Goal: Feedback & Contribution: Contribute content

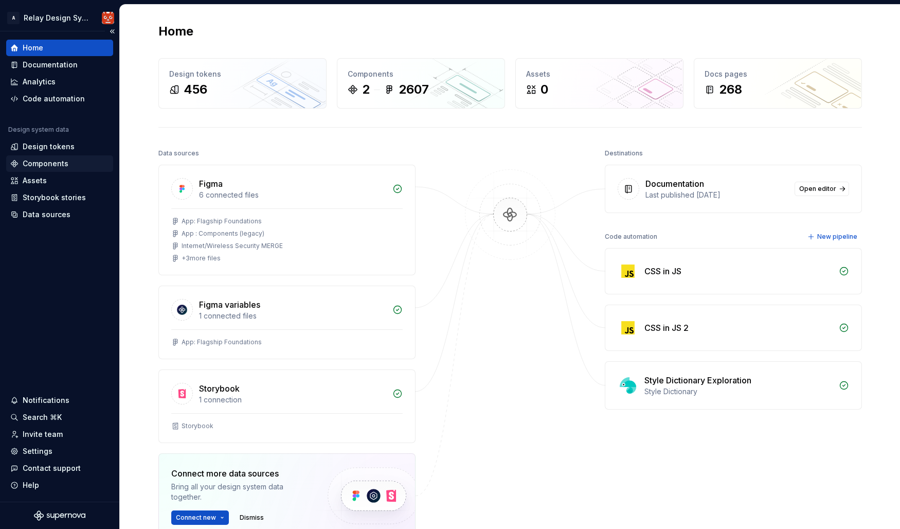
click at [47, 161] on div "Components" at bounding box center [46, 163] width 46 height 10
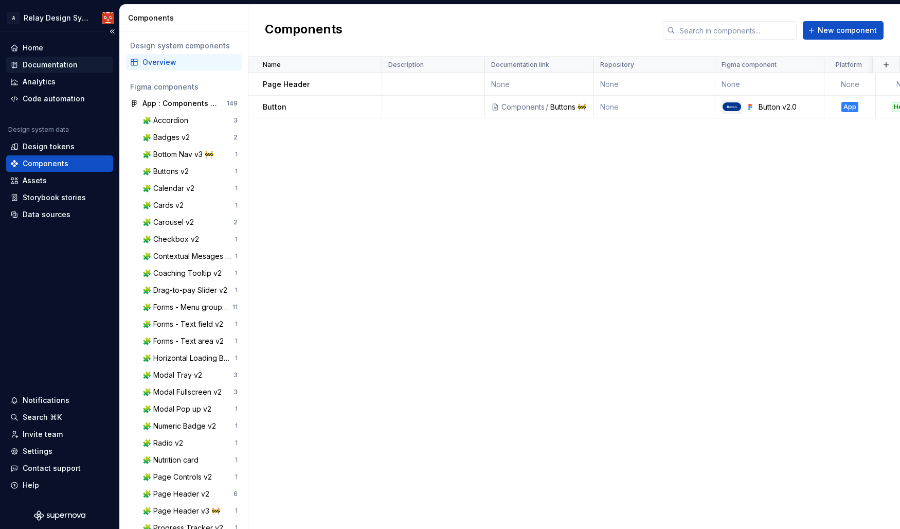
click at [49, 65] on div "Documentation" at bounding box center [50, 65] width 55 height 10
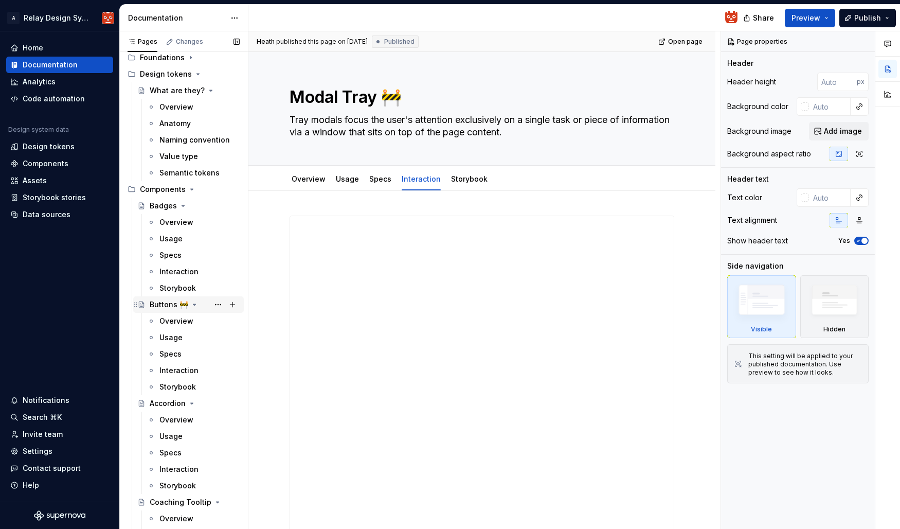
scroll to position [92, 0]
click at [179, 370] on div "Interaction" at bounding box center [178, 370] width 39 height 10
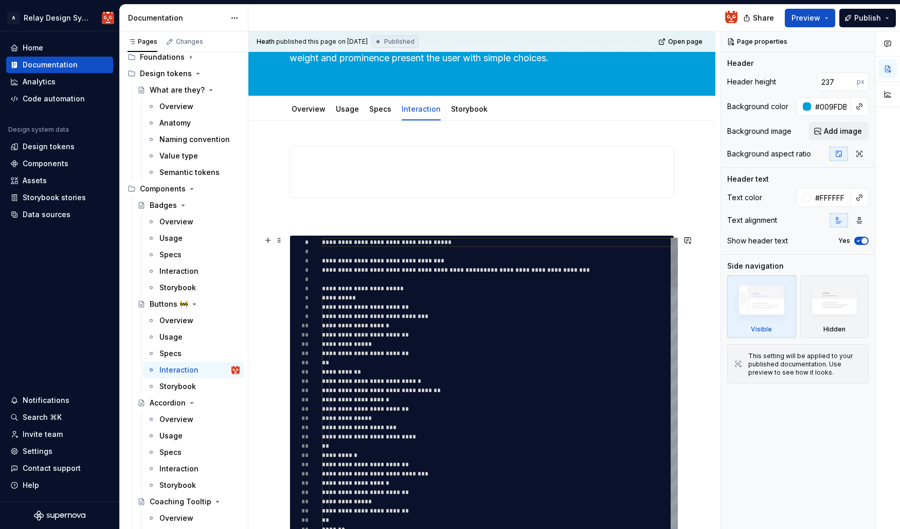
scroll to position [81, 0]
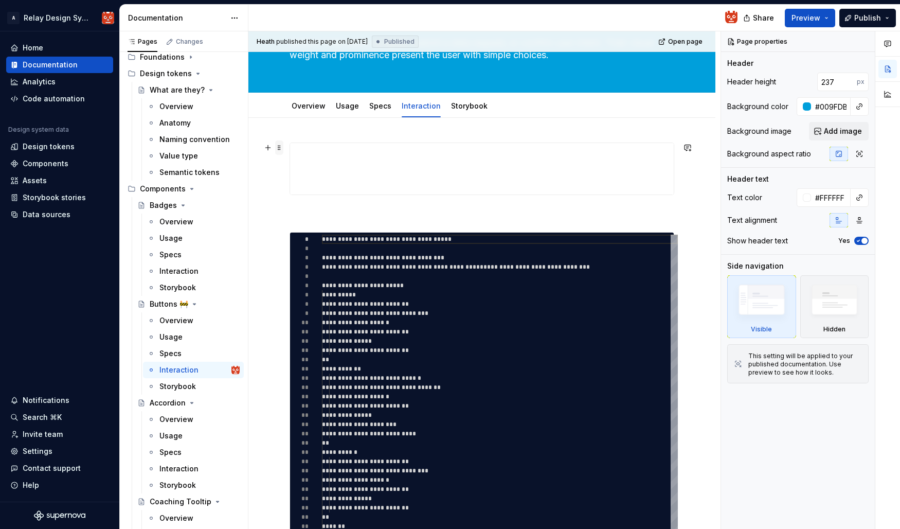
click at [278, 145] on span at bounding box center [279, 147] width 8 height 14
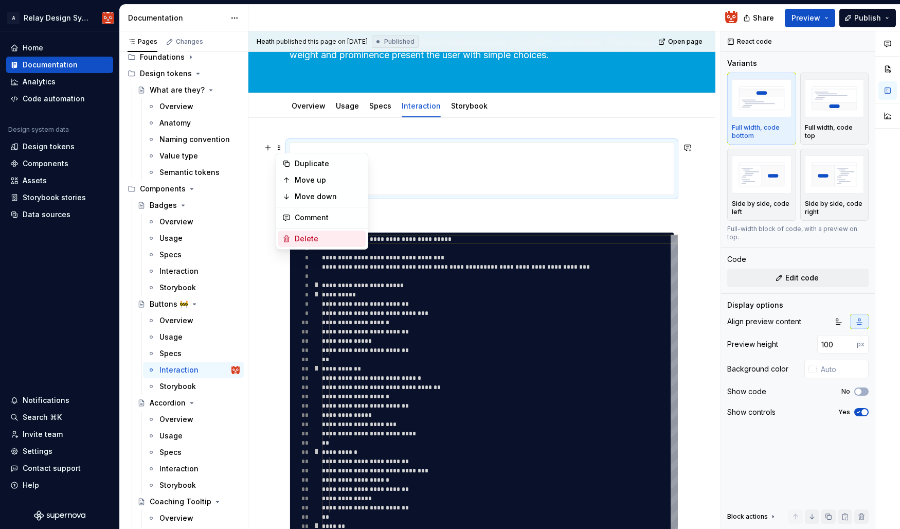
click at [314, 240] on div "Delete" at bounding box center [328, 239] width 67 height 10
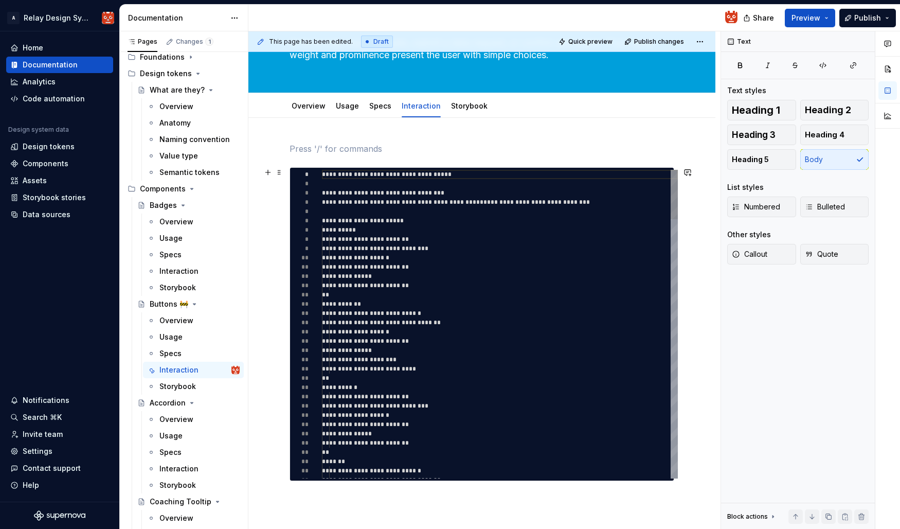
type textarea "*"
type textarea "**********"
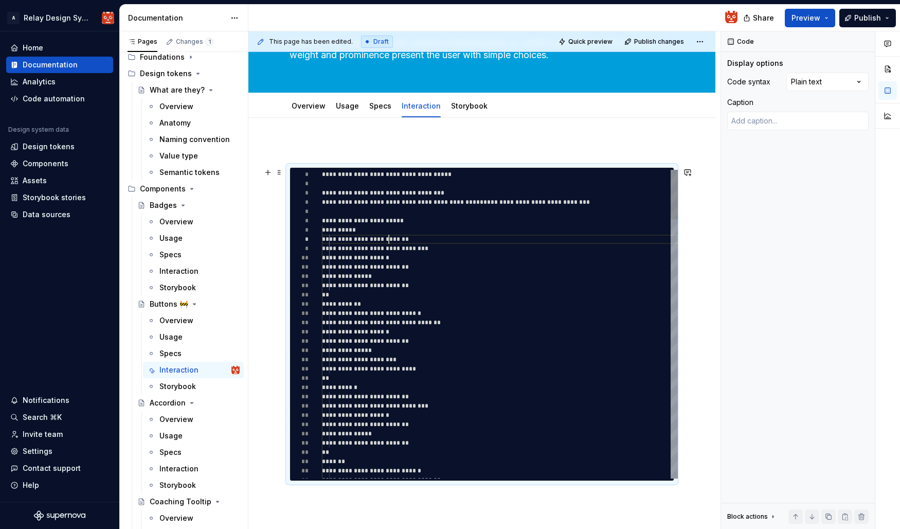
type textarea "*"
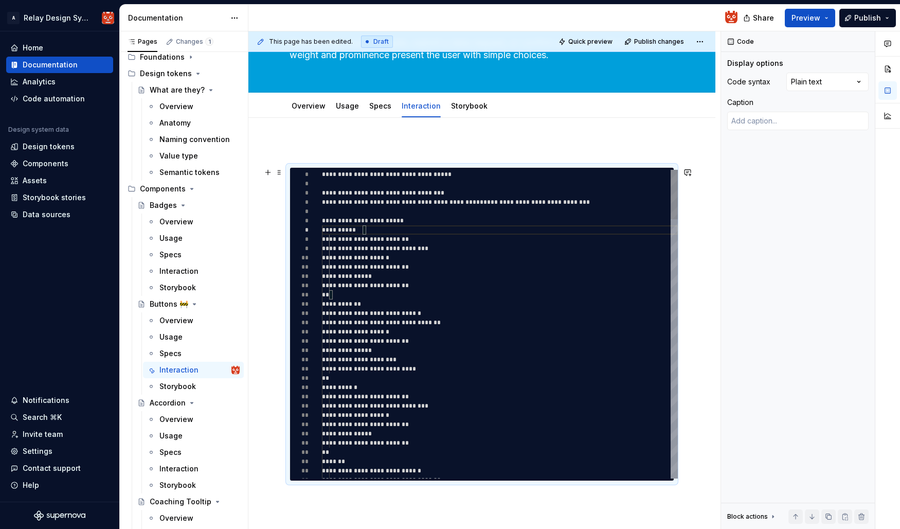
scroll to position [37, 0]
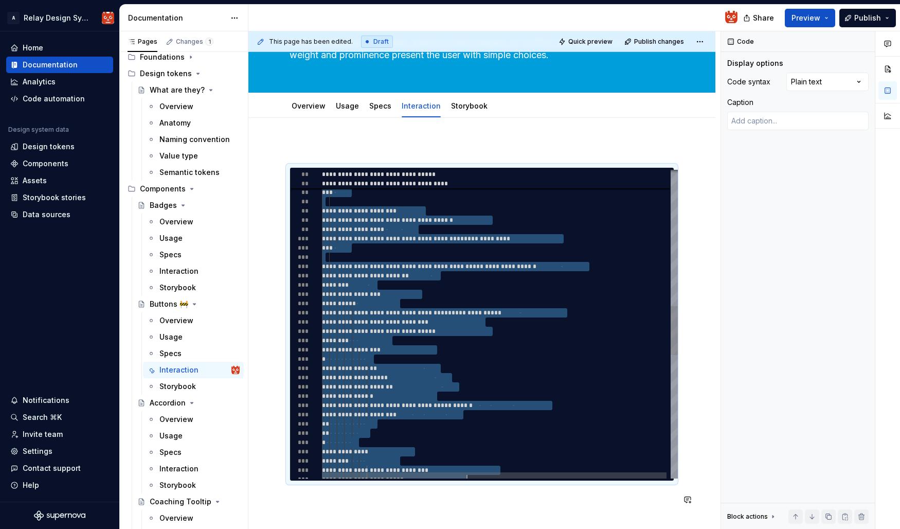
scroll to position [19, 11]
type textarea "**********"
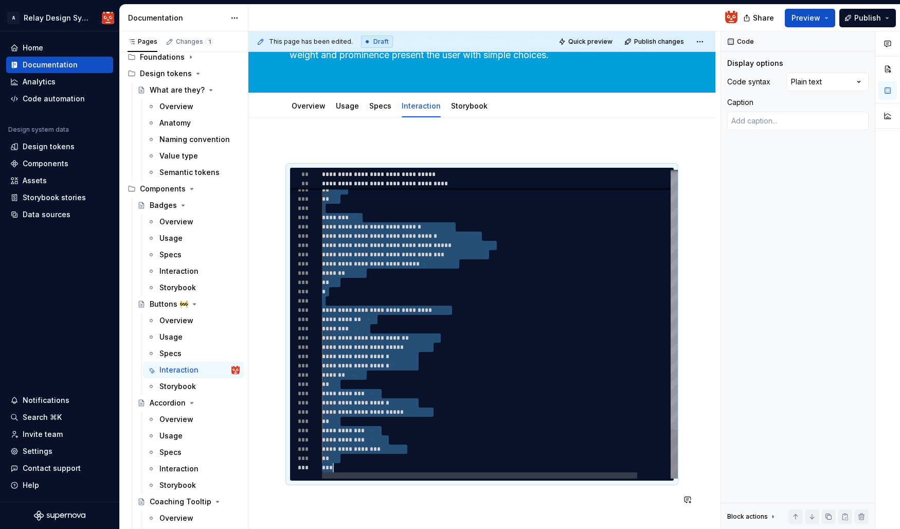
drag, startPoint x: 324, startPoint y: 192, endPoint x: 424, endPoint y: 553, distance: 374.9
type textarea "*"
type textarea "**********"
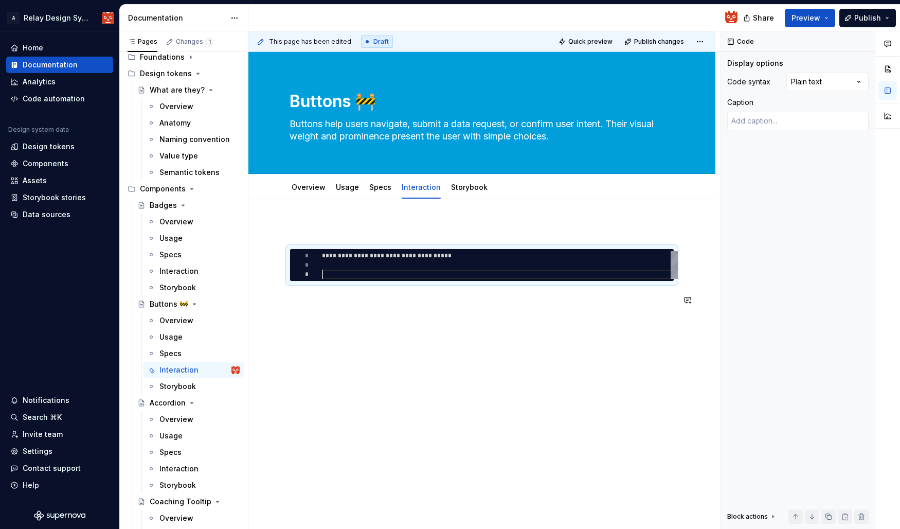
type textarea "*"
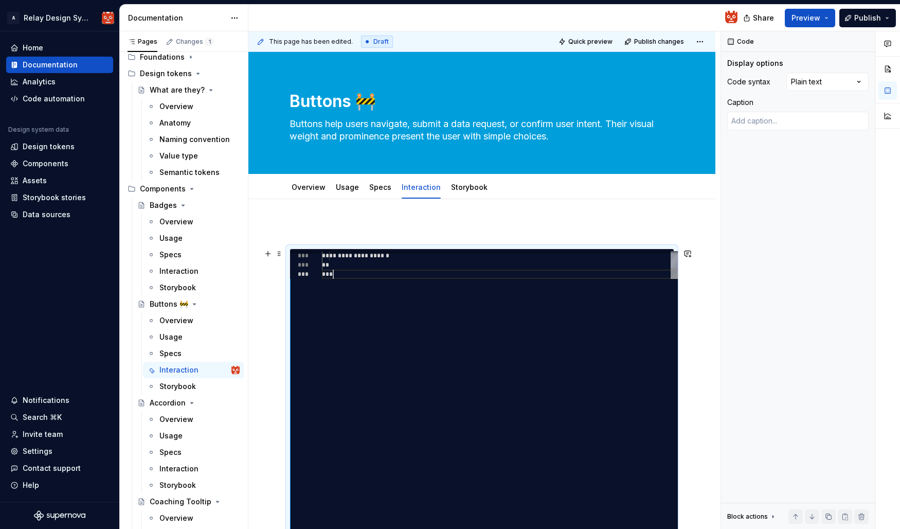
scroll to position [83, 11]
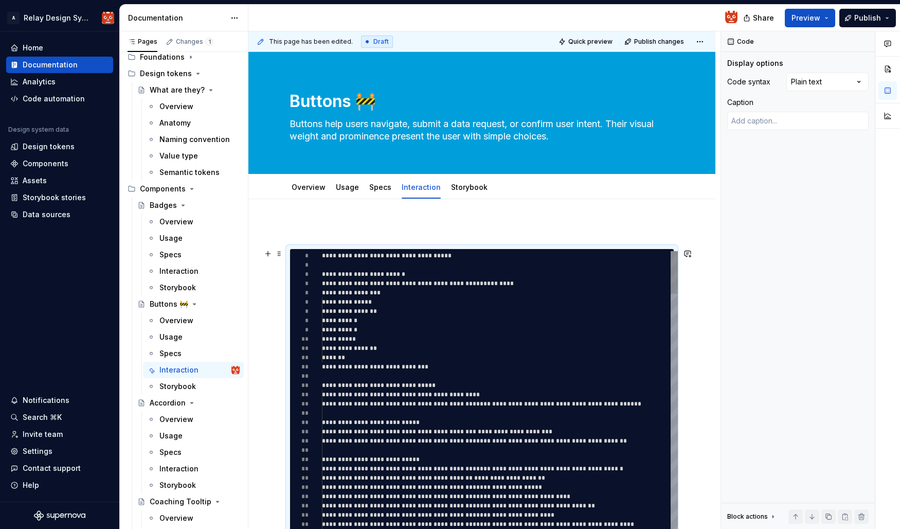
type textarea "**********"
click at [476, 257] on div "**********" at bounding box center [520, 255] width 397 height 9
type textarea "*"
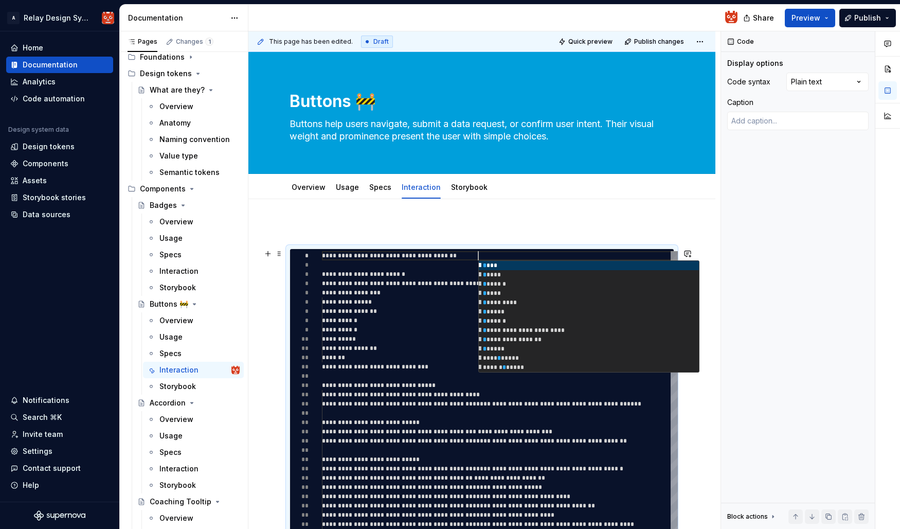
scroll to position [0, 160]
type textarea "**********"
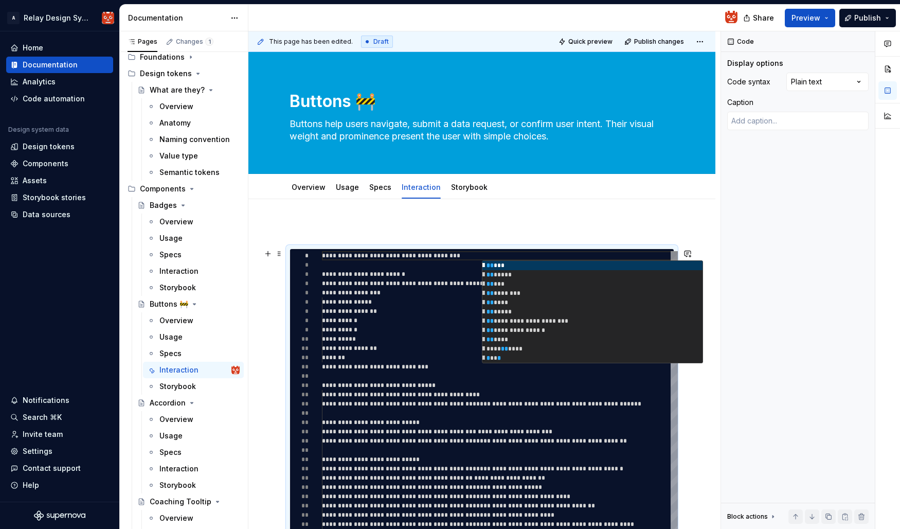
type textarea "*"
type textarea "**********"
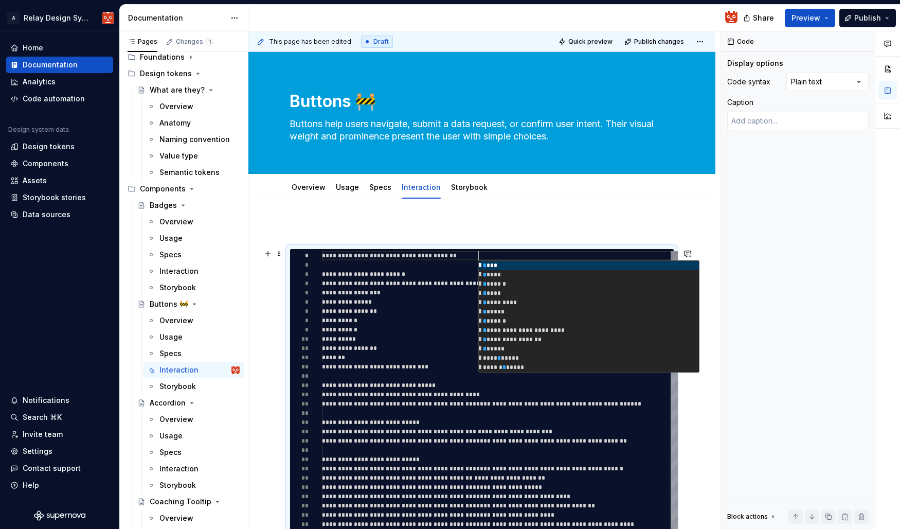
type textarea "*"
type textarea "**********"
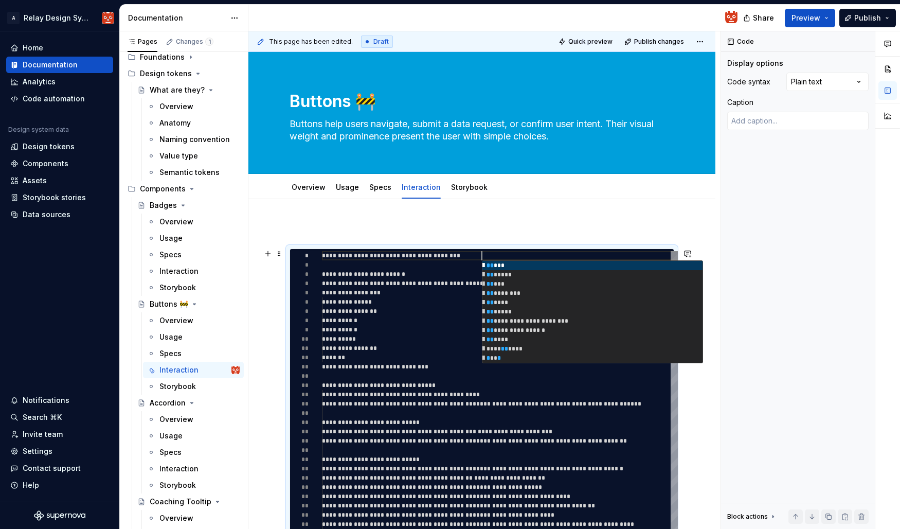
type textarea "*"
type textarea "**********"
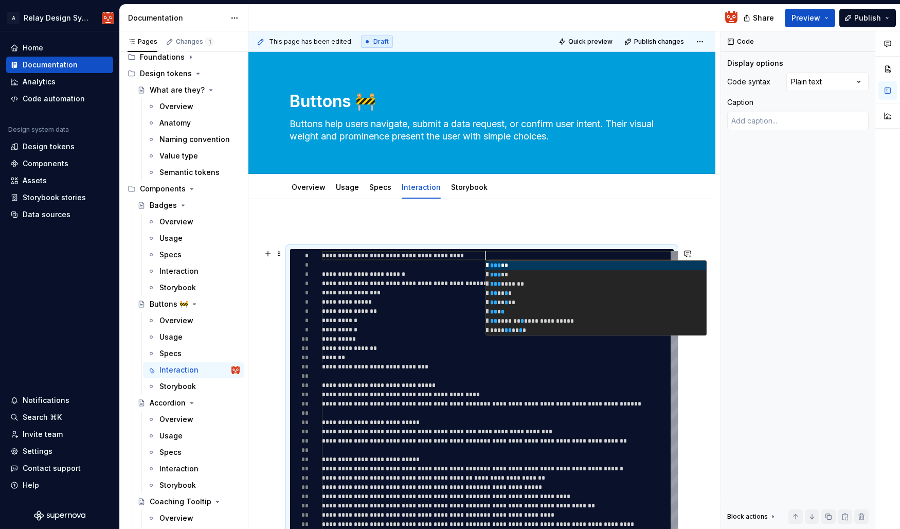
type textarea "*"
type textarea "**********"
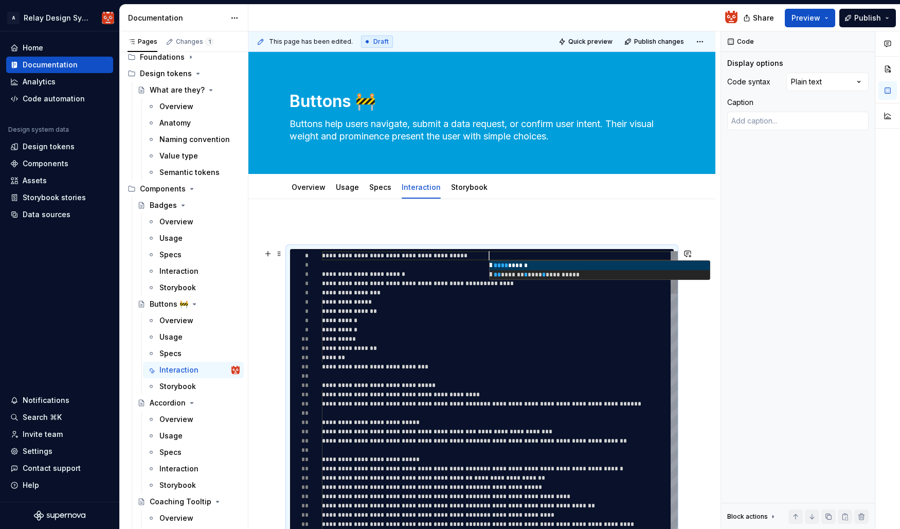
type textarea "*"
type textarea "**********"
type textarea "*"
type textarea "**********"
type textarea "*"
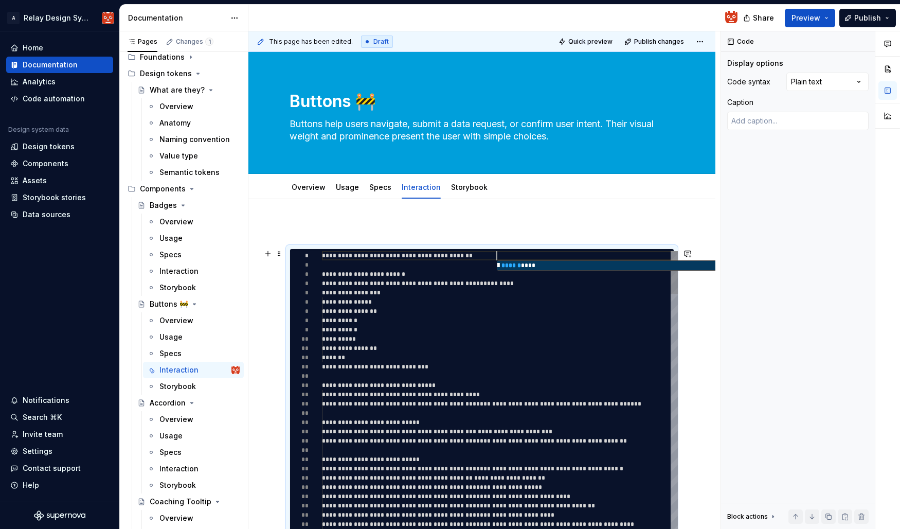
type textarea "**********"
type textarea "*"
type textarea "**********"
type textarea "*"
type textarea "**********"
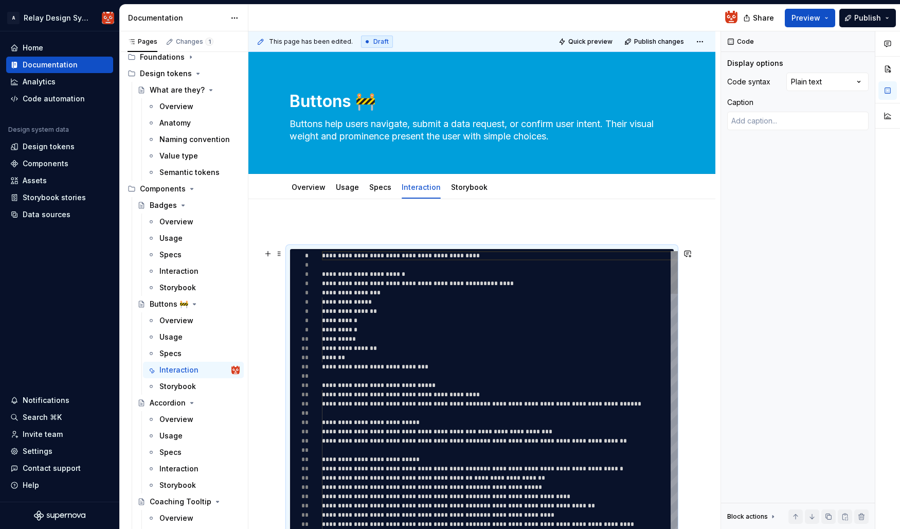
type textarea "*"
type textarea "**********"
type textarea "*"
type textarea "**********"
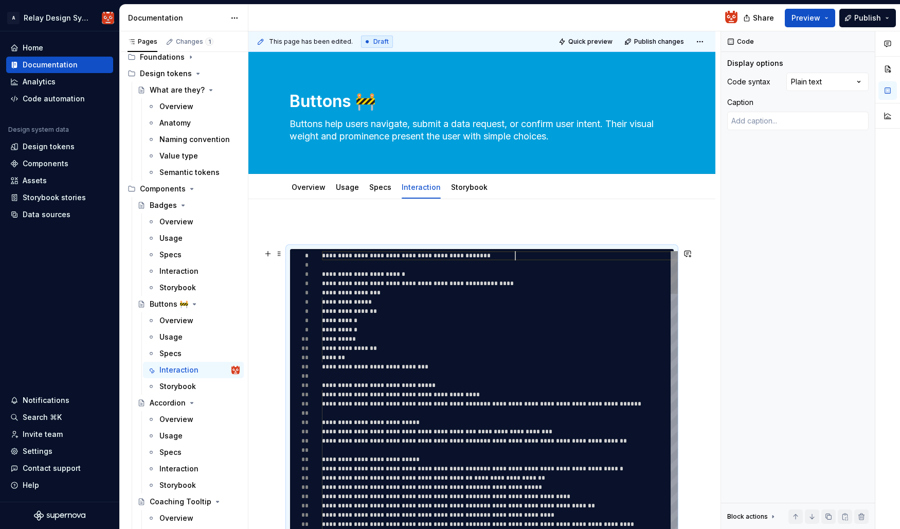
drag, startPoint x: 492, startPoint y: 257, endPoint x: 426, endPoint y: 257, distance: 66.3
type textarea "*"
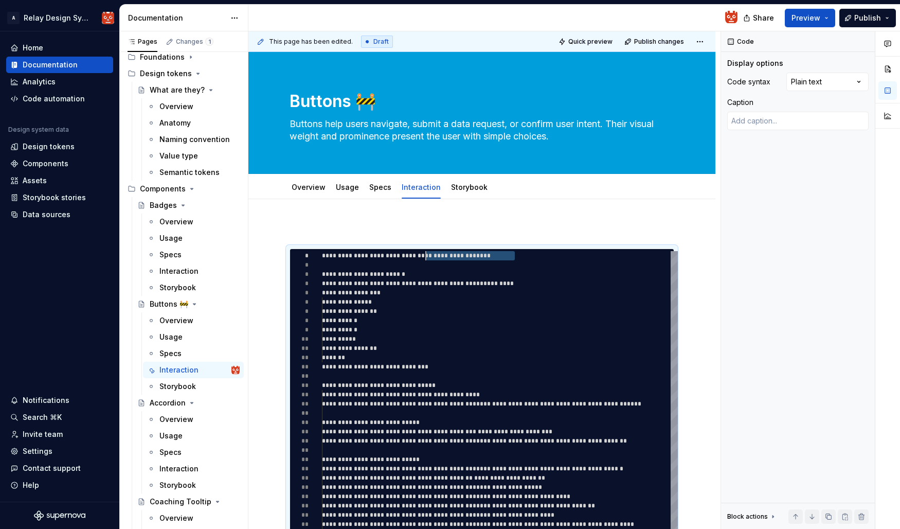
type textarea "**********"
type textarea "*"
type textarea "**********"
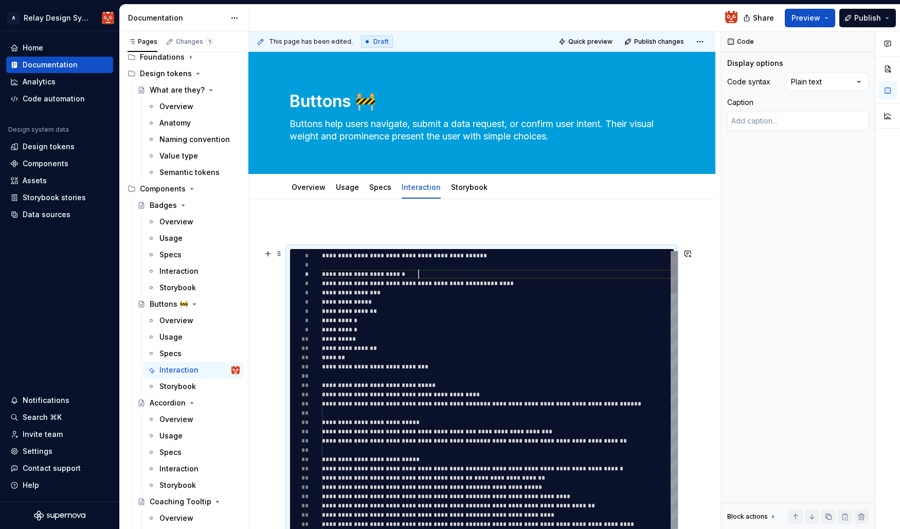
scroll to position [37, 67]
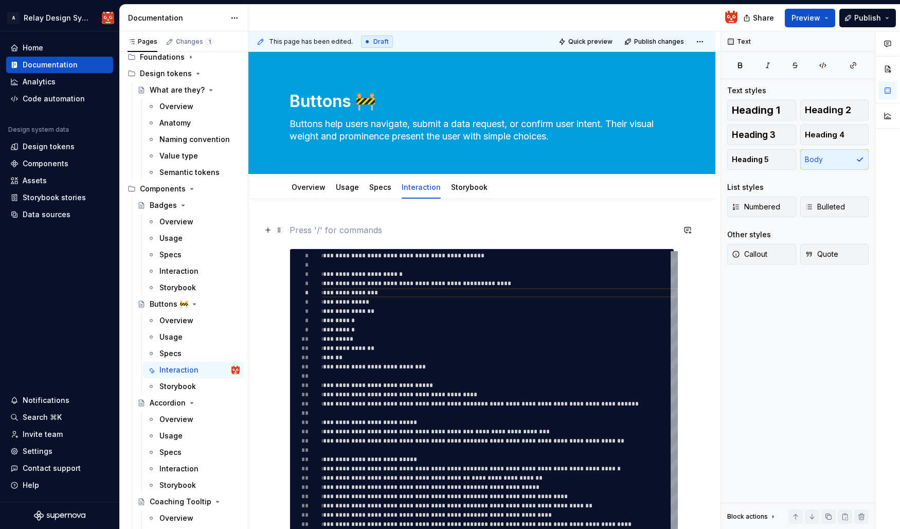
click at [332, 224] on p at bounding box center [482, 230] width 385 height 12
click at [348, 188] on link "Usage" at bounding box center [347, 187] width 23 height 9
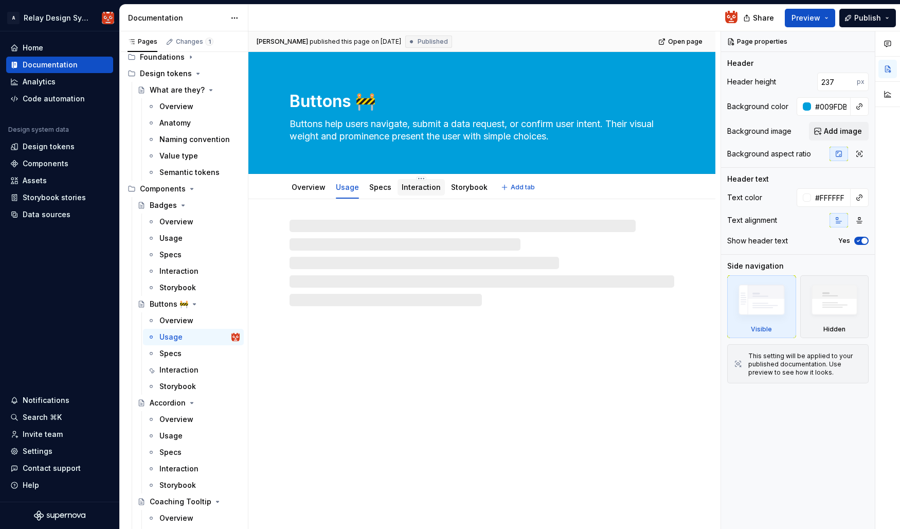
click at [407, 188] on link "Interaction" at bounding box center [421, 187] width 39 height 9
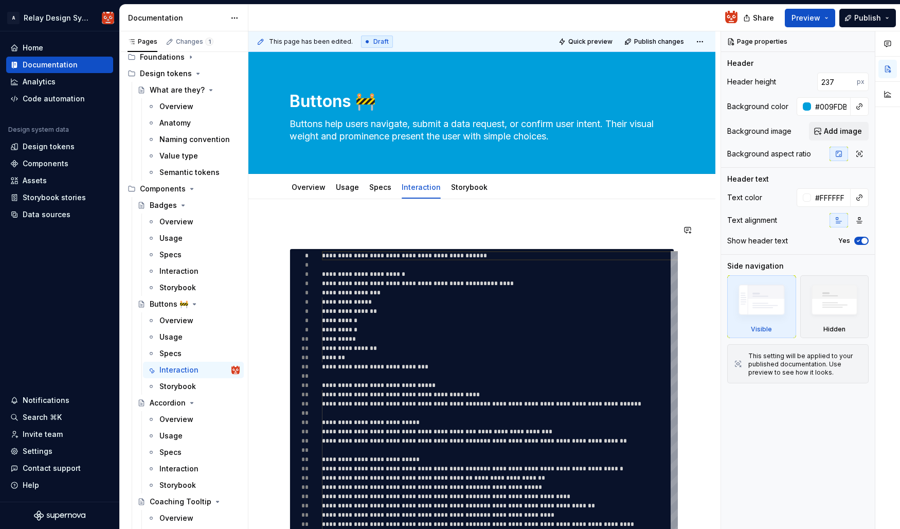
type textarea "*"
click at [293, 230] on p at bounding box center [482, 230] width 385 height 12
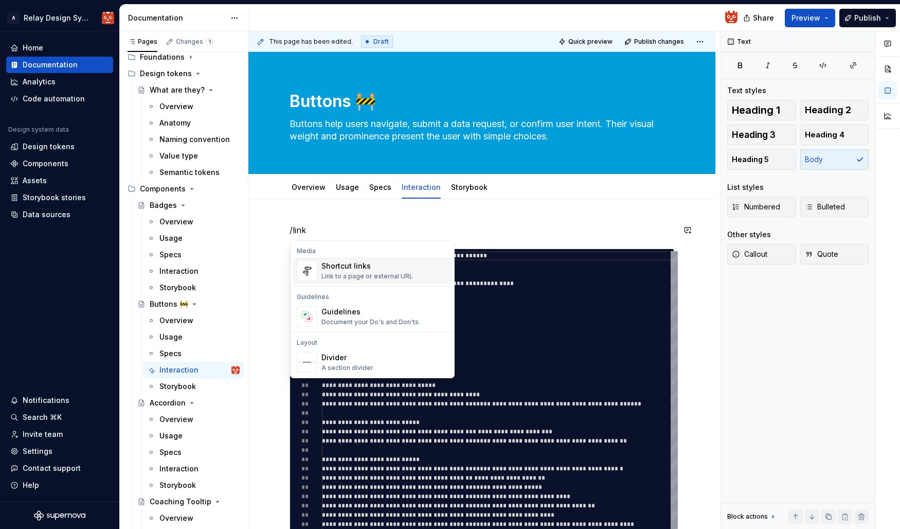
click at [376, 273] on div "Link to a page or external URL" at bounding box center [367, 276] width 92 height 8
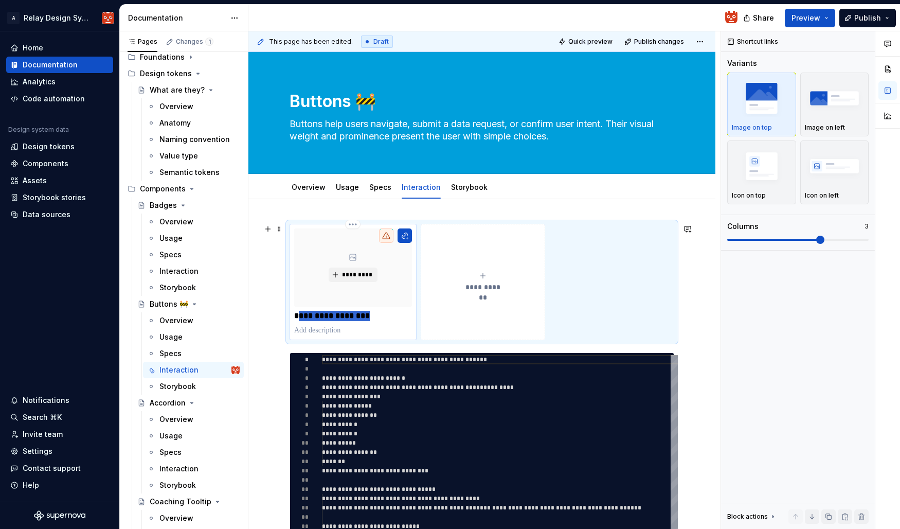
drag, startPoint x: 385, startPoint y: 315, endPoint x: 297, endPoint y: 311, distance: 88.0
click at [297, 311] on p "**********" at bounding box center [353, 316] width 118 height 10
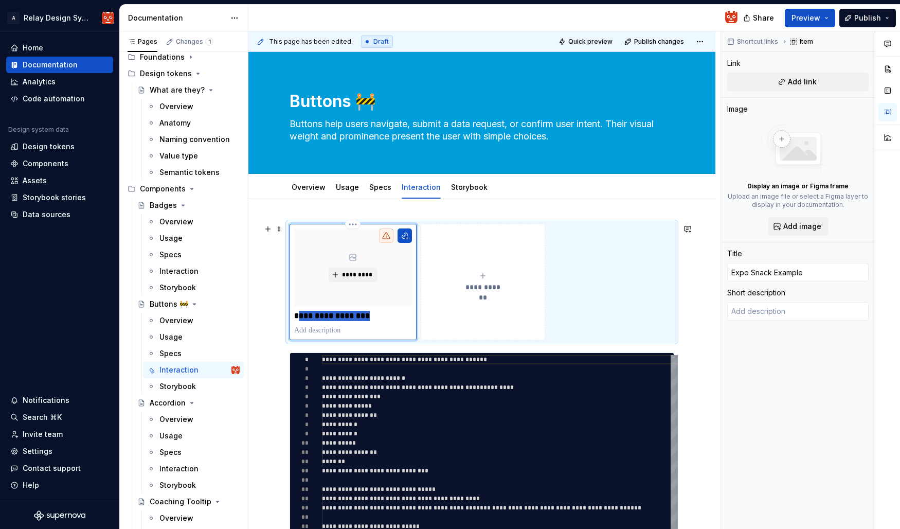
click at [383, 317] on p "**********" at bounding box center [353, 316] width 118 height 10
drag, startPoint x: 351, startPoint y: 316, endPoint x: 292, endPoint y: 312, distance: 59.3
click at [292, 312] on div "**********" at bounding box center [353, 282] width 127 height 116
type textarea "*"
type input "W"
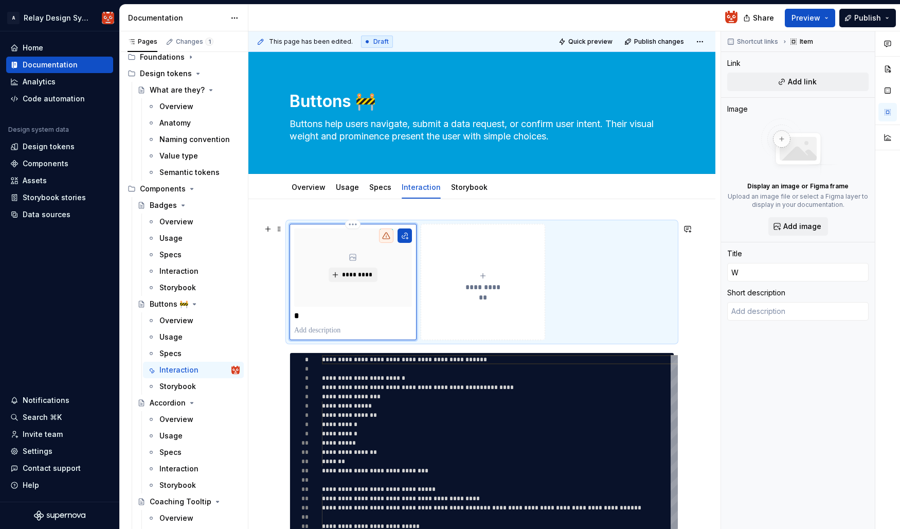
type textarea "*"
type input "W"
type textarea "*"
type input "Wo"
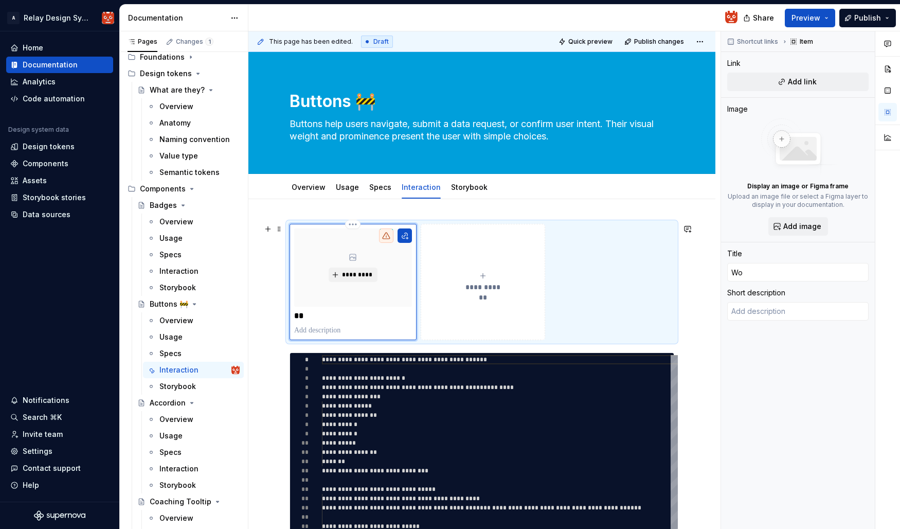
type textarea "*"
type input "Wor"
type textarea "*"
type input "Work"
type textarea "*"
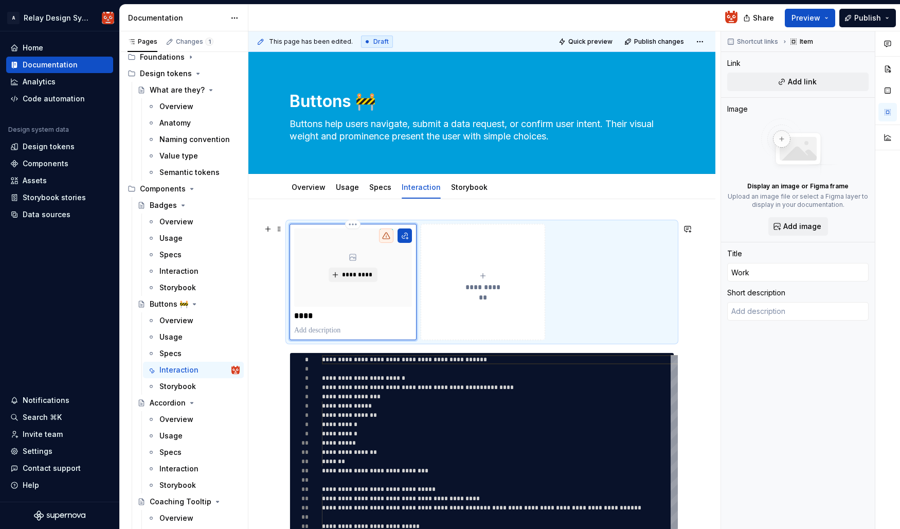
type input "Worki"
type textarea "*"
type input "Workin"
type textarea "*"
type input "Working"
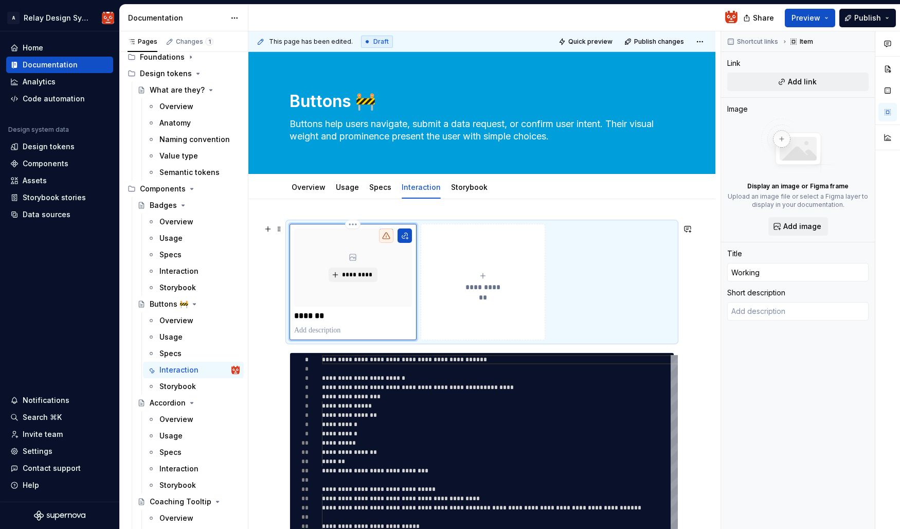
type textarea "*"
type input "Workin"
type textarea "*"
type input "Worki"
type textarea "*"
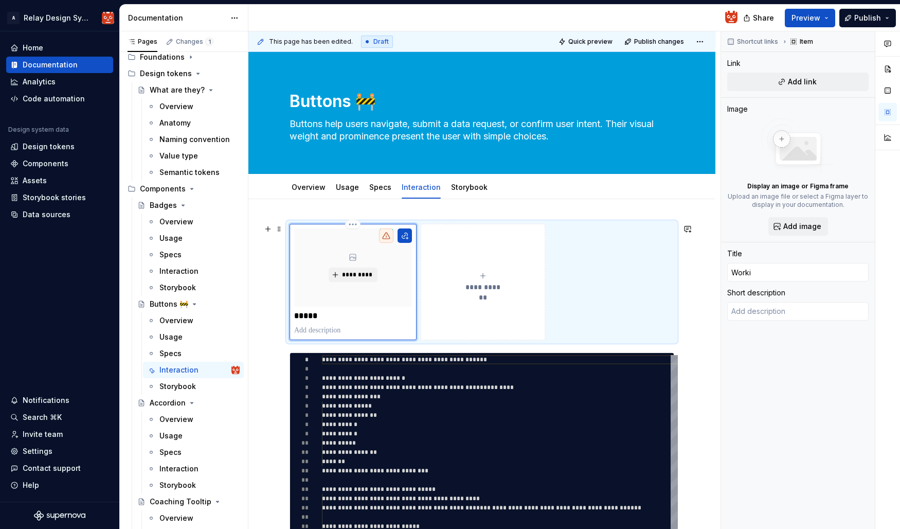
type input "Work"
type textarea "*"
type input "Wor"
type textarea "*"
type input "Wo"
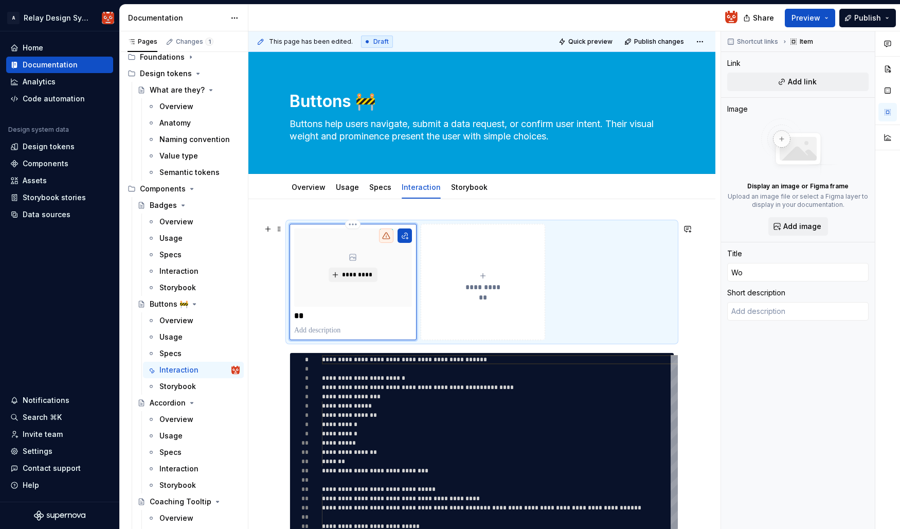
type textarea "*"
type input "W"
type textarea "*"
type input "E"
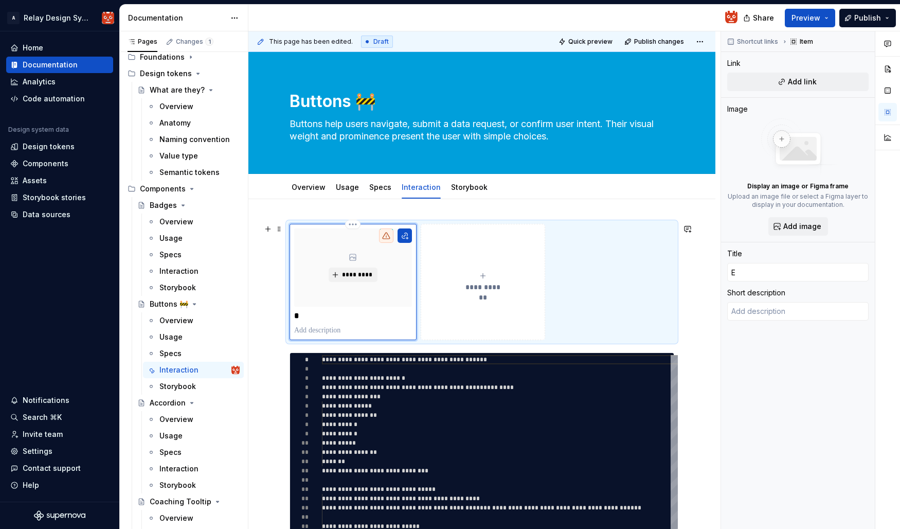
type textarea "*"
type input "Ex"
type textarea "*"
type input "Exp"
type textarea "*"
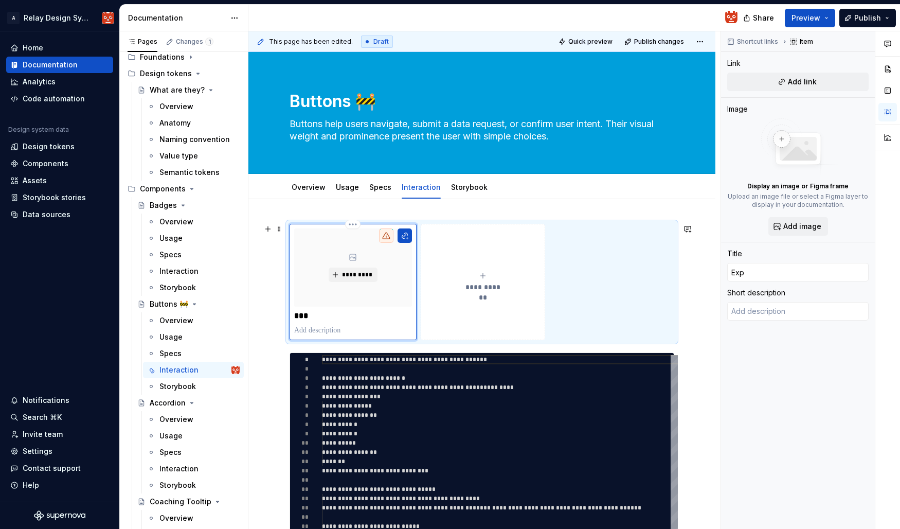
type input "Expo"
type textarea "*"
type input "Expo"
type textarea "*"
type input "Expo S"
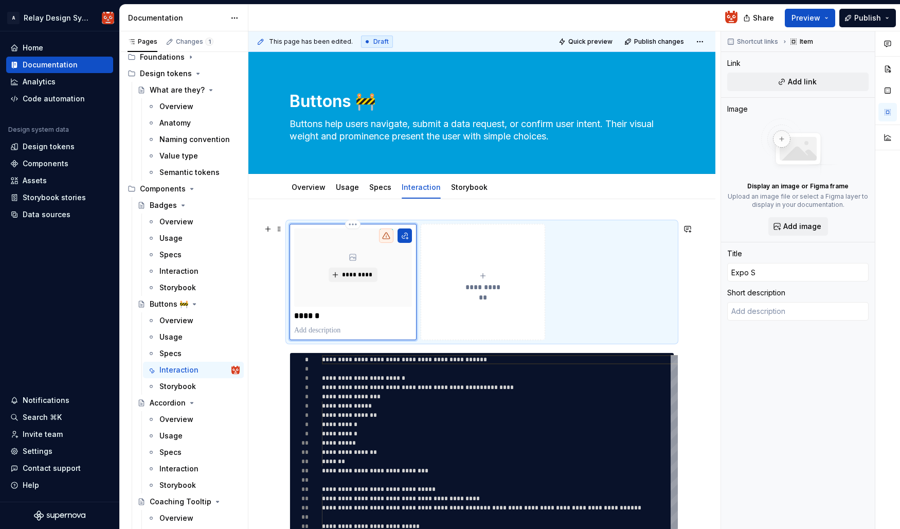
type textarea "*"
type input "Expo Sn"
type textarea "*"
type input "Expo Sna"
type textarea "*"
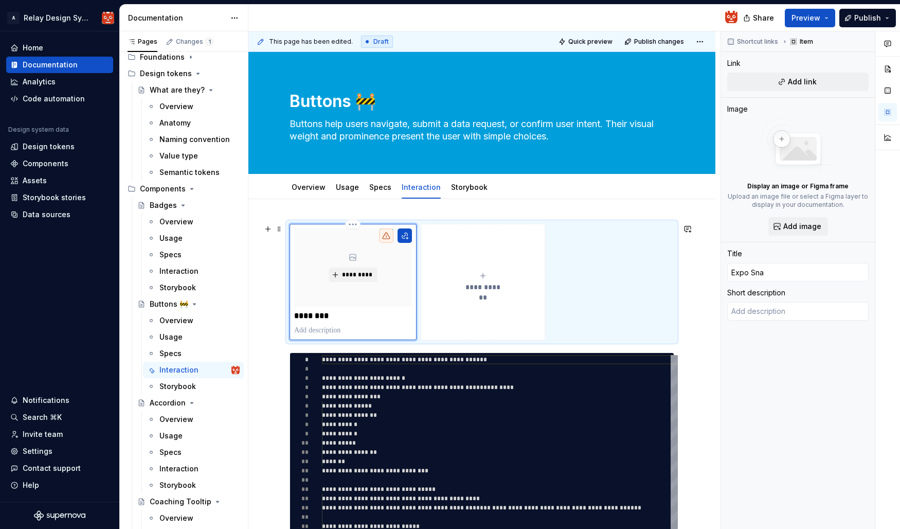
type input "Expo Snac"
type textarea "*"
type input "Expo Snack"
type textarea "*"
type input "Expo Snack"
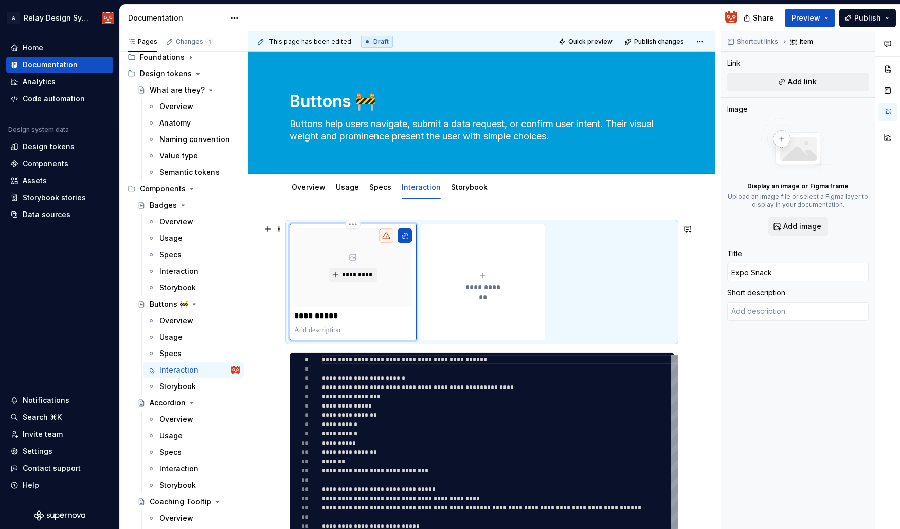
type textarea "*"
type input "Expo Snack E"
type textarea "*"
type input "Expo Snack Ex"
type textarea "*"
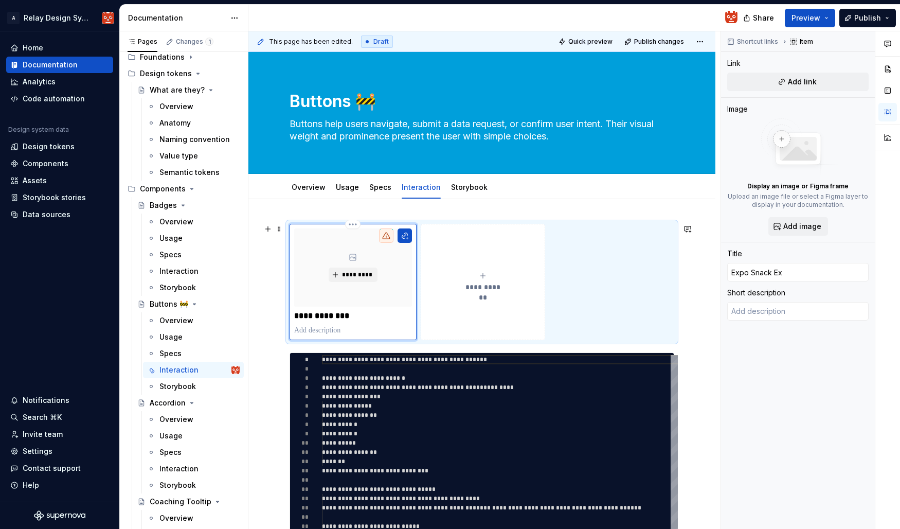
type input "Expo Snack Exa"
type textarea "*"
type input "Expo Snack Exam"
type textarea "*"
type input "Expo Snack Examp"
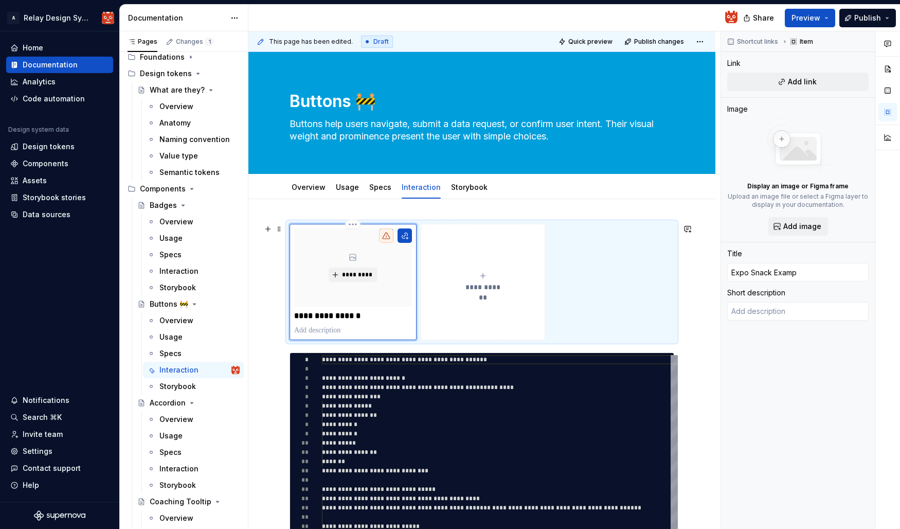
type textarea "*"
type input "Expo Snack Exampl"
type textarea "*"
type input "Expo Snack Example"
click at [318, 330] on p at bounding box center [353, 330] width 118 height 10
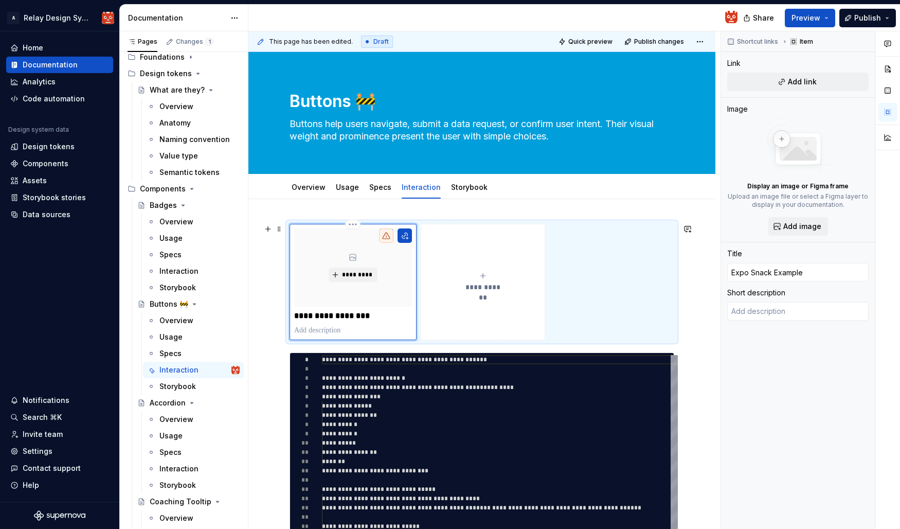
type textarea "*"
type textarea "E"
type textarea "*"
type textarea "Ex"
type textarea "*"
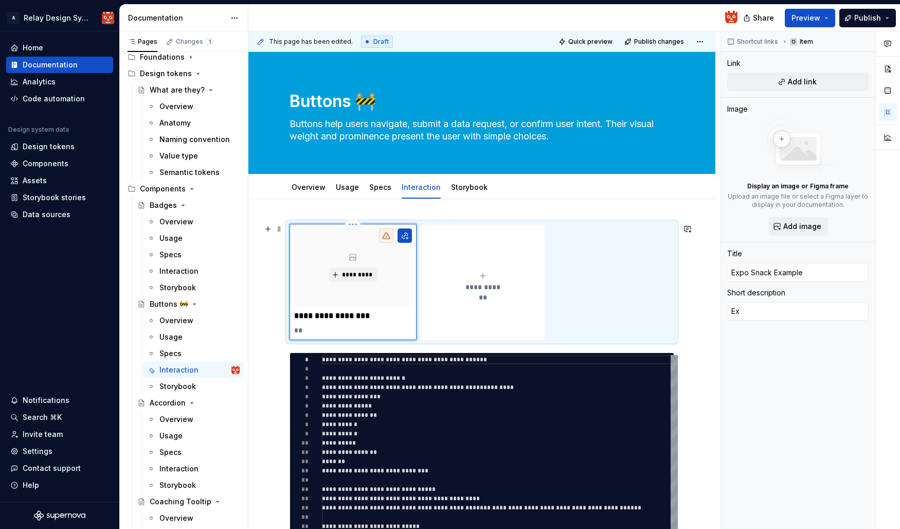
type textarea "Exa"
type textarea "*"
type textarea "Exam"
type textarea "*"
type textarea "Examp"
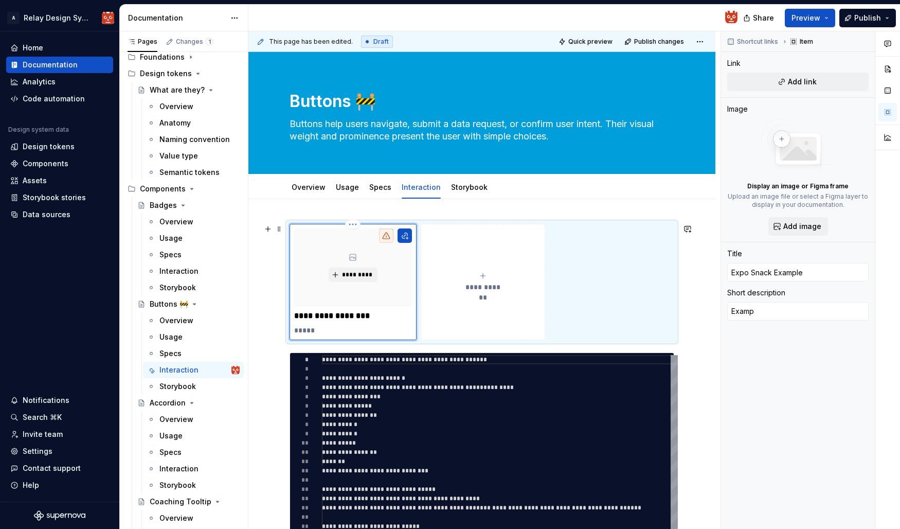
type textarea "*"
type textarea "Exampl"
type textarea "*"
type textarea "Example"
type textarea "*"
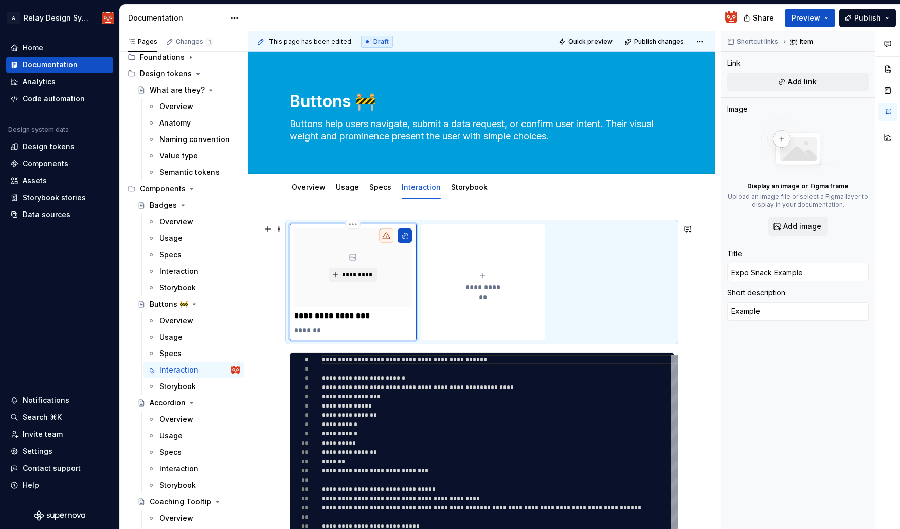
type textarea "Example"
type textarea "*"
type textarea "Example c"
type textarea "*"
type textarea "Example co"
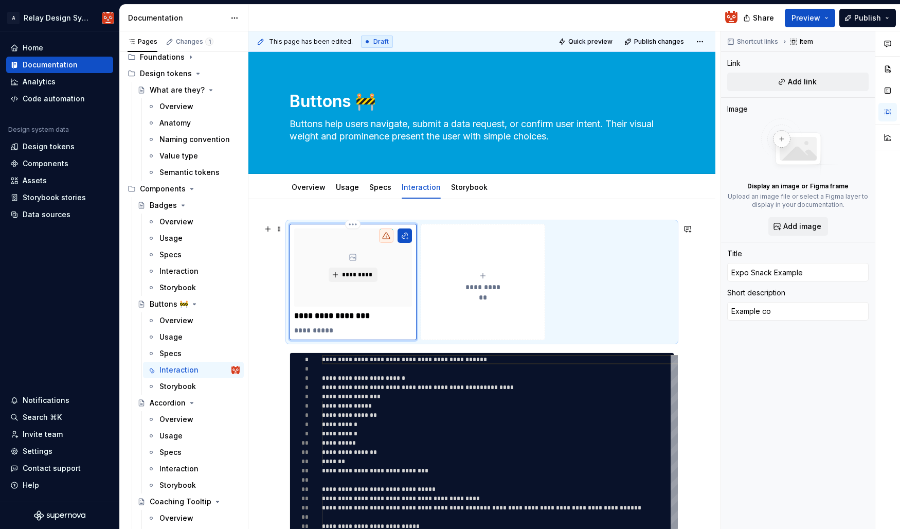
type textarea "*"
type textarea "Example cod"
type textarea "*"
type textarea "Example code"
type textarea "*"
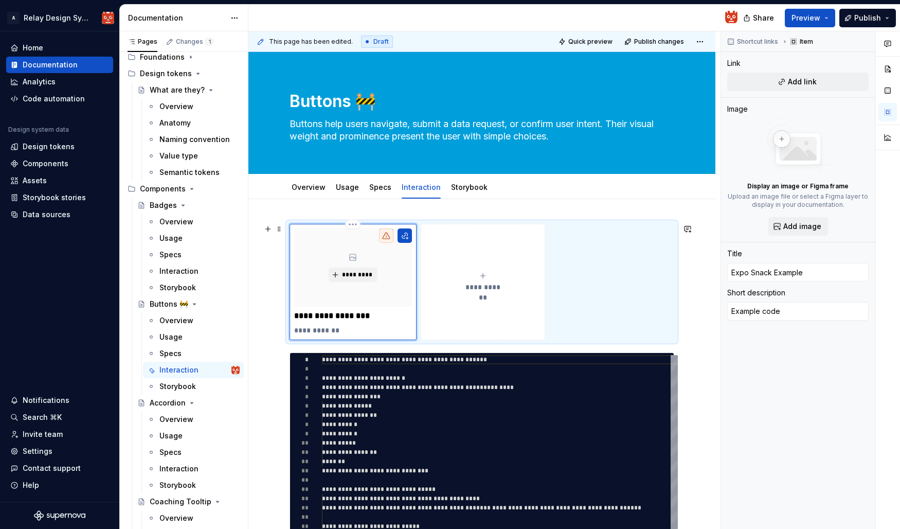
type textarea "Example cod"
type textarea "*"
type textarea "Example co"
type textarea "*"
type textarea "Example c"
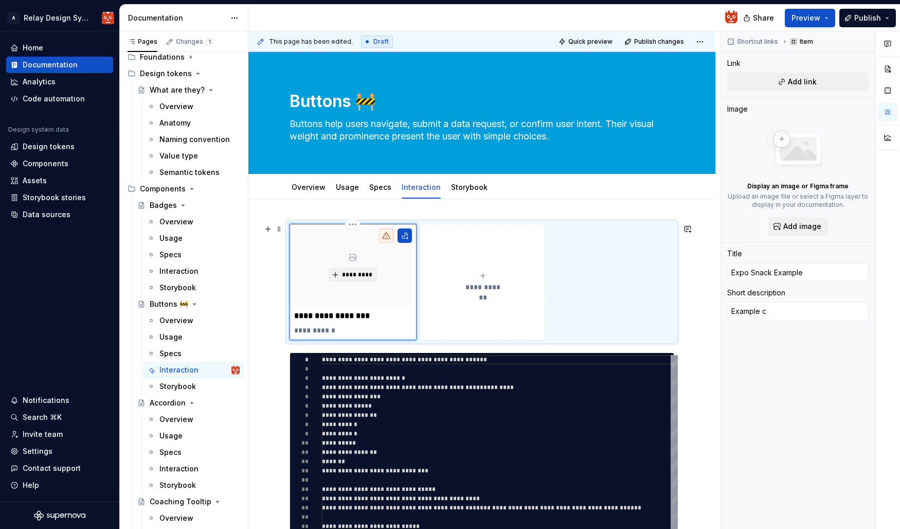
type textarea "*"
type textarea "Example"
type textarea "*"
type textarea "Example"
type textarea "*"
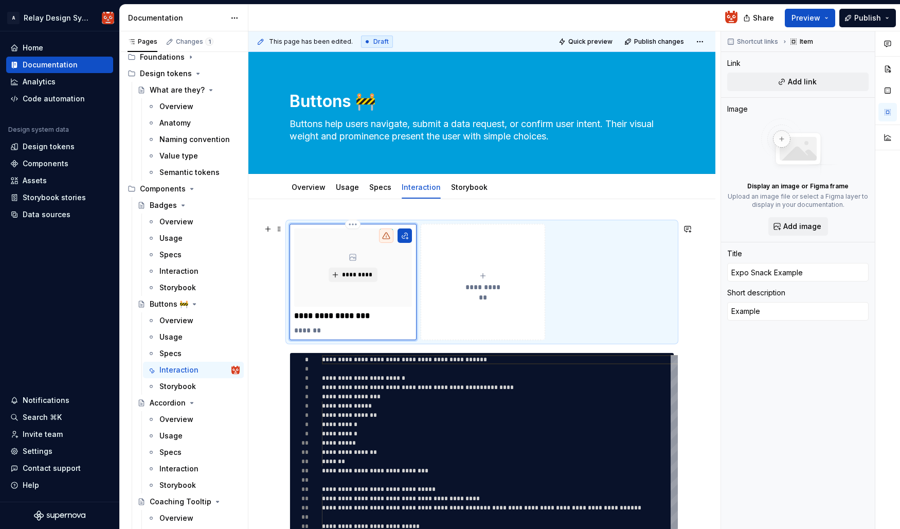
type textarea "Example"
type textarea "*"
type textarea "Example u"
type textarea "*"
type textarea "Example us"
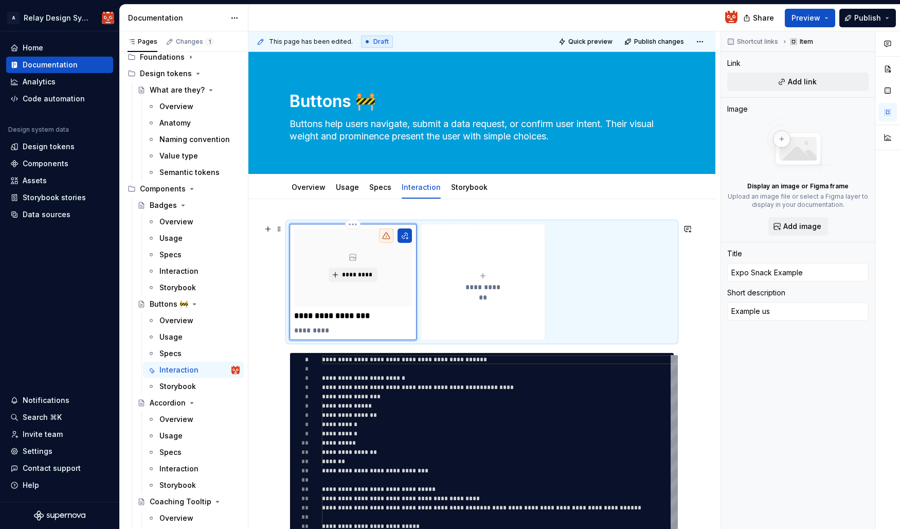
type textarea "*"
type textarea "Example usi"
type textarea "*"
type textarea "Example usin"
type textarea "*"
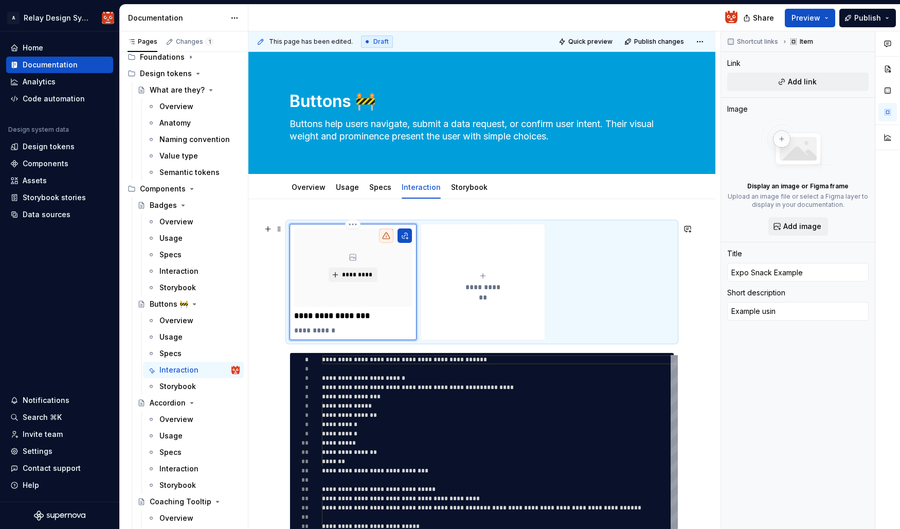
type textarea "Example using"
type textarea "*"
type textarea "Example using"
drag, startPoint x: 366, startPoint y: 315, endPoint x: 288, endPoint y: 317, distance: 78.7
click at [290, 316] on div "**********" at bounding box center [482, 282] width 385 height 116
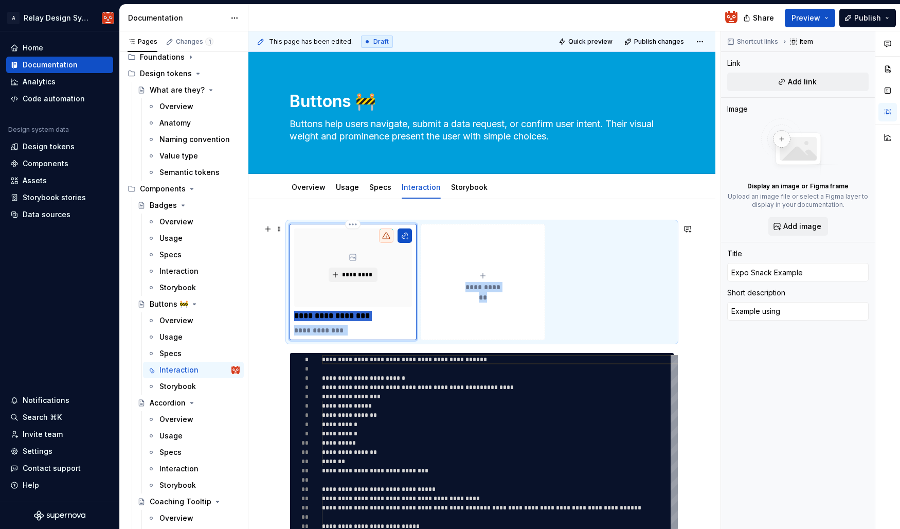
scroll to position [137, 0]
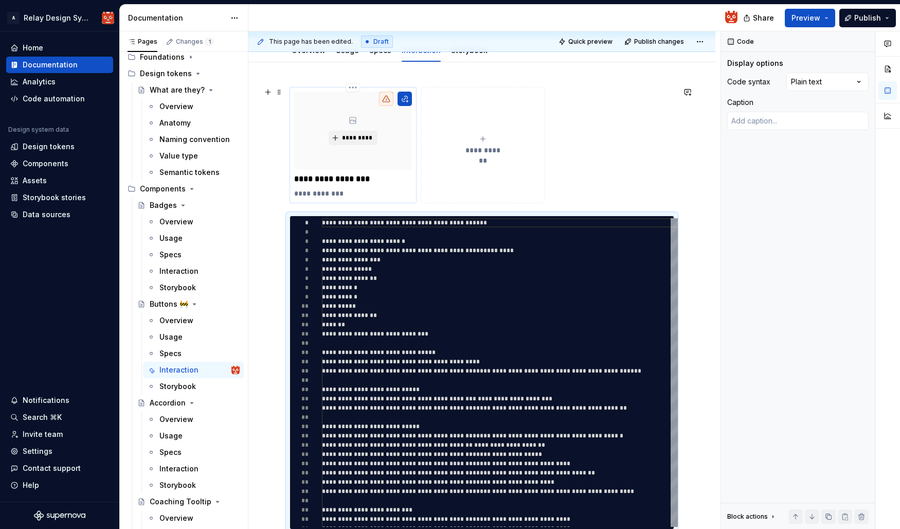
click at [380, 179] on p "**********" at bounding box center [353, 179] width 118 height 10
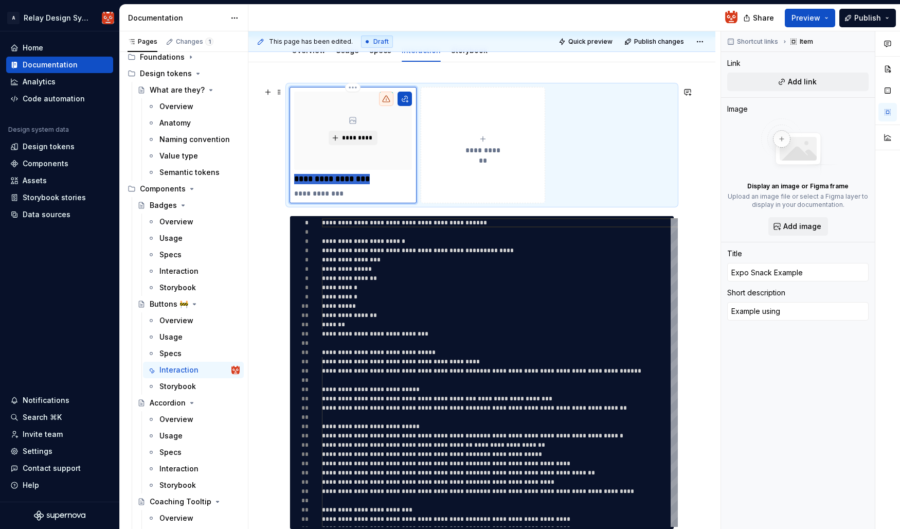
drag, startPoint x: 370, startPoint y: 181, endPoint x: 292, endPoint y: 179, distance: 77.7
click at [292, 179] on div "**********" at bounding box center [353, 145] width 127 height 116
type textarea "*"
type input "B"
type textarea "*"
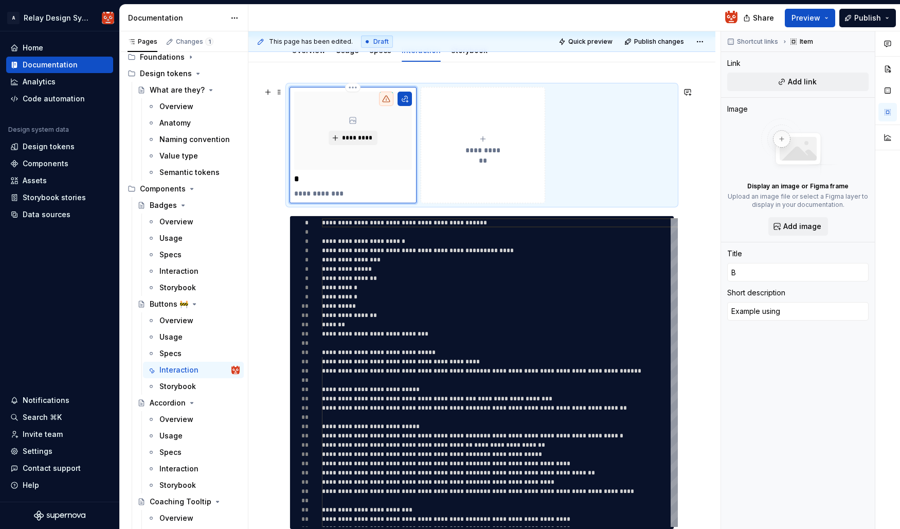
type input "Bu"
type textarea "*"
type input "But"
type textarea "*"
type input "Butt"
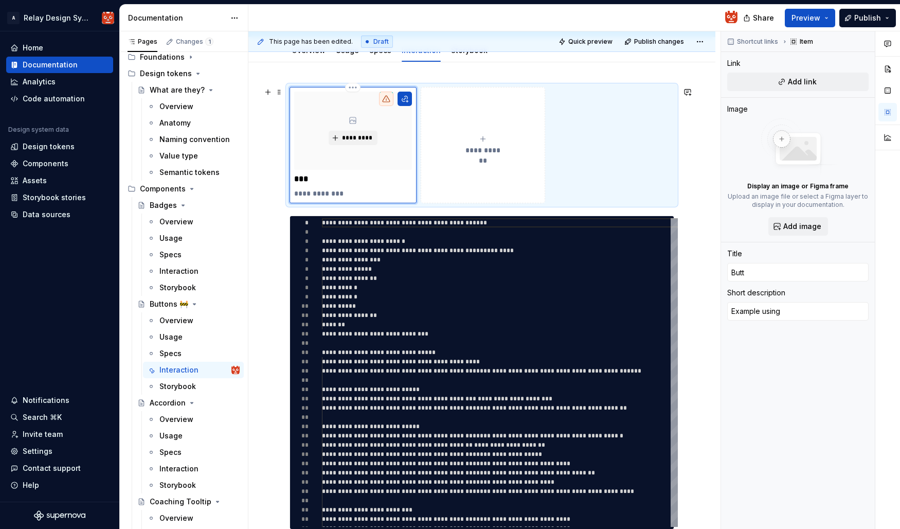
type textarea "*"
type input "Butto"
type textarea "*"
type input "Button"
type textarea "*"
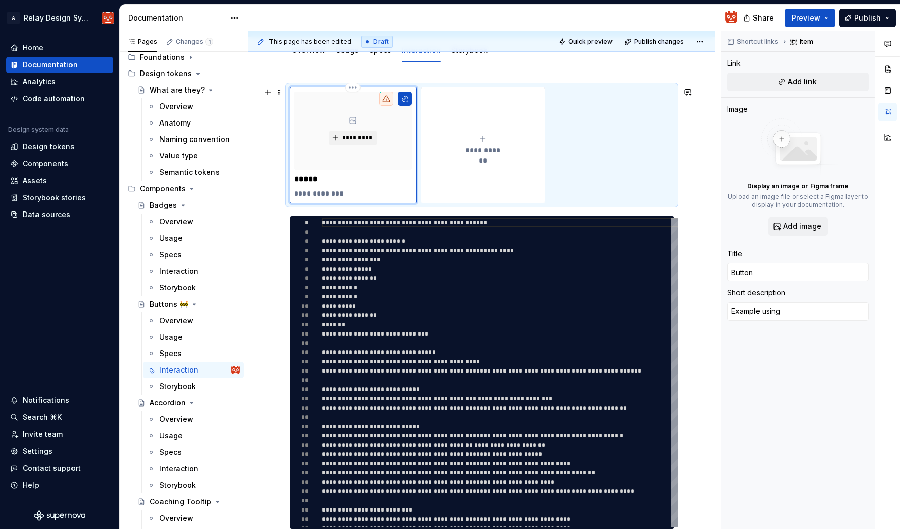
type input "Button"
type textarea "*"
type input "Button A"
type textarea "*"
type input "Button An"
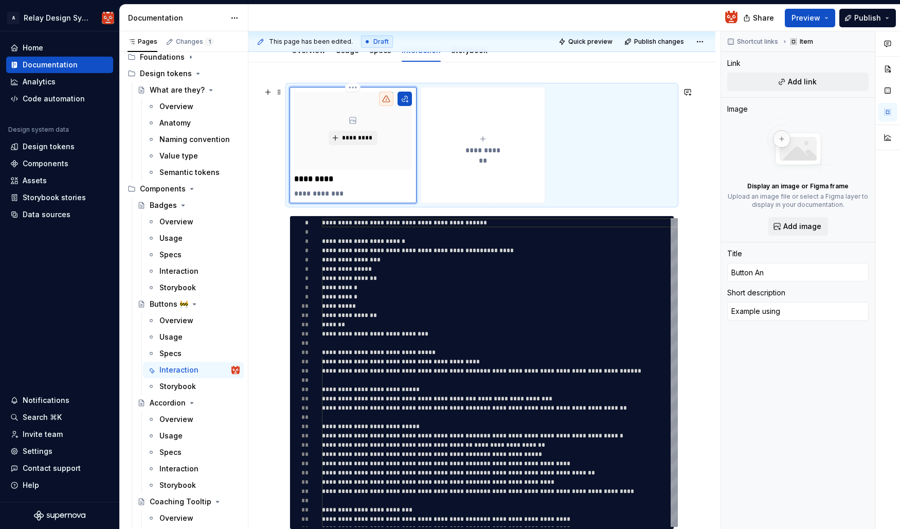
type textarea "*"
type input "Button Ani"
type textarea "*"
type input "Button Anim"
type textarea "*"
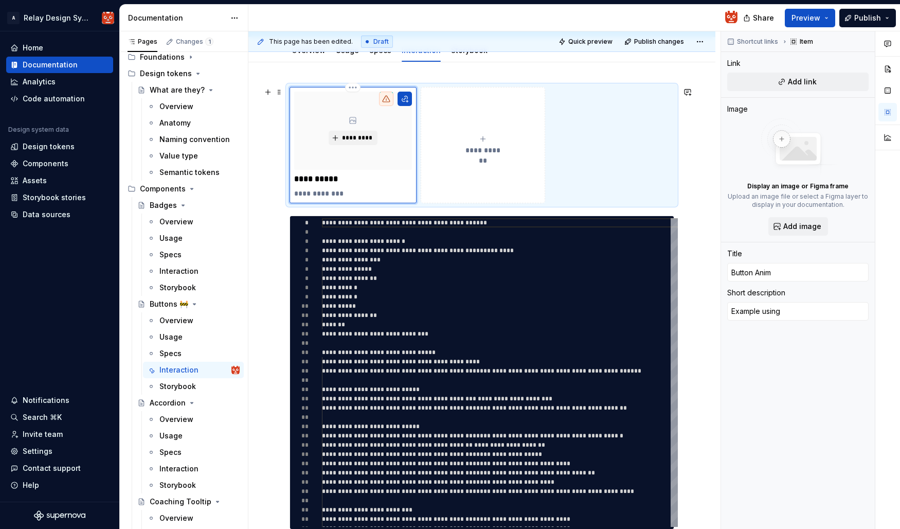
type input "Button Anima"
type textarea "*"
type input "Button Animat"
type textarea "*"
type input "Button Animati"
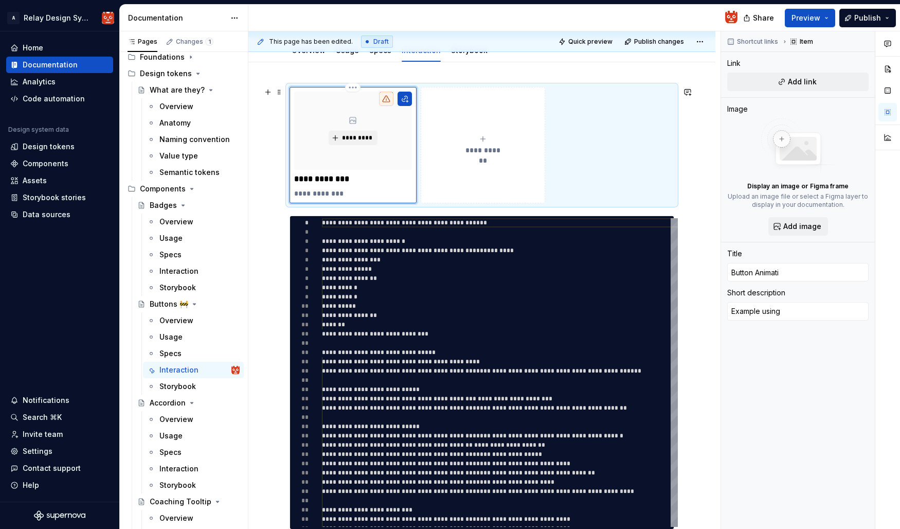
type textarea "*"
type input "Button Animatio"
type textarea "*"
type input "Button Animation"
drag, startPoint x: 356, startPoint y: 195, endPoint x: 346, endPoint y: 194, distance: 9.8
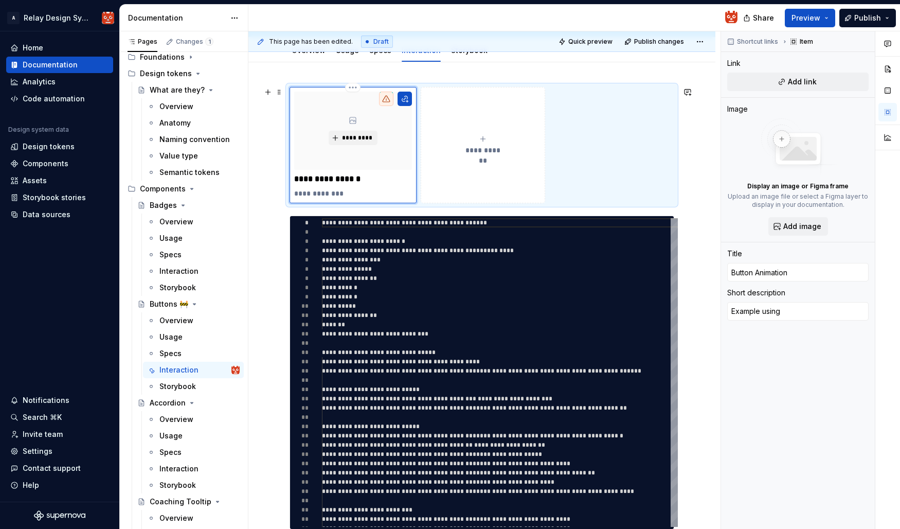
click at [348, 194] on p "**********" at bounding box center [353, 193] width 118 height 10
click at [339, 194] on p "**********" at bounding box center [353, 193] width 118 height 10
type textarea "*"
type textarea "Example c"
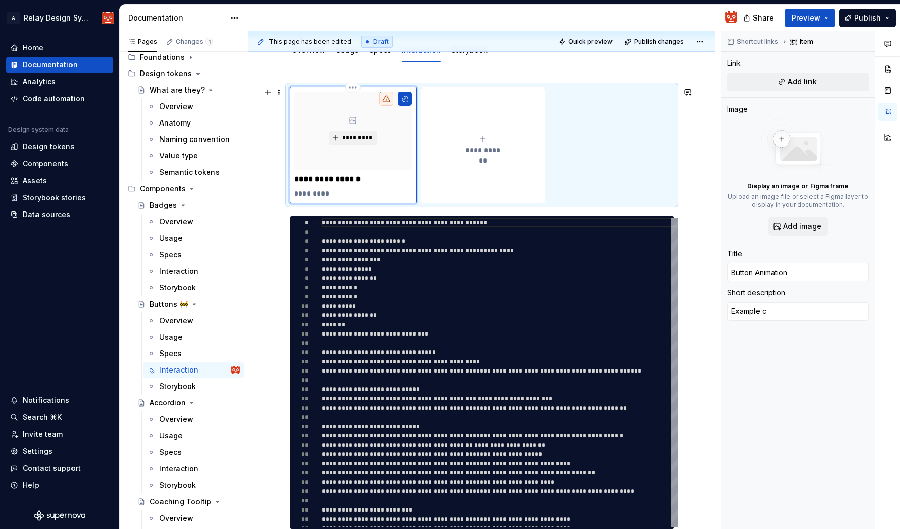
type textarea "*"
type textarea "Example co"
type textarea "*"
type textarea "Example cod"
type textarea "*"
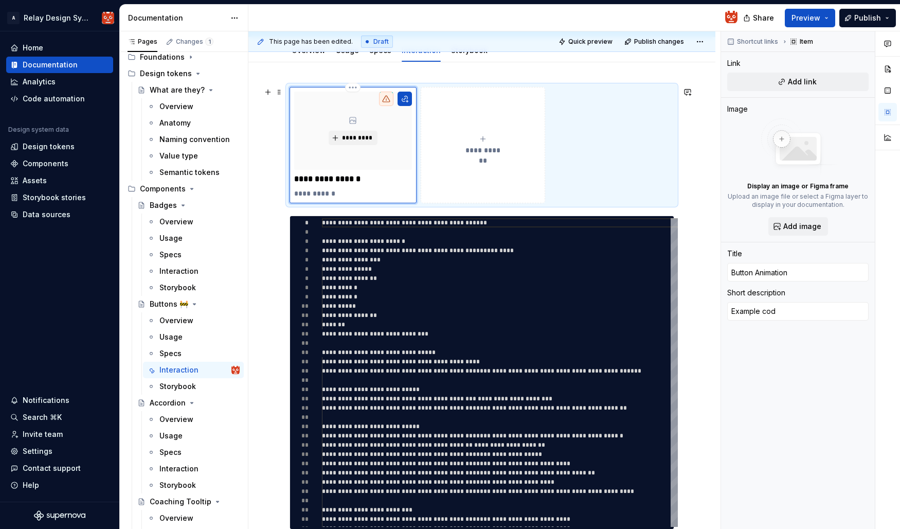
type textarea "Example code"
click at [580, 198] on div "**********" at bounding box center [482, 145] width 385 height 116
click at [370, 123] on div "*********" at bounding box center [353, 131] width 118 height 78
click at [813, 82] on span "Add link" at bounding box center [802, 82] width 29 height 10
type textarea "*"
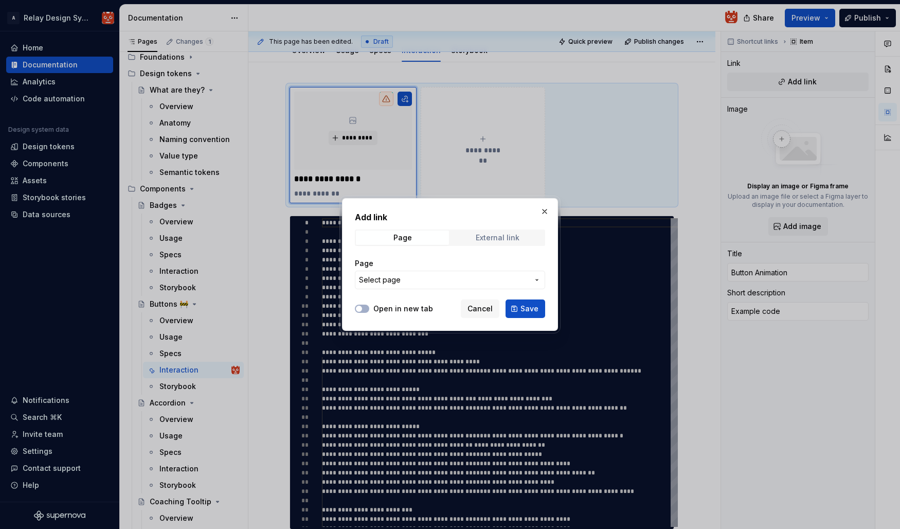
click at [491, 238] on div "External link" at bounding box center [498, 238] width 44 height 8
click at [403, 282] on input "URL" at bounding box center [450, 280] width 190 height 19
paste input "React Native Reanimated"
type input "React Native Reanimated"
type textarea "*"
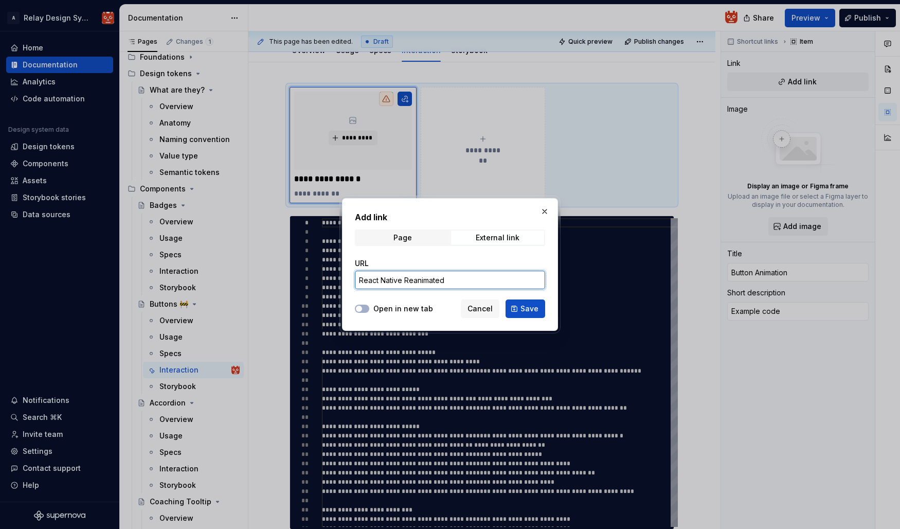
drag, startPoint x: 477, startPoint y: 281, endPoint x: 299, endPoint y: 265, distance: 178.7
click at [295, 265] on div "Add link Page External link URL React Native Reanimated Open in new tab Cancel …" at bounding box center [450, 264] width 900 height 529
paste input "import React from 'react'; import { View, Pressable, StyleSheet } from 'react-n…"
type input "React Native Reanimated"
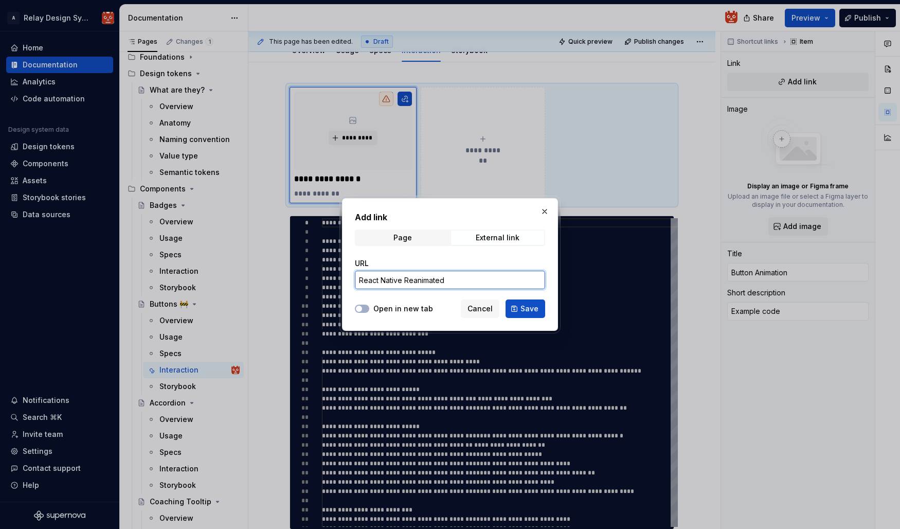
scroll to position [0, 0]
click at [466, 276] on input "React Native Reanimated" at bounding box center [450, 280] width 190 height 19
drag, startPoint x: 471, startPoint y: 279, endPoint x: 330, endPoint y: 264, distance: 142.2
click at [330, 264] on div "Add link Page External link URL React Native Reanimated Open in new tab Cancel …" at bounding box center [450, 264] width 900 height 529
paste input "[URL][DOMAIN_NAME]"
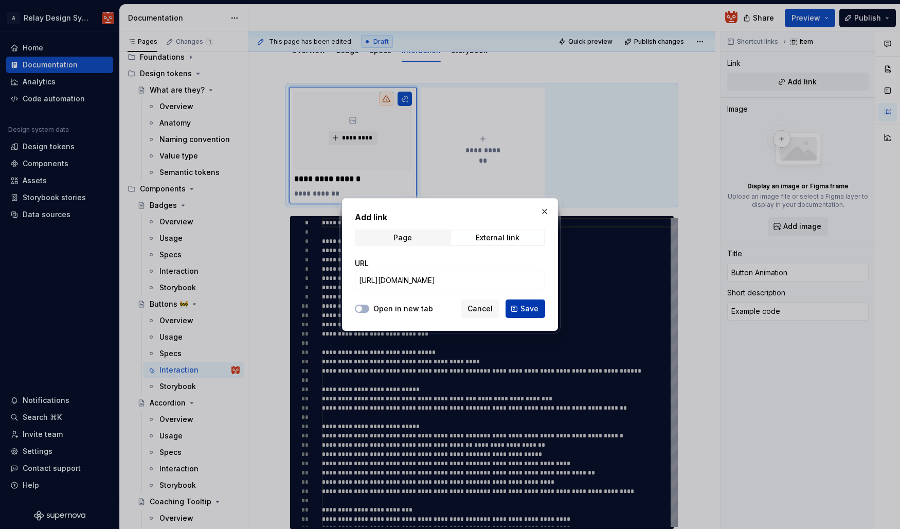
click at [530, 310] on span "Save" at bounding box center [529, 308] width 18 height 10
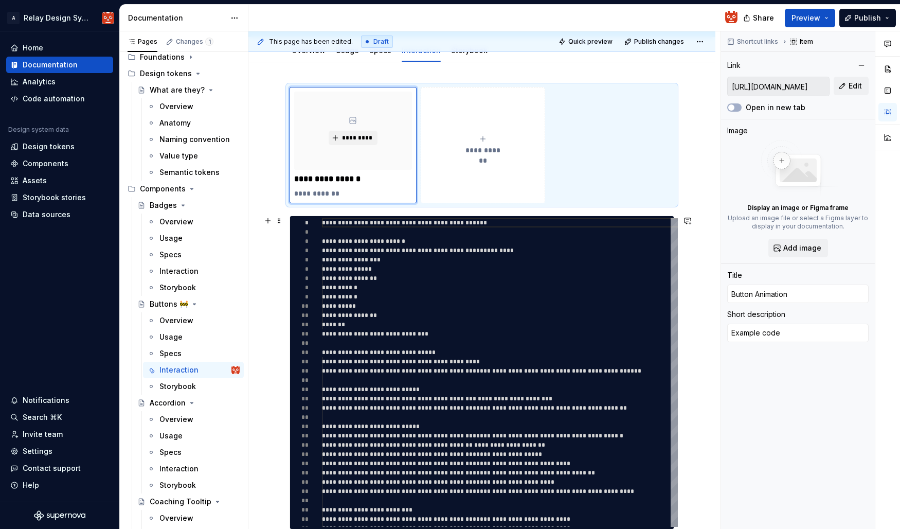
click at [694, 265] on div "**********" at bounding box center [481, 393] width 467 height 663
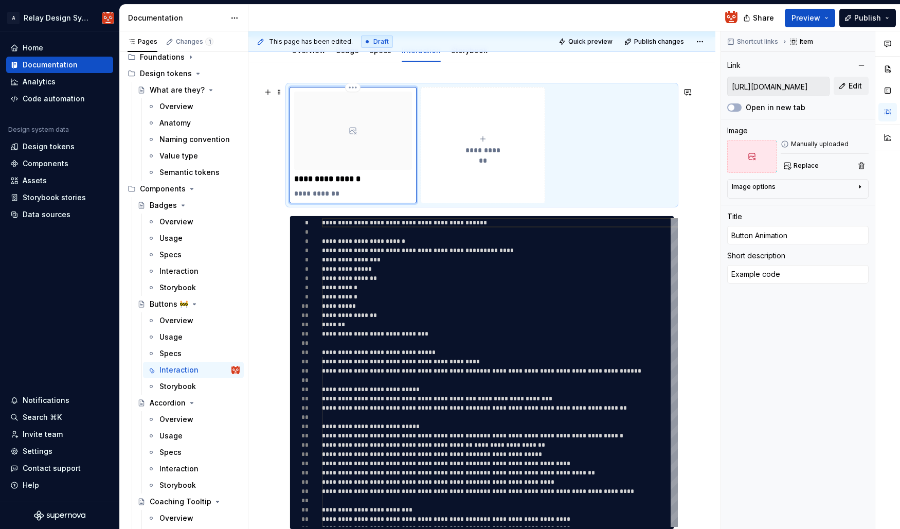
click at [344, 137] on div at bounding box center [353, 131] width 118 height 78
click at [262, 165] on div "**********" at bounding box center [481, 393] width 467 height 663
drag, startPoint x: 346, startPoint y: 192, endPoint x: 271, endPoint y: 191, distance: 75.1
click at [272, 192] on div "**********" at bounding box center [481, 393] width 467 height 663
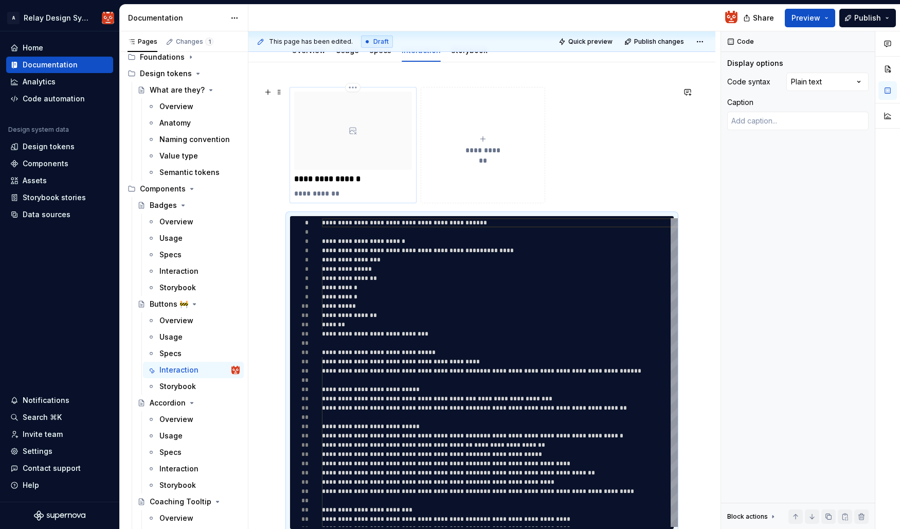
click at [324, 193] on p "**********" at bounding box center [353, 193] width 118 height 10
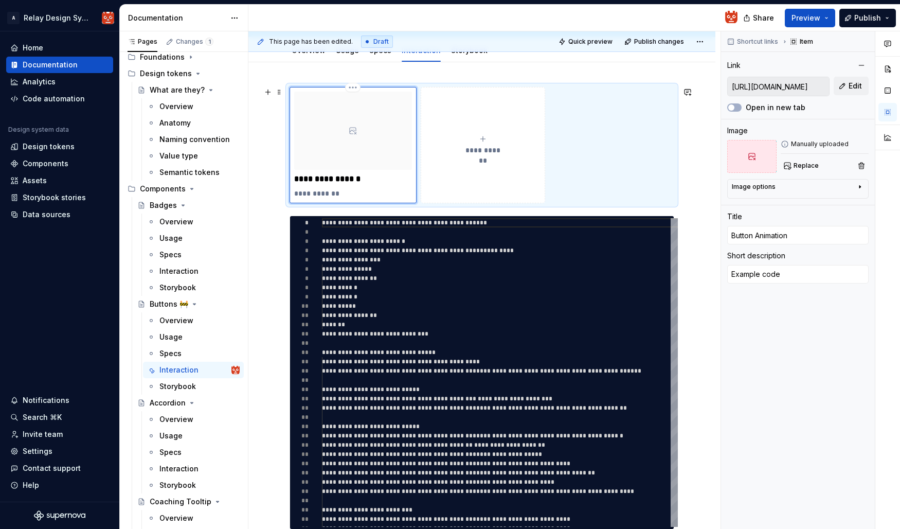
click at [341, 194] on p "**********" at bounding box center [353, 193] width 118 height 10
drag, startPoint x: 320, startPoint y: 190, endPoint x: 292, endPoint y: 187, distance: 28.4
click at [292, 187] on div "**********" at bounding box center [353, 145] width 127 height 116
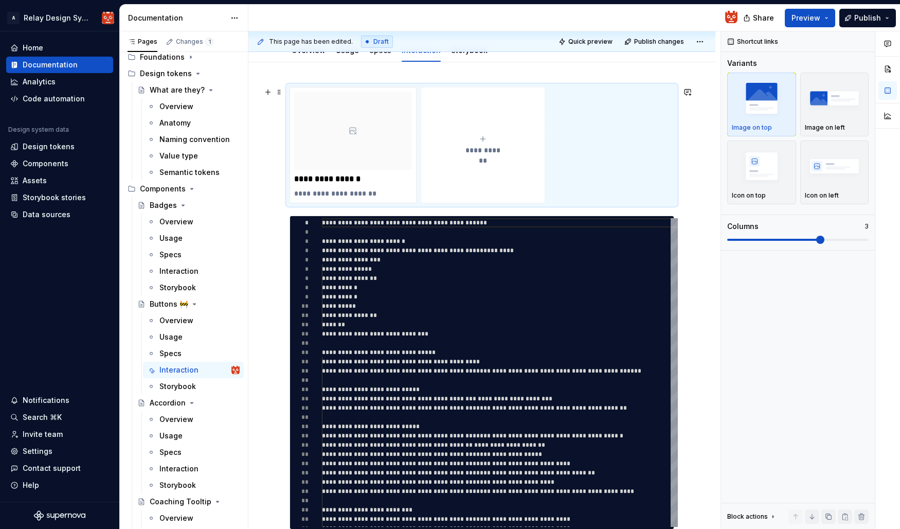
click at [264, 195] on div "**********" at bounding box center [481, 393] width 467 height 663
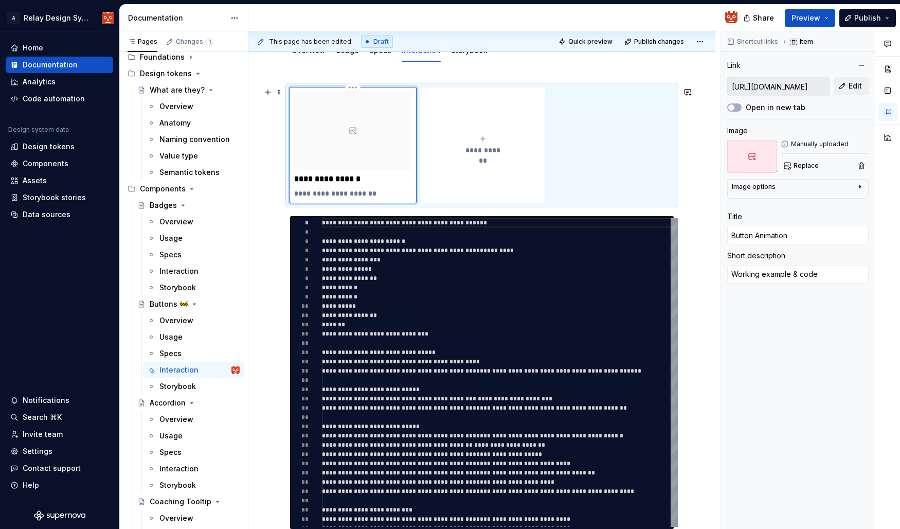
click at [340, 151] on div at bounding box center [353, 131] width 118 height 78
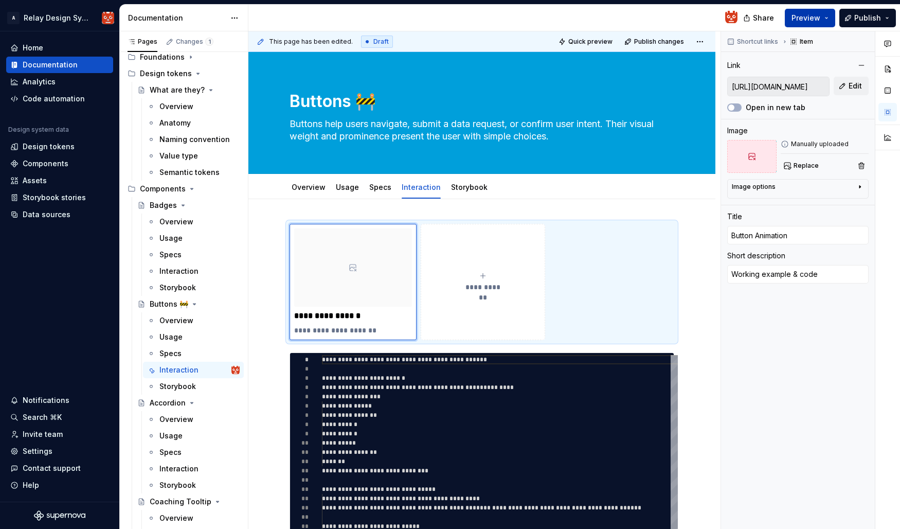
click at [817, 19] on span "Preview" at bounding box center [806, 18] width 29 height 10
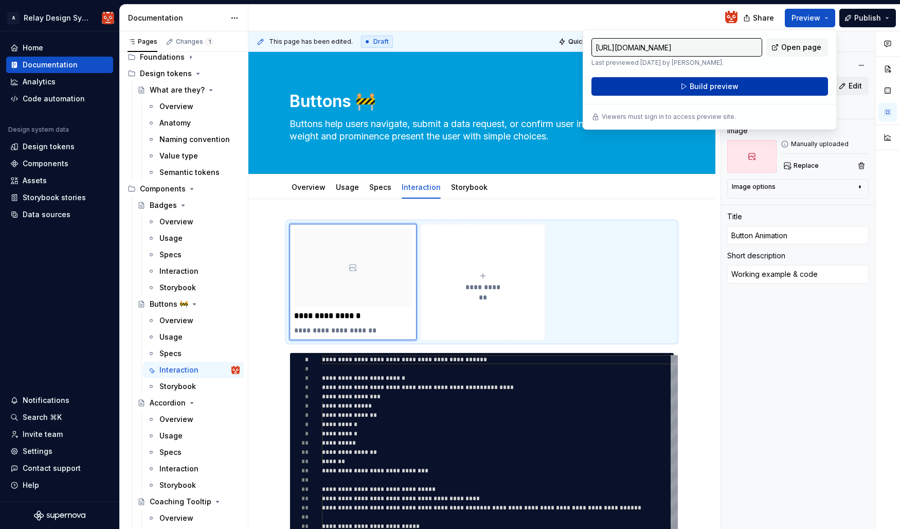
click at [764, 86] on button "Build preview" at bounding box center [709, 86] width 237 height 19
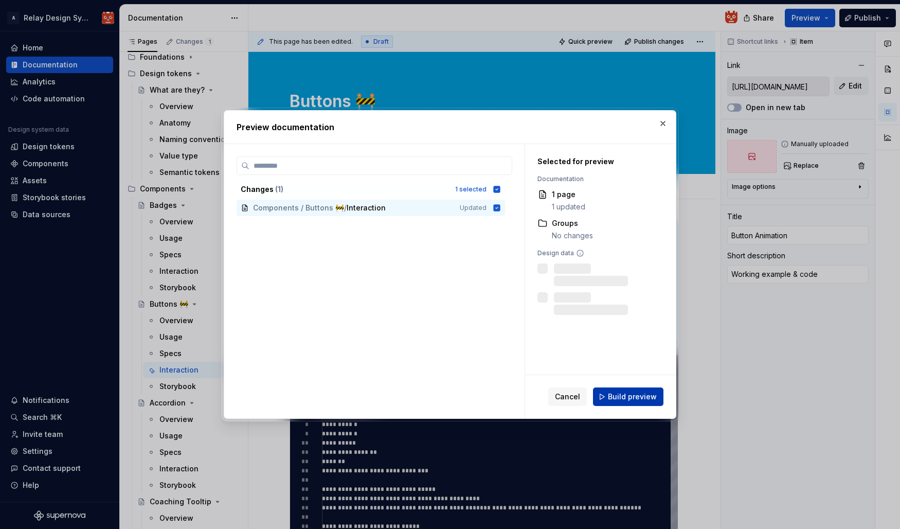
click at [629, 393] on span "Build preview" at bounding box center [632, 396] width 49 height 10
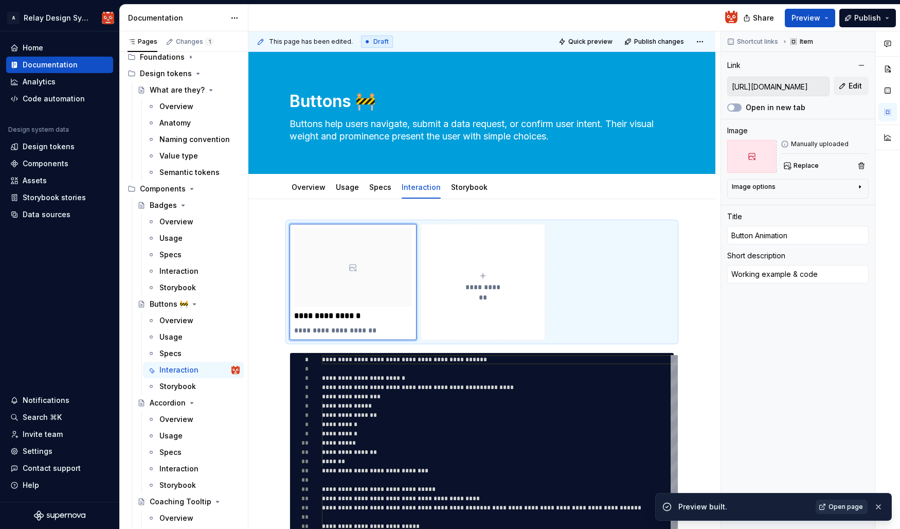
click at [839, 505] on span "Open page" at bounding box center [846, 506] width 34 height 8
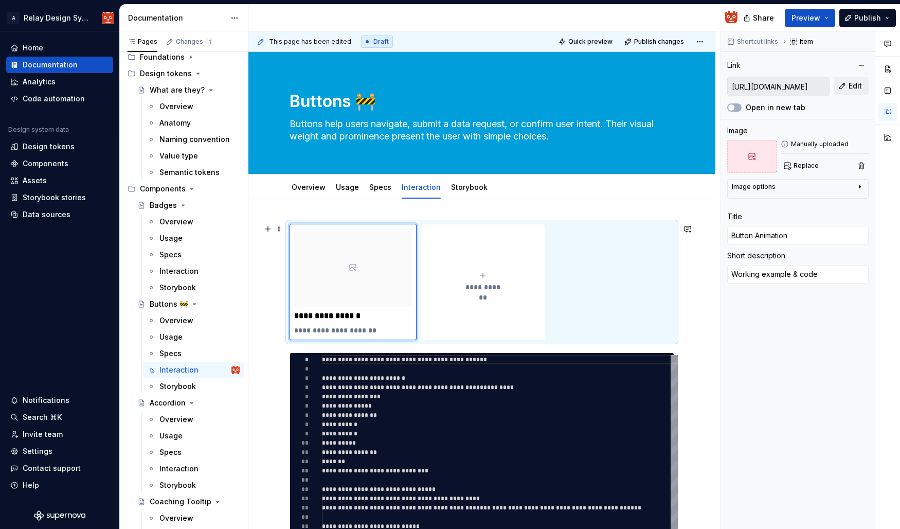
click at [704, 285] on div "**********" at bounding box center [481, 530] width 467 height 663
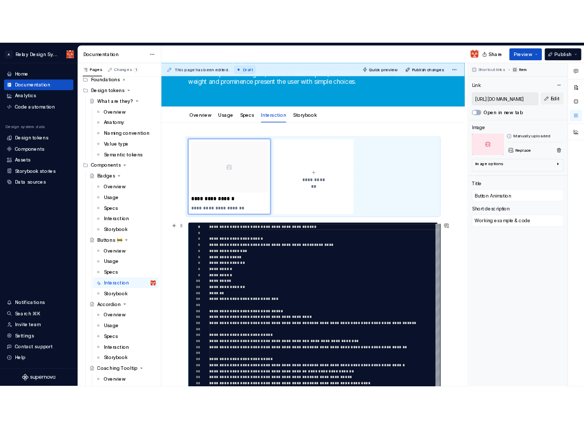
scroll to position [76, 0]
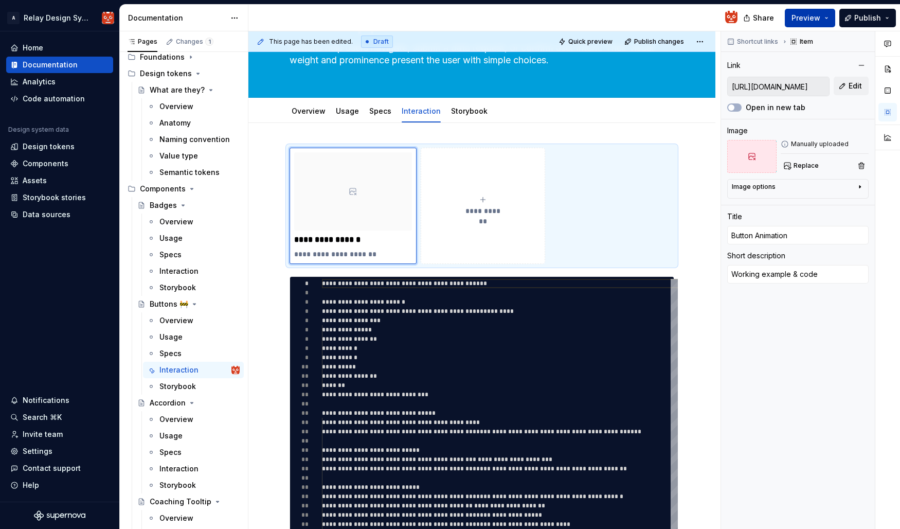
click at [828, 21] on button "Preview" at bounding box center [810, 18] width 50 height 19
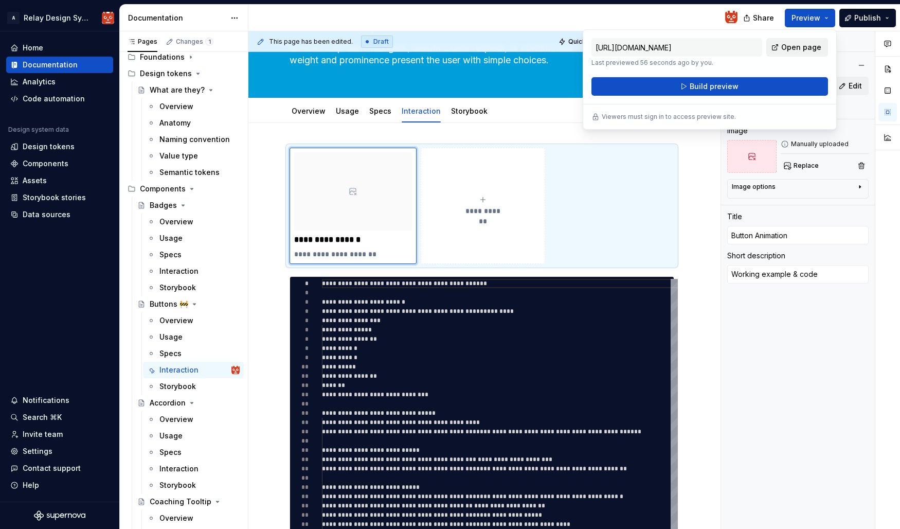
click at [820, 48] on span "Open page" at bounding box center [801, 47] width 40 height 10
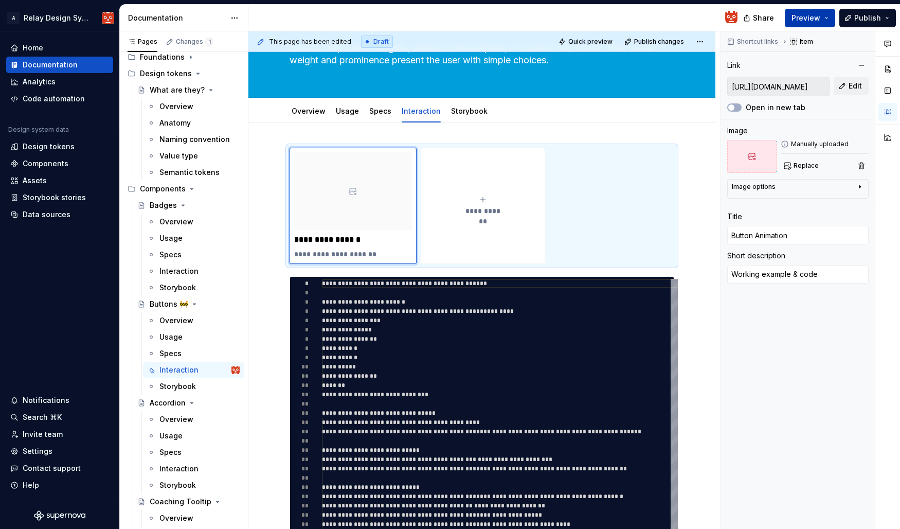
click at [830, 19] on button "Preview" at bounding box center [810, 18] width 50 height 19
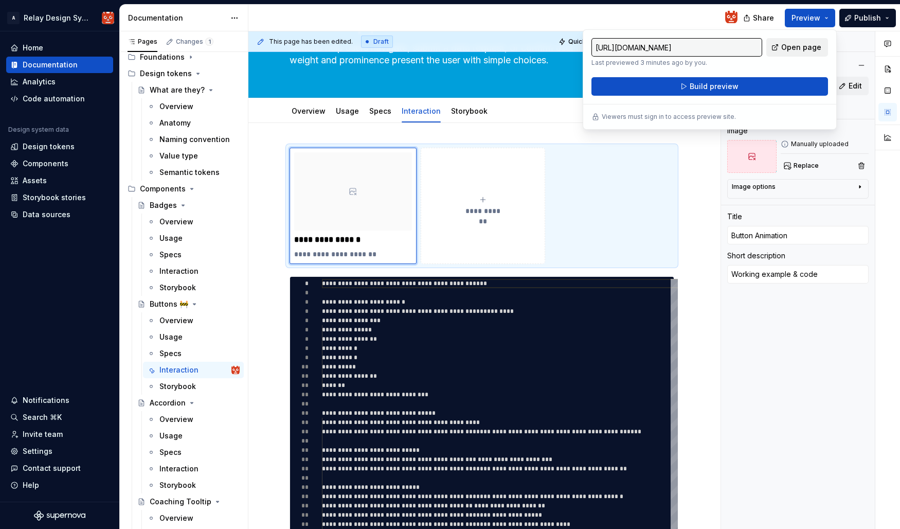
click at [792, 44] on span "Open page" at bounding box center [801, 47] width 40 height 10
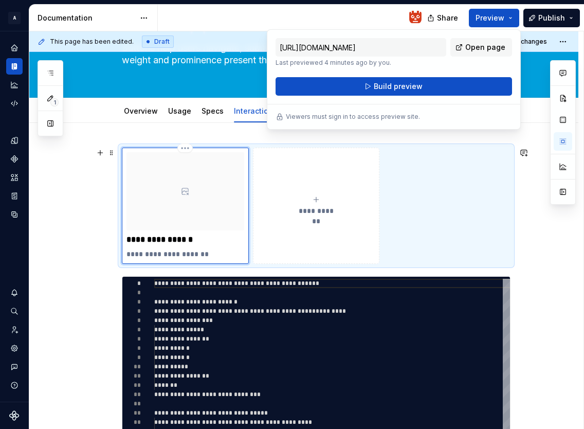
click at [214, 201] on div at bounding box center [186, 191] width 118 height 78
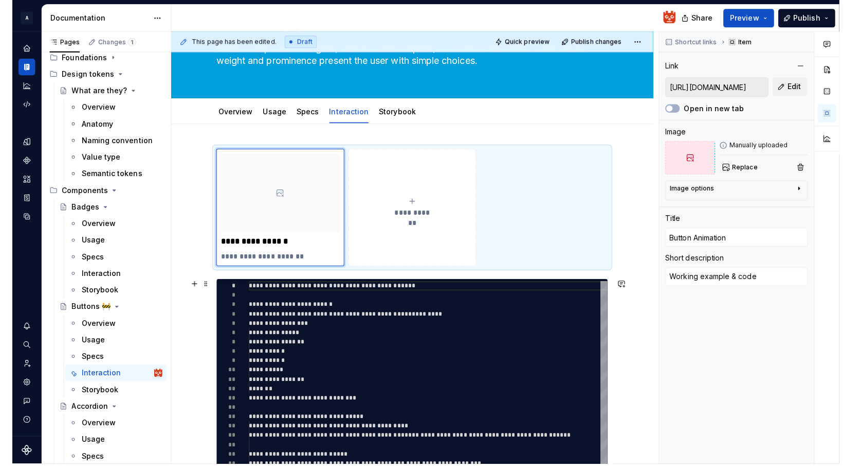
scroll to position [0, 0]
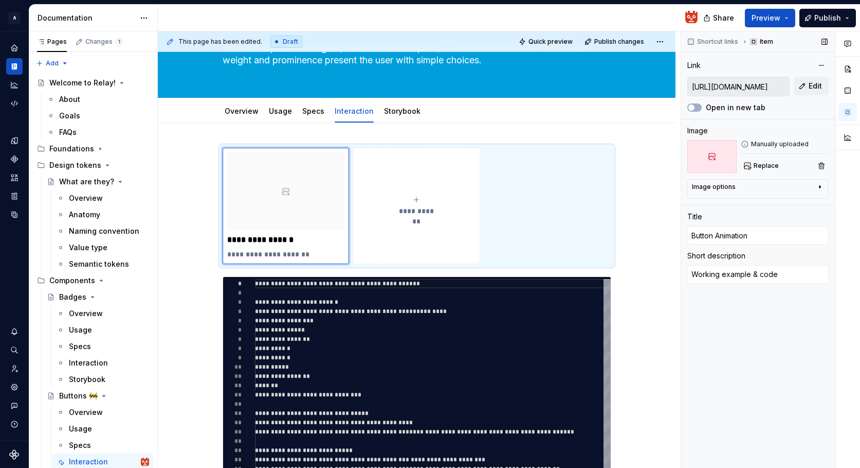
click at [817, 188] on icon "button" at bounding box center [820, 187] width 8 height 8
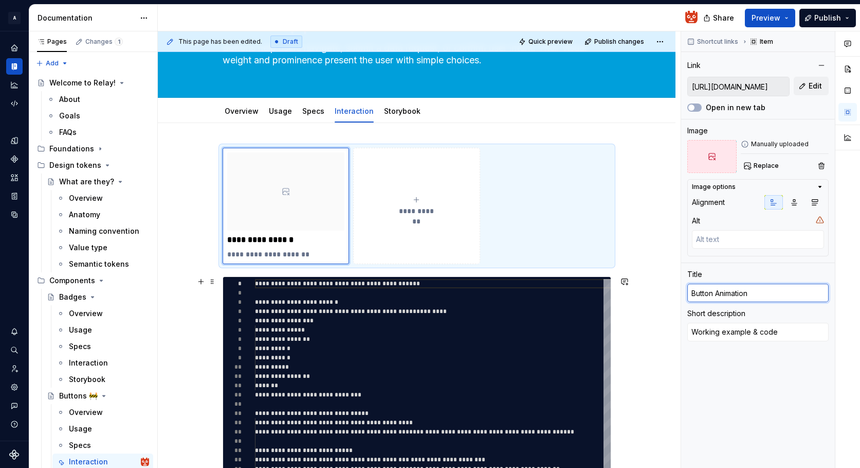
drag, startPoint x: 766, startPoint y: 295, endPoint x: 664, endPoint y: 292, distance: 101.9
click at [671, 291] on div "**********" at bounding box center [509, 249] width 703 height 437
click at [741, 241] on textarea at bounding box center [758, 239] width 132 height 19
paste textarea "Button Animation"
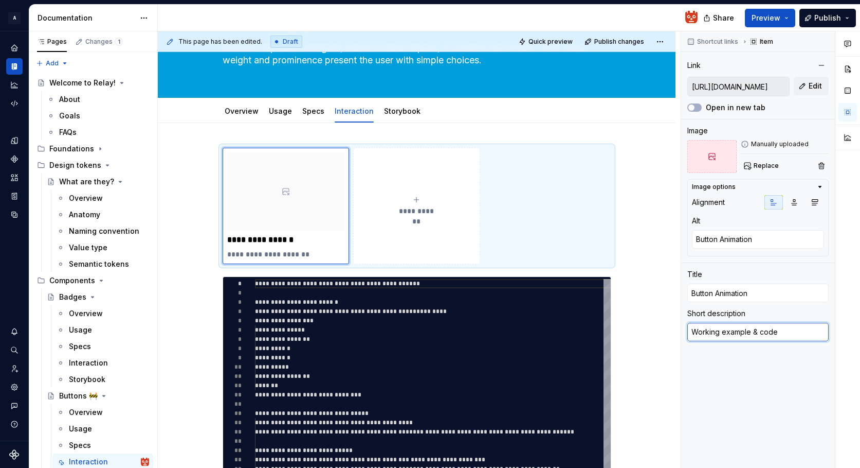
click at [780, 333] on textarea "Working example & code" at bounding box center [758, 331] width 141 height 19
click at [795, 205] on icon "button" at bounding box center [795, 203] width 6 height 6
click at [774, 202] on icon "button" at bounding box center [774, 202] width 8 height 8
click at [669, 182] on div "**********" at bounding box center [417, 445] width 518 height 644
click at [787, 22] on button "Preview" at bounding box center [770, 18] width 50 height 19
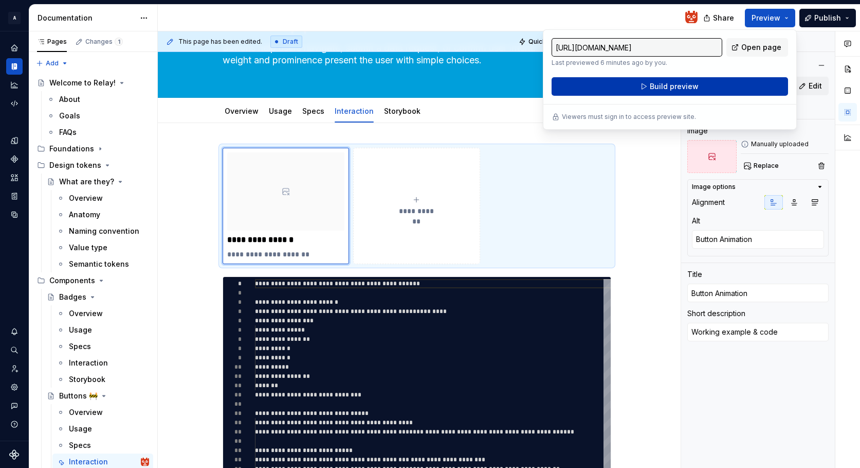
click at [728, 89] on button "Build preview" at bounding box center [670, 86] width 237 height 19
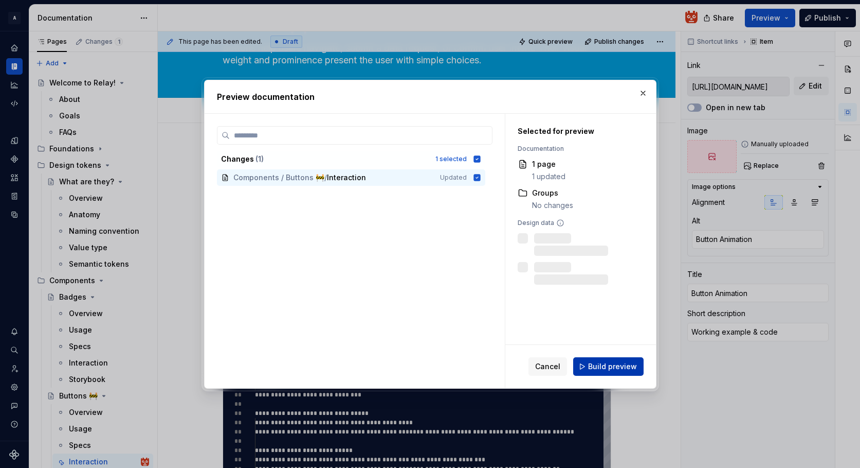
click at [618, 368] on span "Build preview" at bounding box center [612, 366] width 49 height 10
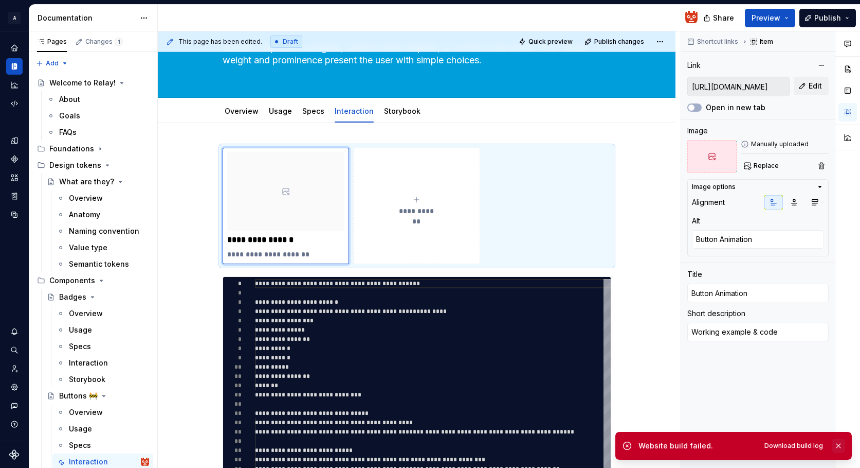
click at [839, 443] on button "button" at bounding box center [838, 445] width 13 height 14
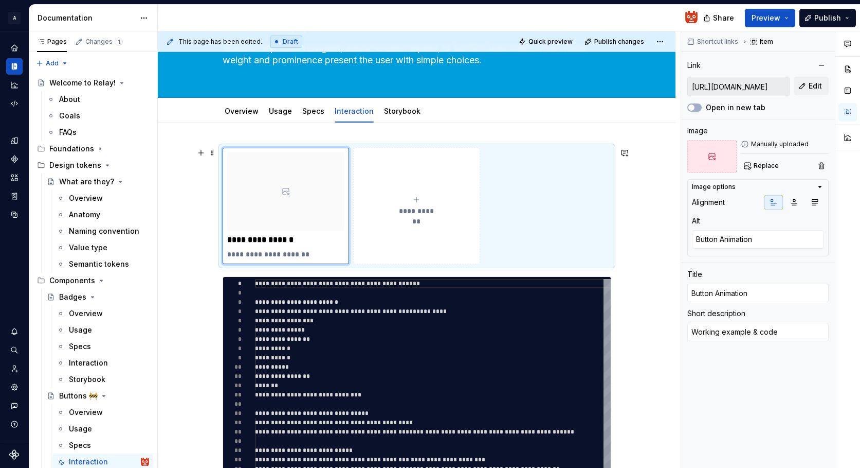
click at [654, 227] on div "**********" at bounding box center [417, 445] width 518 height 644
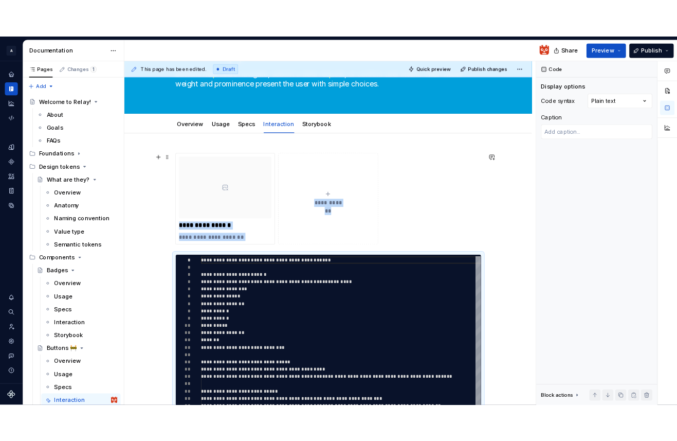
scroll to position [198, 0]
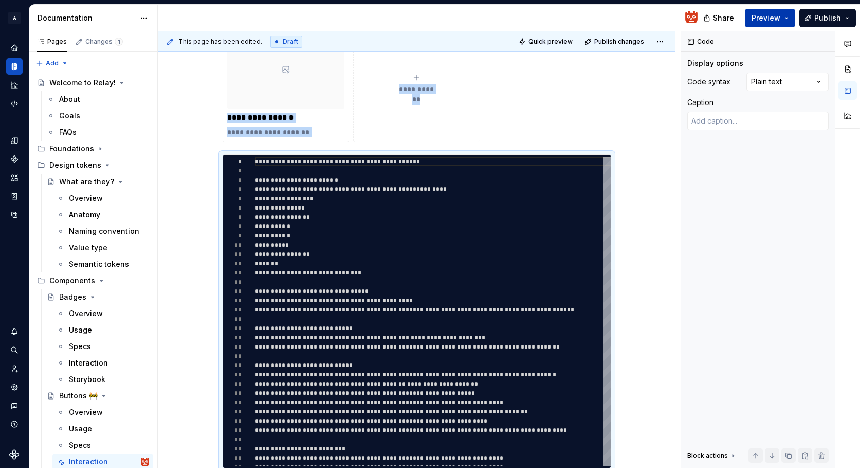
click at [791, 21] on button "Preview" at bounding box center [770, 18] width 50 height 19
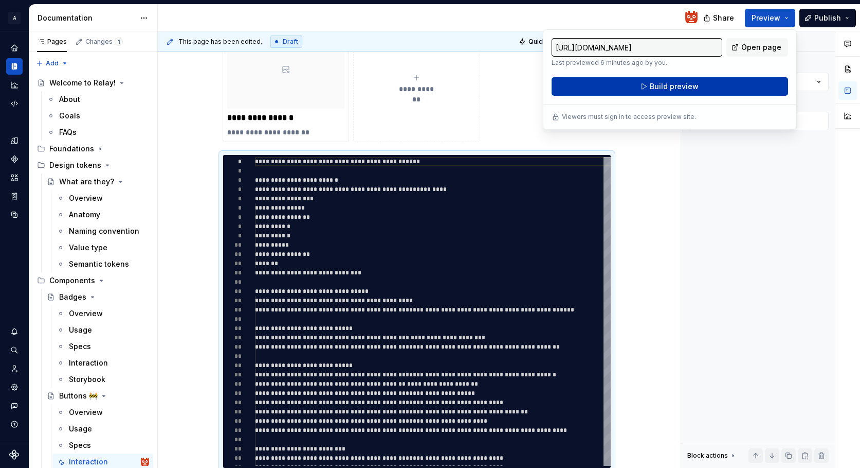
click at [719, 87] on button "Build preview" at bounding box center [670, 86] width 237 height 19
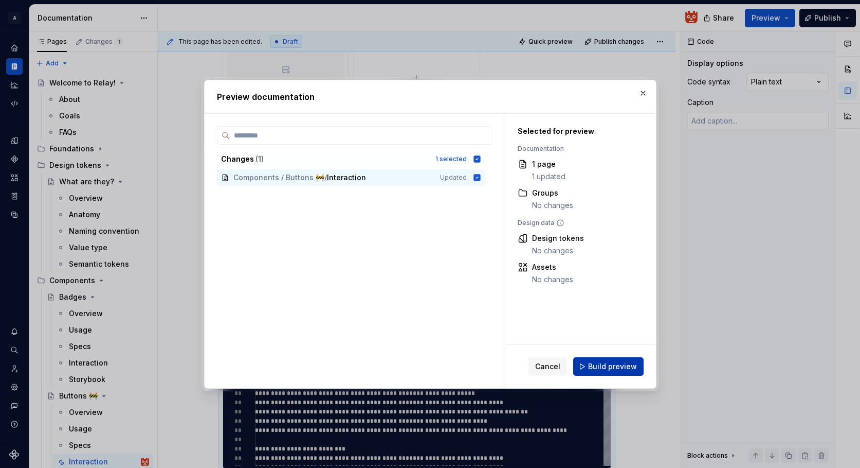
click at [604, 372] on button "Build preview" at bounding box center [608, 366] width 70 height 19
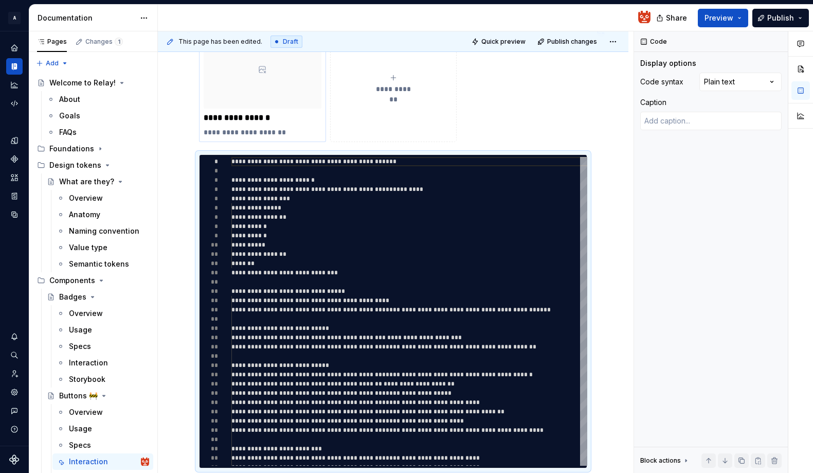
click at [291, 89] on div at bounding box center [263, 69] width 118 height 78
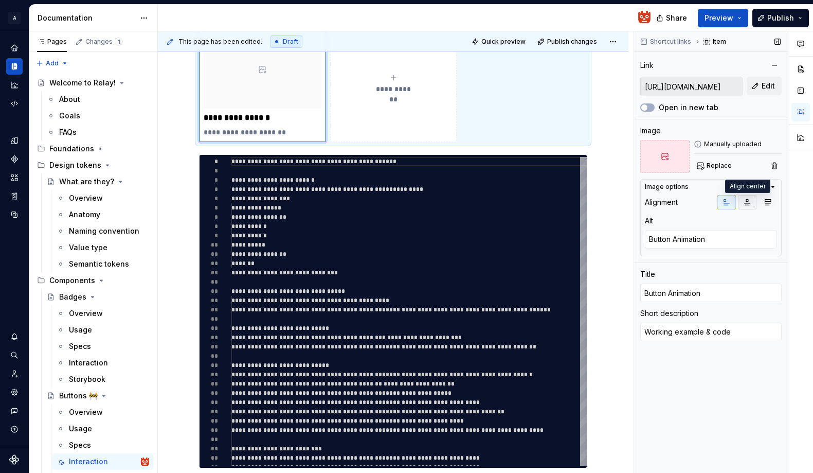
click at [746, 205] on icon "button" at bounding box center [748, 203] width 6 height 6
click at [740, 22] on button "Preview" at bounding box center [723, 18] width 50 height 19
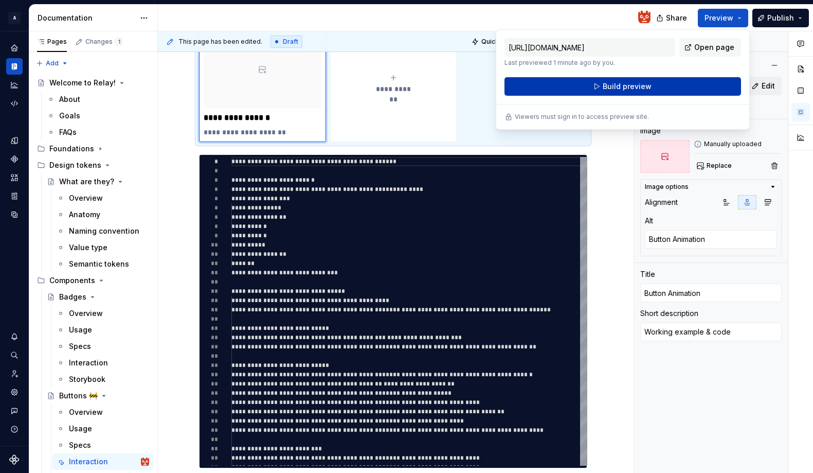
click at [675, 86] on button "Build preview" at bounding box center [623, 86] width 237 height 19
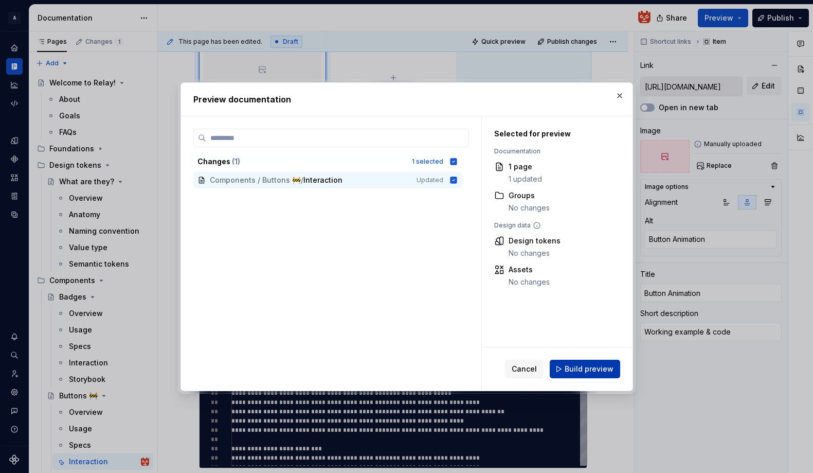
click at [592, 364] on span "Build preview" at bounding box center [589, 369] width 49 height 10
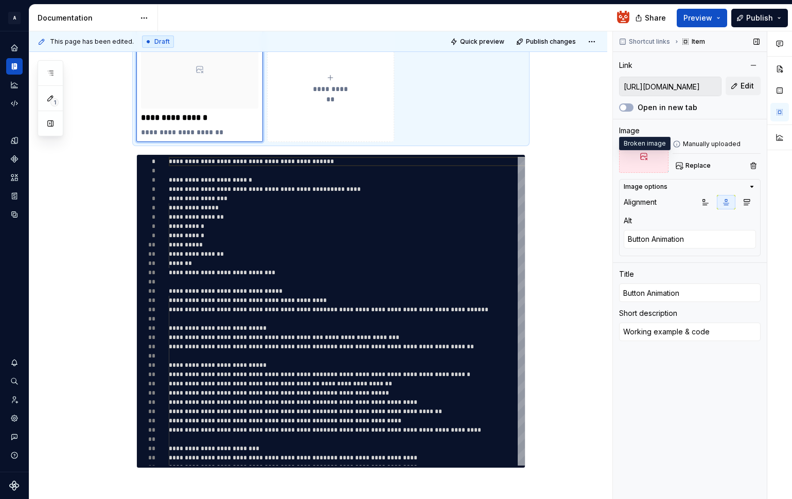
click at [639, 159] on icon at bounding box center [643, 156] width 8 height 8
click at [700, 165] on span "Replace" at bounding box center [697, 165] width 25 height 8
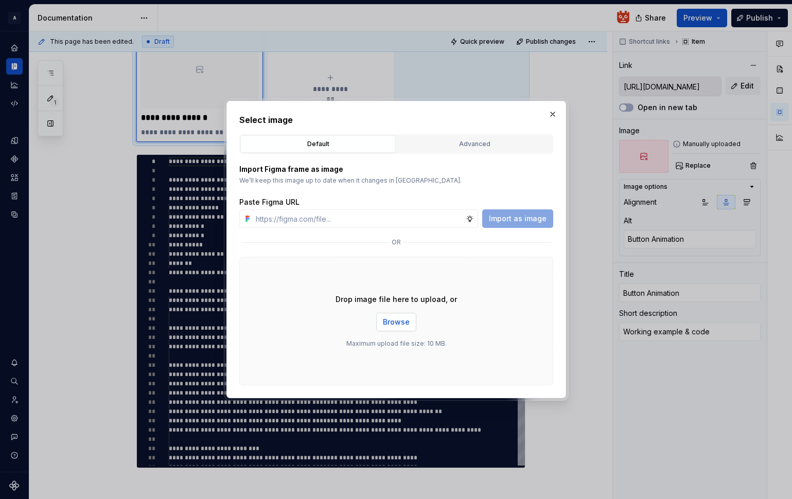
click at [388, 322] on span "Browse" at bounding box center [396, 322] width 27 height 10
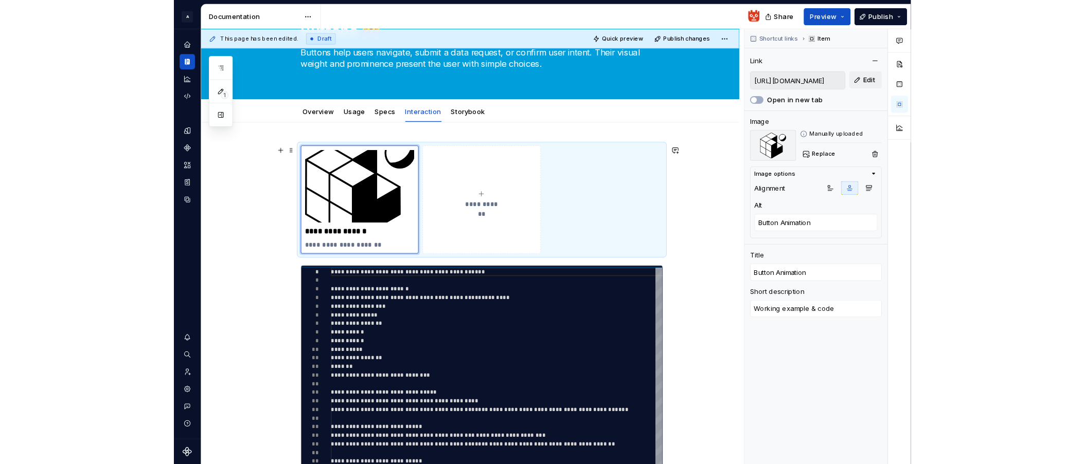
scroll to position [60, 0]
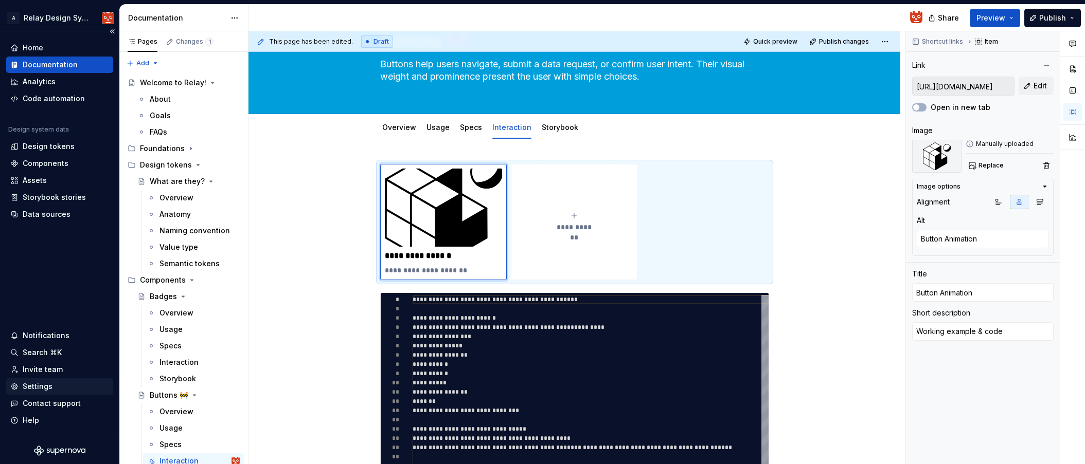
click at [32, 383] on div "Settings" at bounding box center [38, 387] width 30 height 10
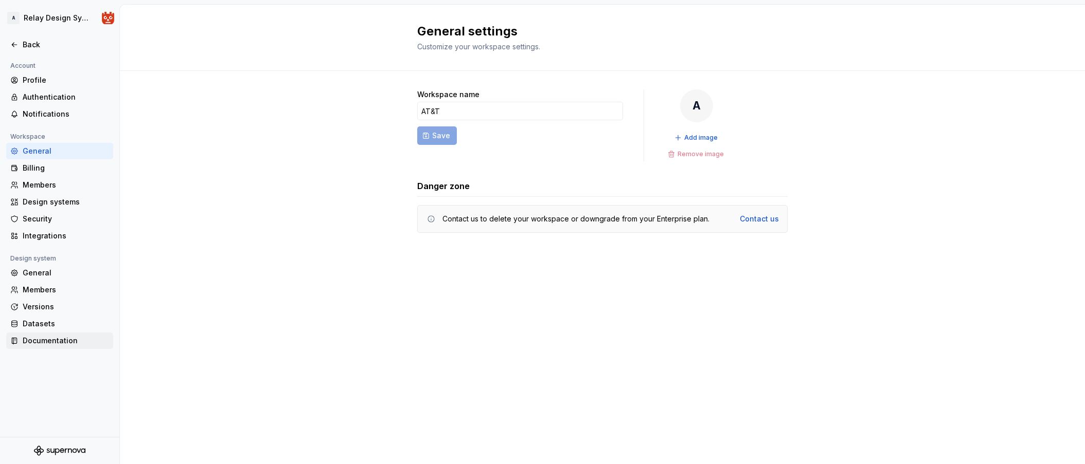
click at [58, 341] on div "Documentation" at bounding box center [66, 341] width 86 height 10
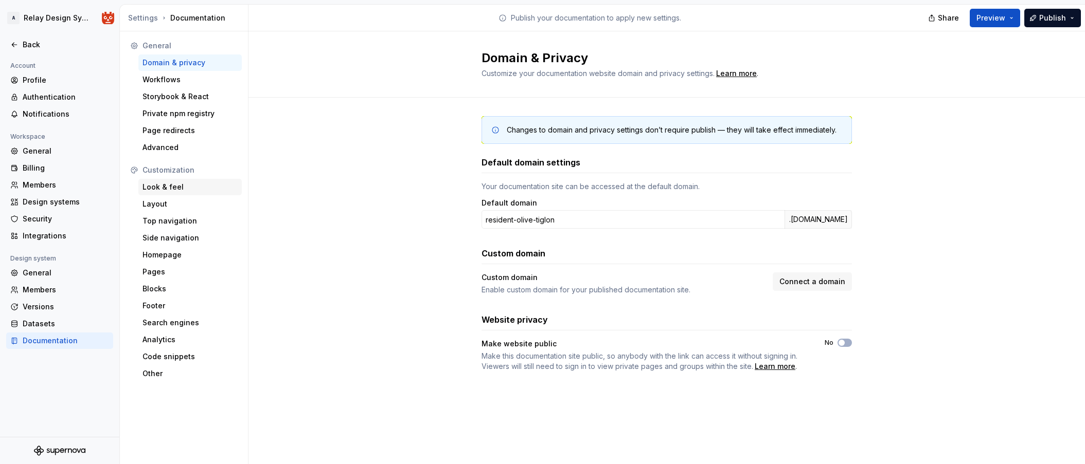
click at [166, 185] on div "Look & feel" at bounding box center [189, 187] width 95 height 10
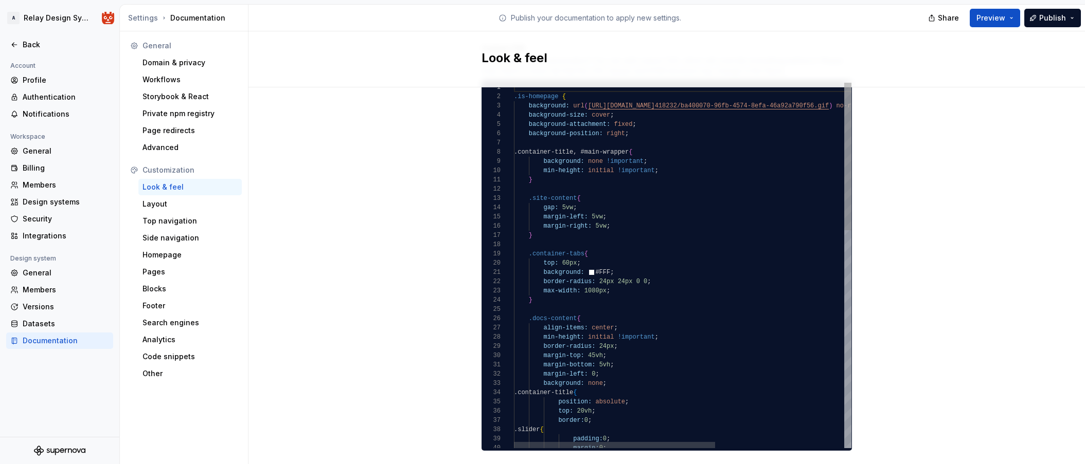
scroll to position [56, 19]
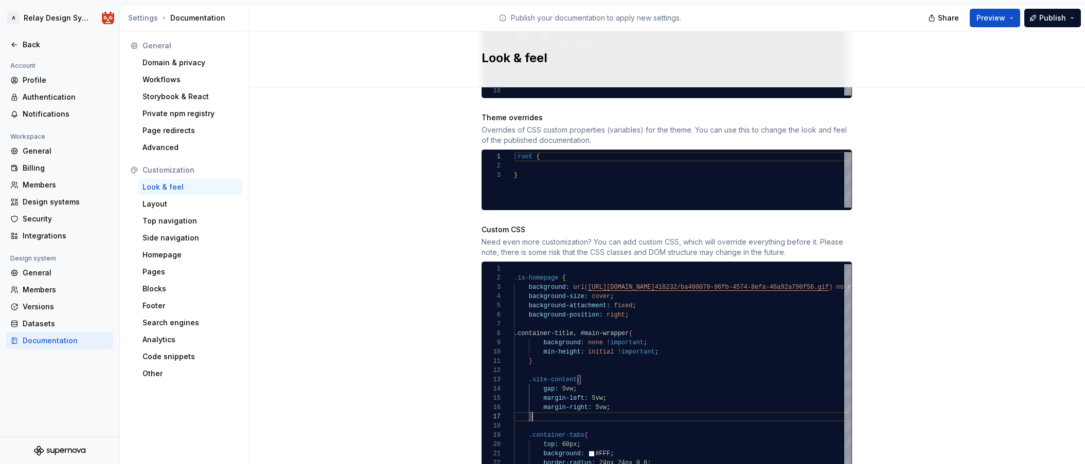
scroll to position [585, 0]
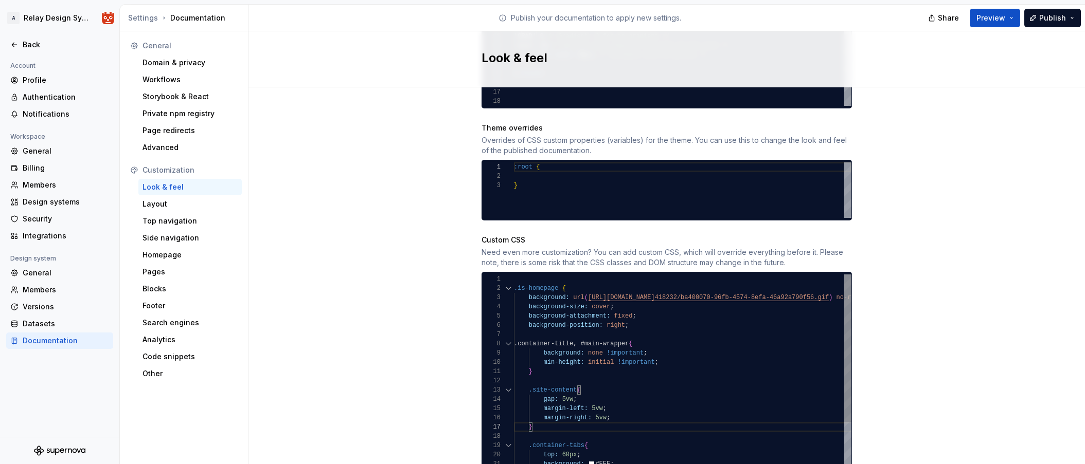
click at [509, 284] on div at bounding box center [507, 288] width 13 height 9
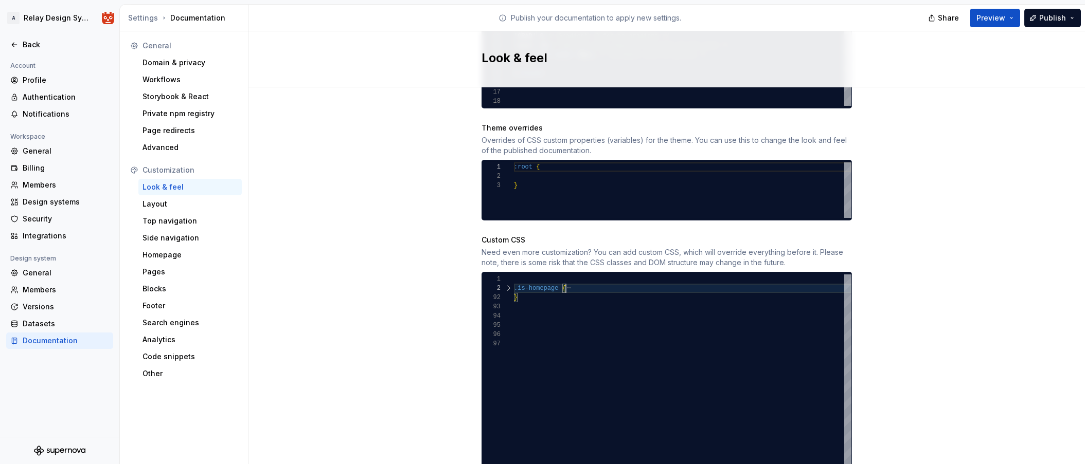
scroll to position [9, 52]
click at [508, 284] on div at bounding box center [507, 288] width 13 height 9
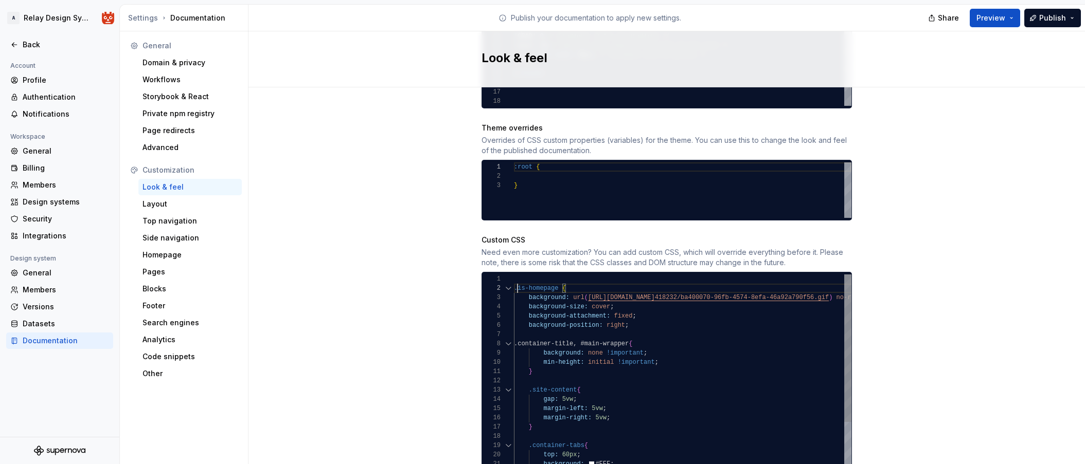
scroll to position [9, 4]
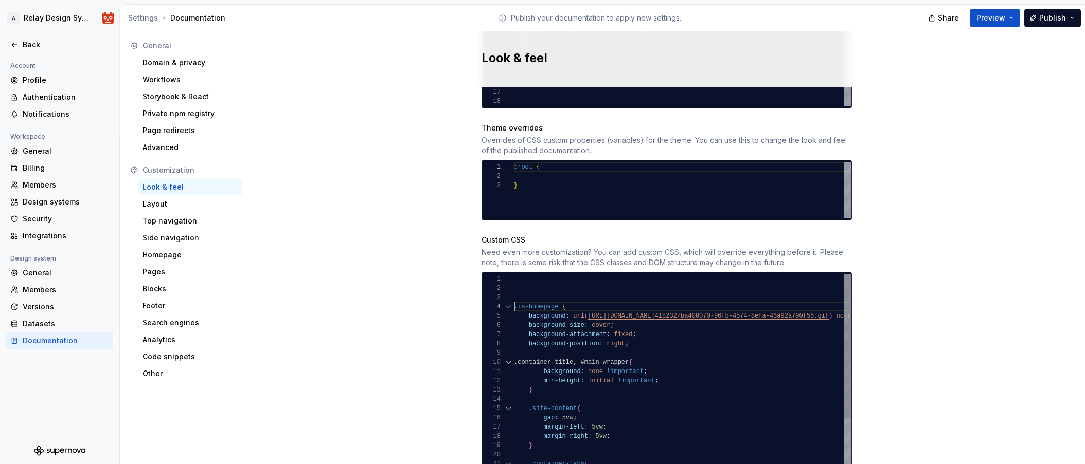
scroll to position [0, 0]
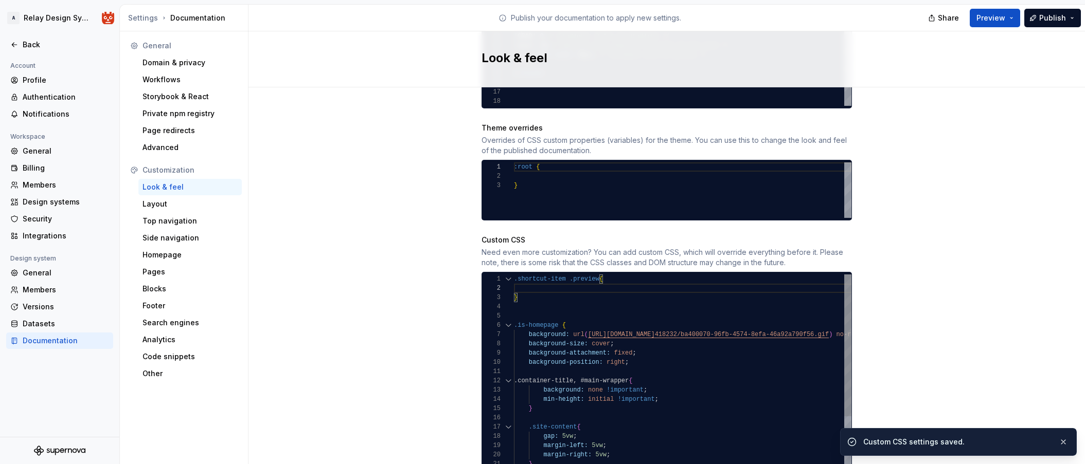
scroll to position [9, 4]
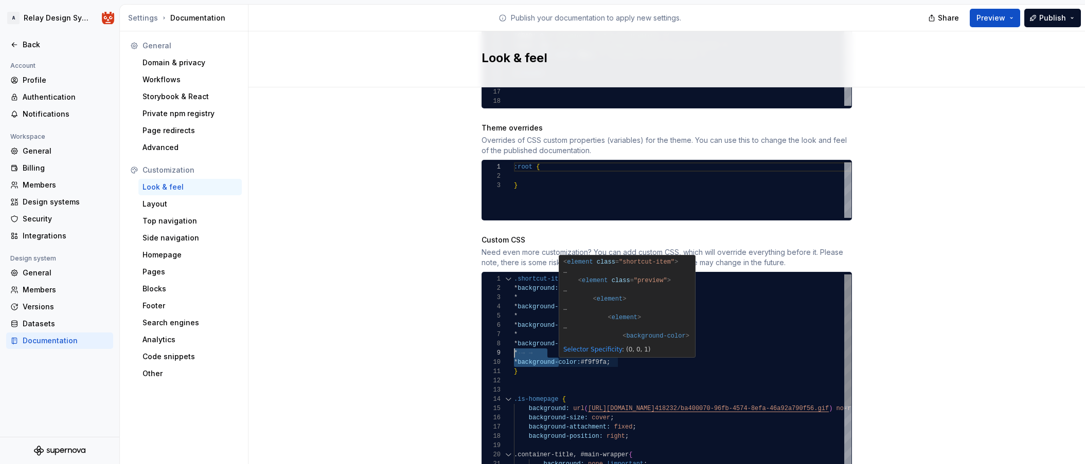
scroll to position [83, 0]
drag, startPoint x: 559, startPoint y: 352, endPoint x: 460, endPoint y: 349, distance: 98.8
click at [460, 349] on div "Site logo A company logo that will be displayed on all pages on your documentat…" at bounding box center [666, 92] width 836 height 1179
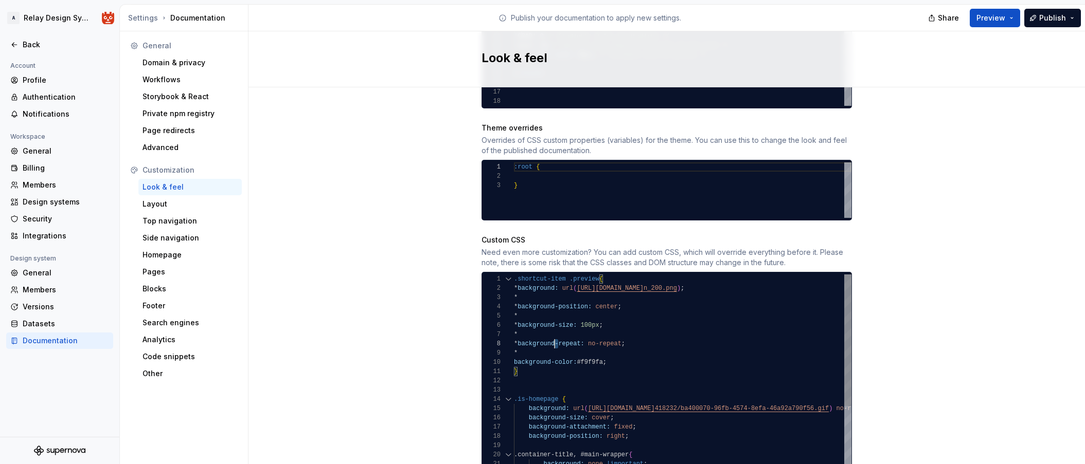
scroll to position [65, 0]
drag, startPoint x: 555, startPoint y: 333, endPoint x: 508, endPoint y: 334, distance: 47.3
drag, startPoint x: 559, startPoint y: 296, endPoint x: 502, endPoint y: 297, distance: 56.6
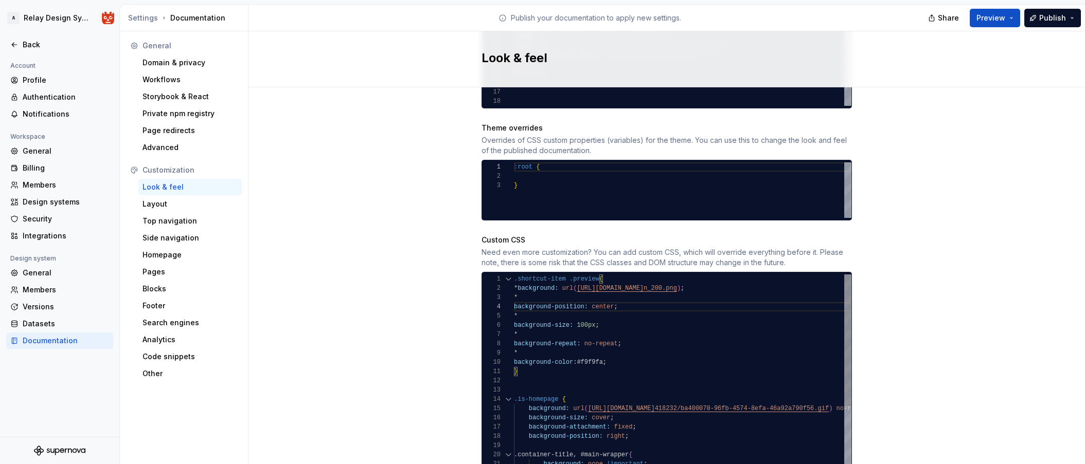
drag, startPoint x: 513, startPoint y: 280, endPoint x: 512, endPoint y: 289, distance: 9.3
click at [510, 289] on div "1 12 15 16 17 18 19 20 21 22 23 24 25 26 27 28 29 30 31 32 33 34 35 36 37 38 39…" at bounding box center [666, 458] width 369 height 366
drag, startPoint x: 518, startPoint y: 288, endPoint x: 505, endPoint y: 281, distance: 15.0
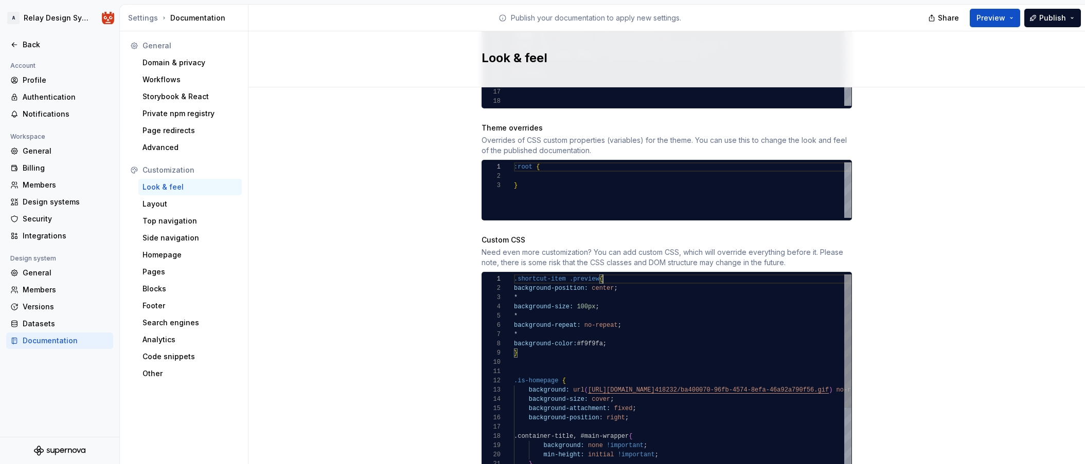
scroll to position [0, 89]
drag, startPoint x: 532, startPoint y: 289, endPoint x: 540, endPoint y: 290, distance: 7.8
click at [517, 294] on span "*" at bounding box center [516, 297] width 4 height 7
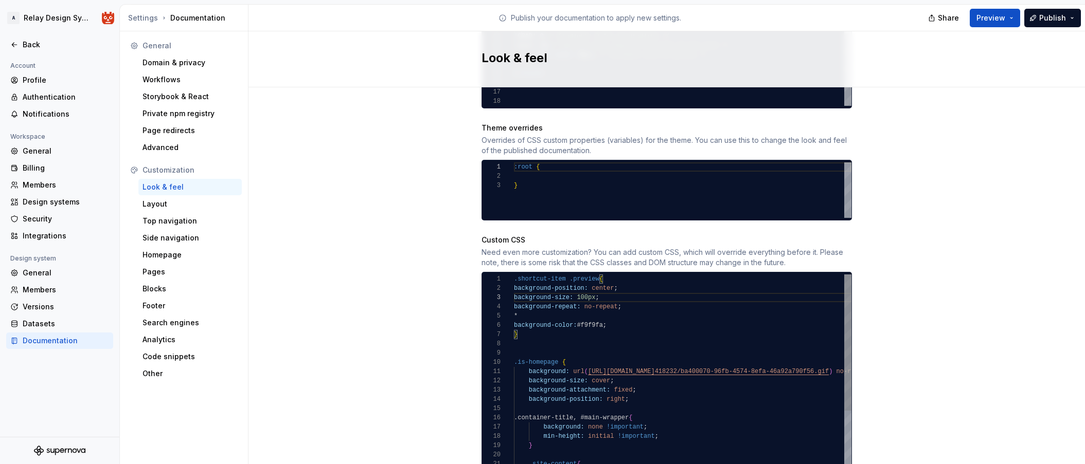
click at [517, 313] on span "*" at bounding box center [516, 316] width 4 height 7
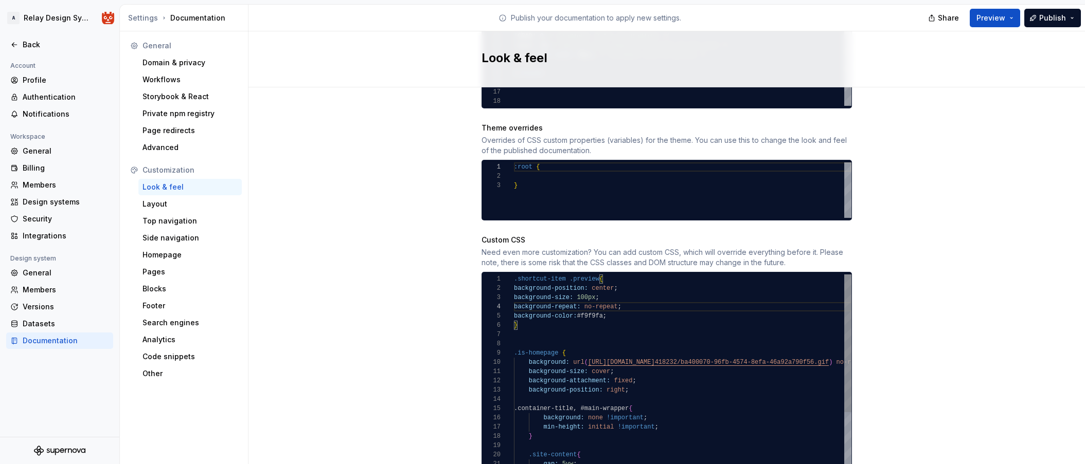
scroll to position [56, 0]
click at [570, 330] on div at bounding box center [790, 334] width 553 height 9
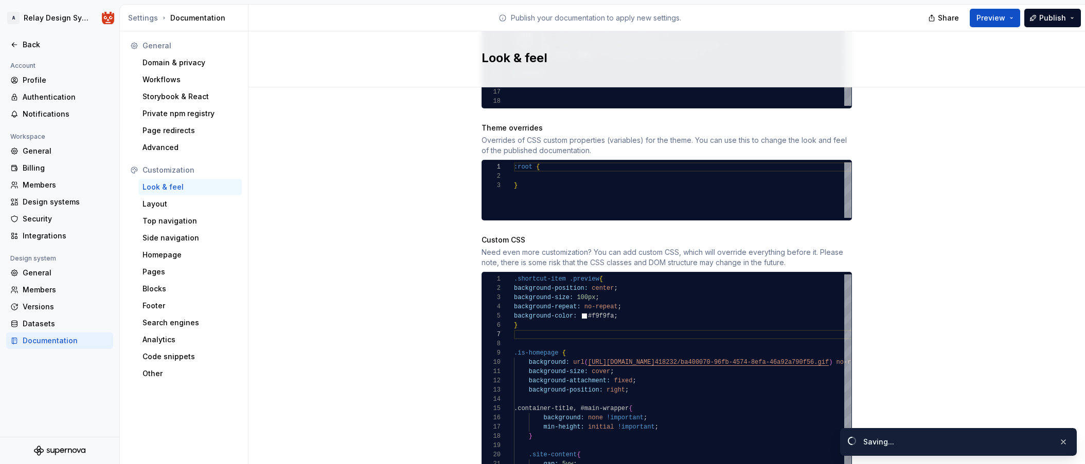
click at [900, 306] on div "Site logo A company logo that will be displayed on all pages on your documentat…" at bounding box center [666, 92] width 836 height 1179
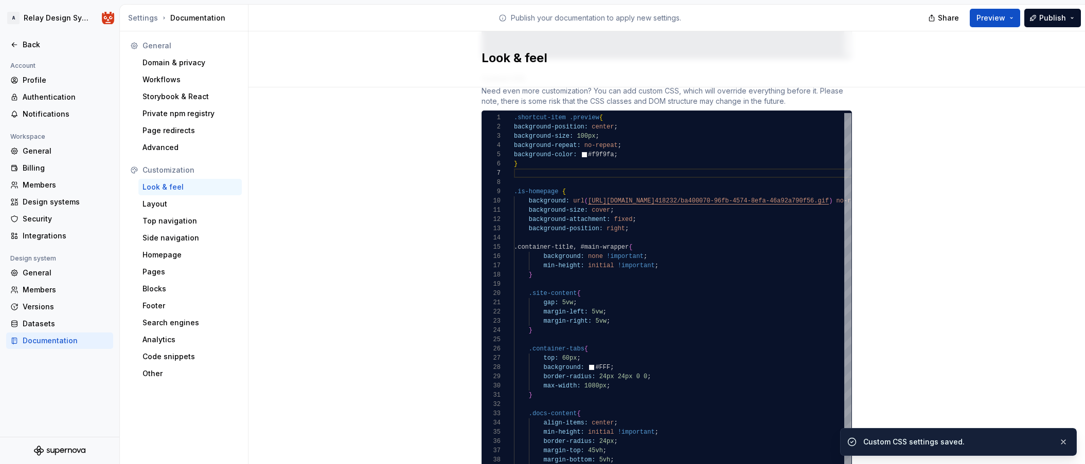
scroll to position [730, 0]
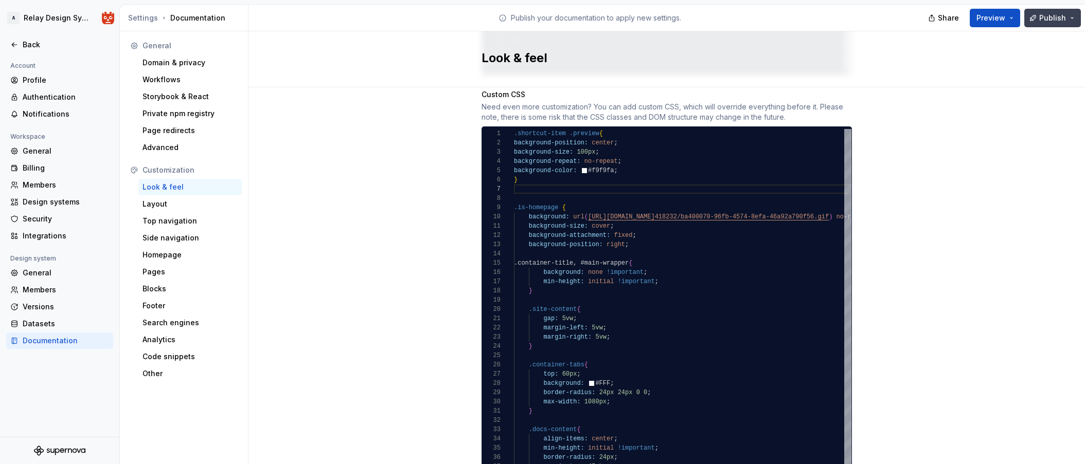
click at [900, 20] on span "Publish" at bounding box center [1052, 18] width 27 height 10
click at [900, 22] on span "Preview" at bounding box center [990, 18] width 29 height 10
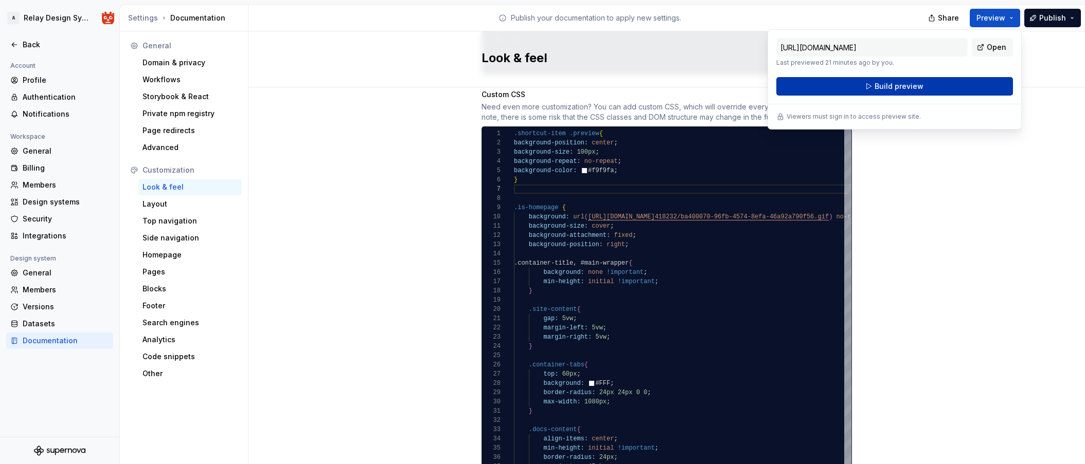
click at [900, 88] on button "Build preview" at bounding box center [894, 86] width 237 height 19
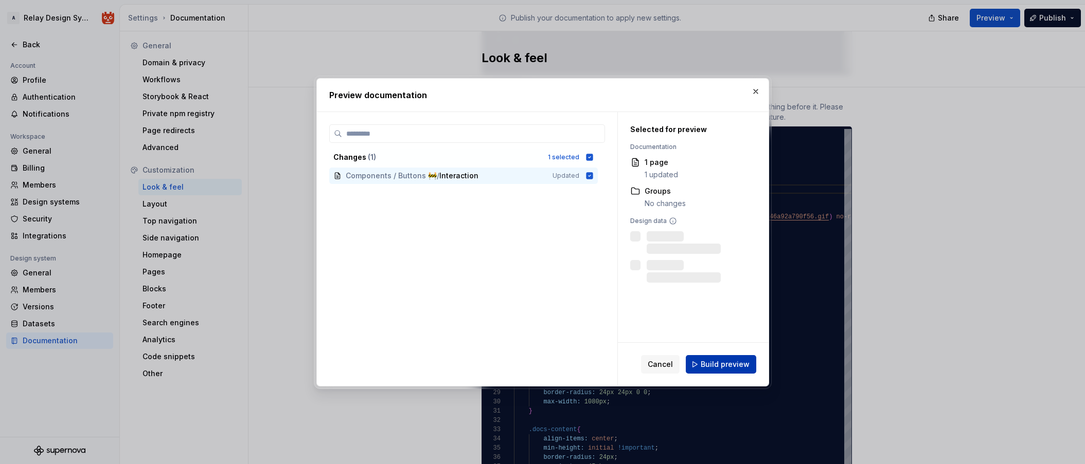
click at [729, 368] on span "Build preview" at bounding box center [725, 365] width 49 height 10
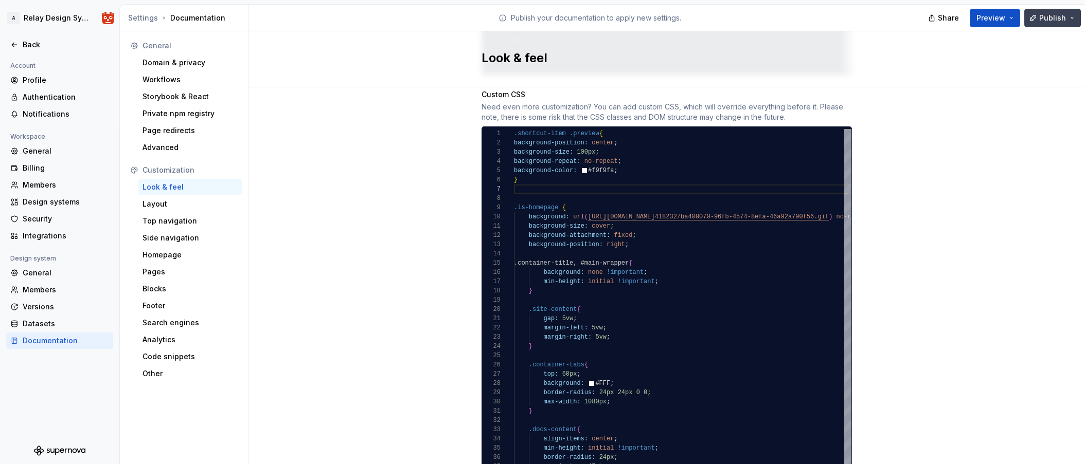
click at [900, 21] on span "Publish" at bounding box center [1052, 18] width 27 height 10
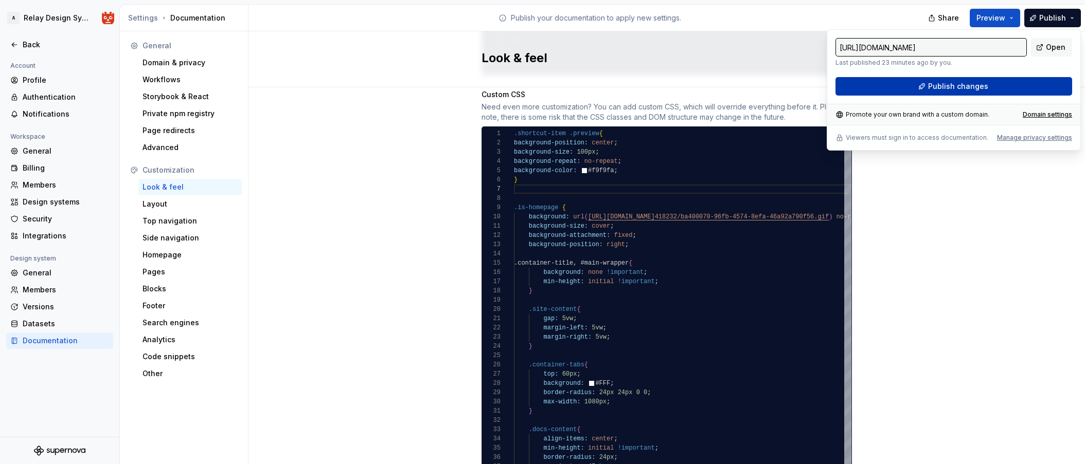
click at [900, 87] on button "Publish changes" at bounding box center [953, 86] width 237 height 19
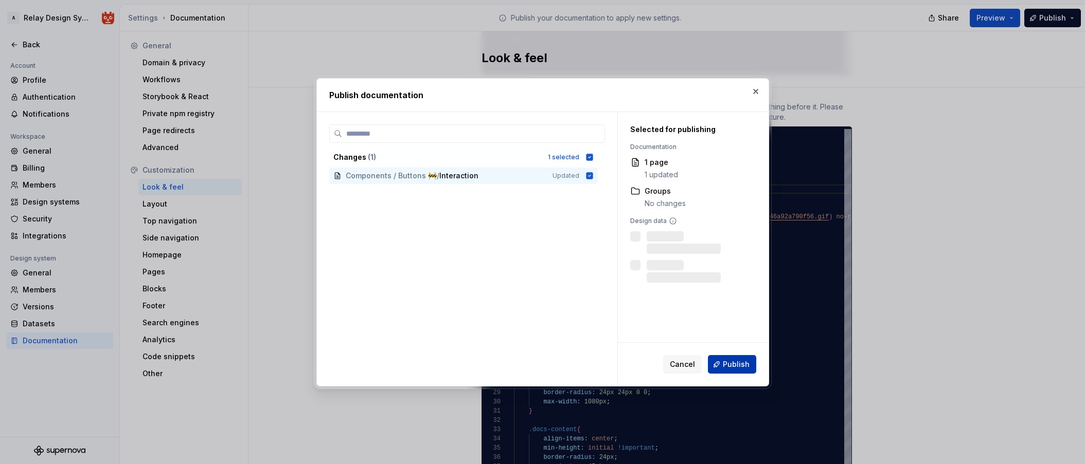
click at [734, 366] on span "Publish" at bounding box center [736, 365] width 27 height 10
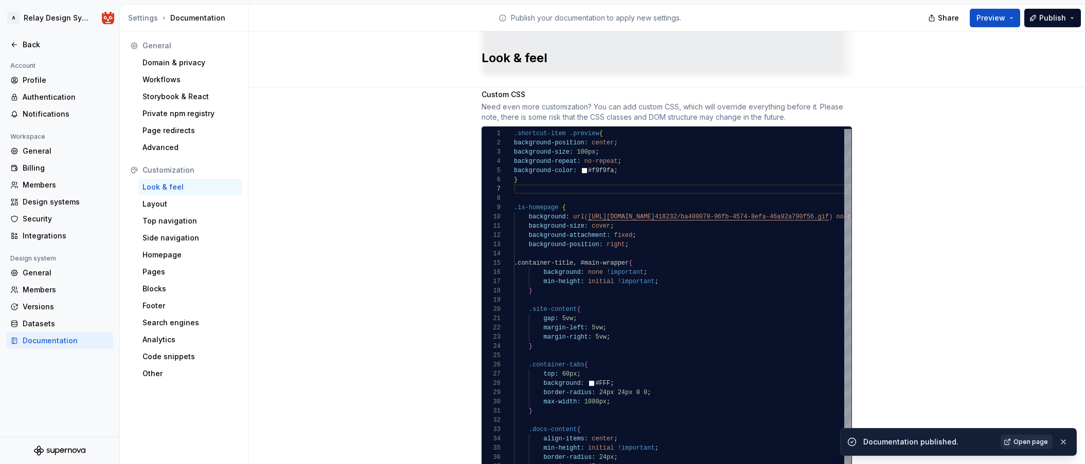
click at [900, 441] on span "Open page" at bounding box center [1030, 442] width 34 height 8
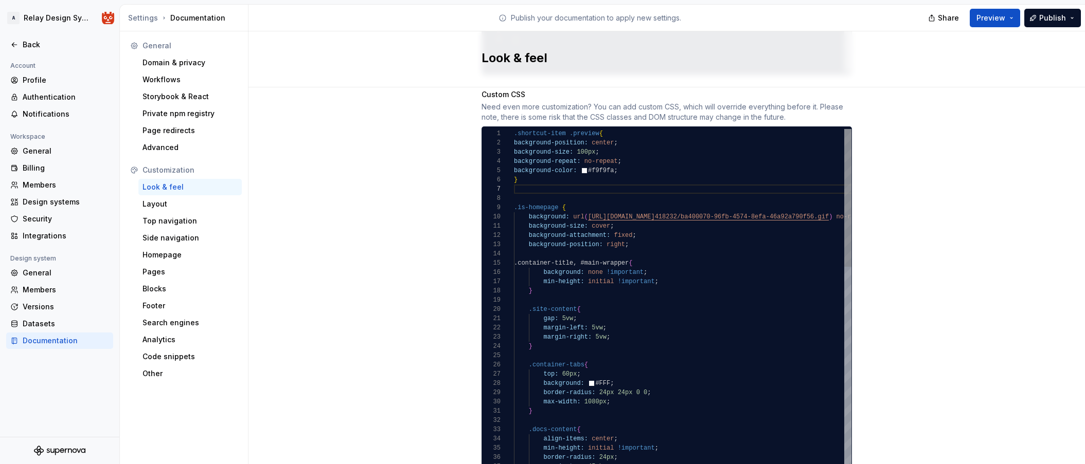
scroll to position [9, 104]
drag, startPoint x: 649, startPoint y: 263, endPoint x: 604, endPoint y: 262, distance: 44.8
click at [604, 268] on div "background: none !important ;" at bounding box center [790, 272] width 553 height 9
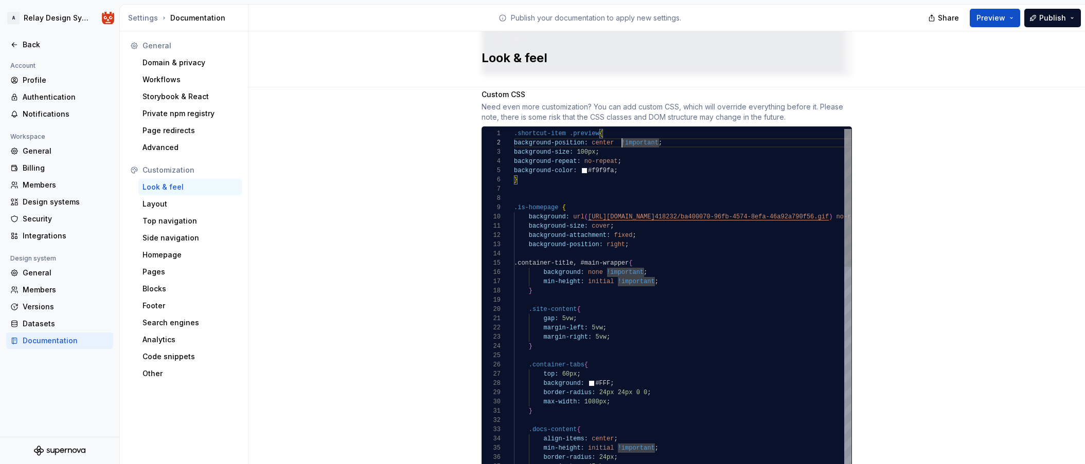
scroll to position [9, 104]
click at [598, 148] on div "background-size: 100px ;" at bounding box center [790, 152] width 553 height 9
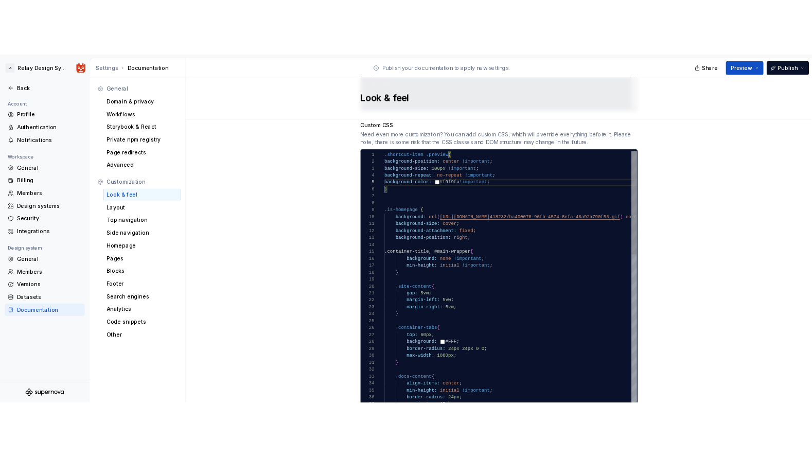
scroll to position [56, 0]
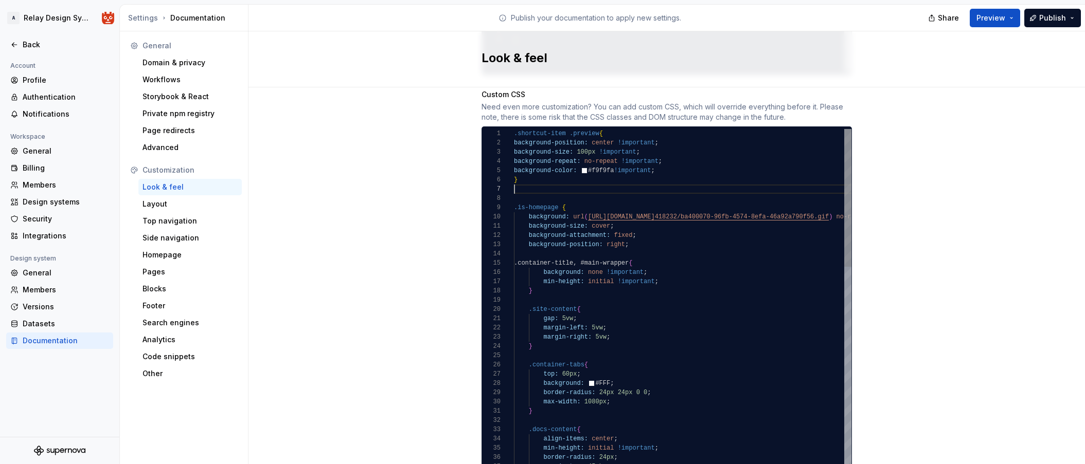
click at [656, 185] on div at bounding box center [790, 189] width 553 height 9
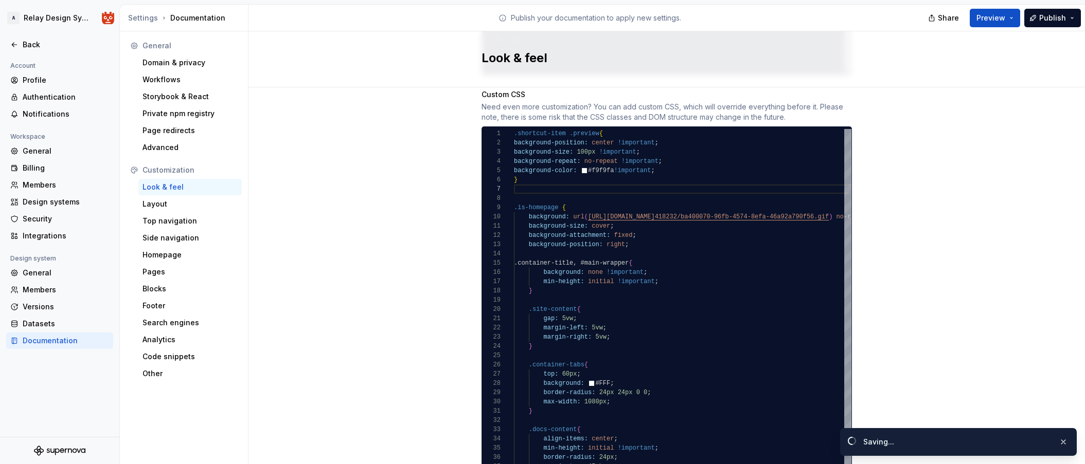
click at [900, 23] on span "Publish" at bounding box center [1052, 18] width 27 height 10
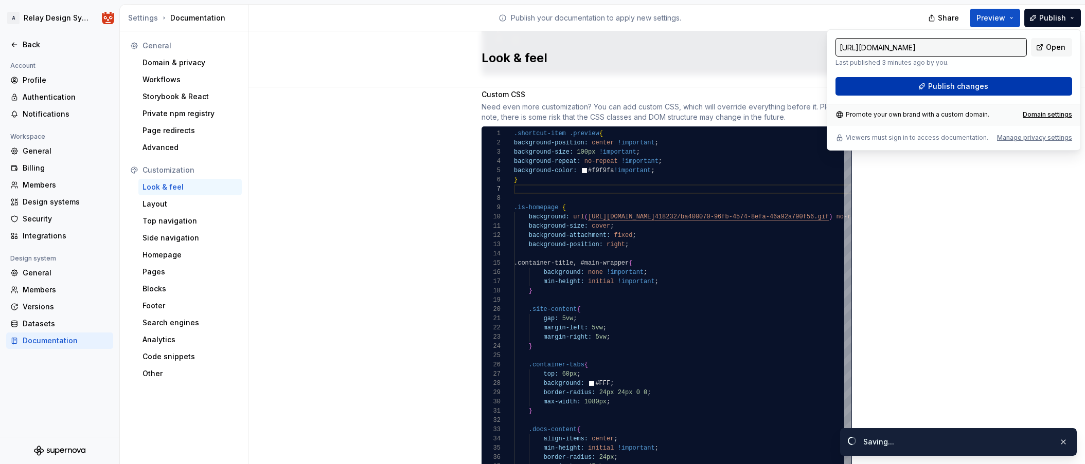
click at [900, 87] on button "Publish changes" at bounding box center [953, 86] width 237 height 19
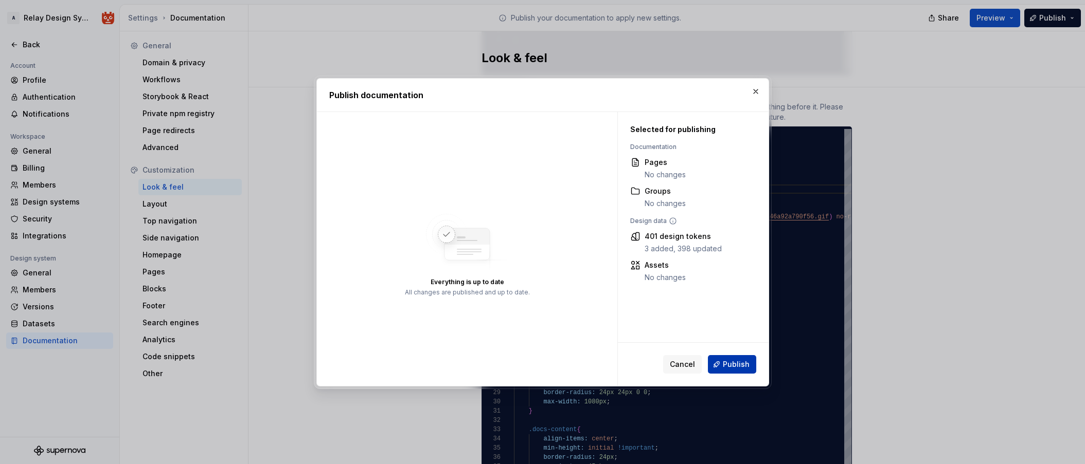
click at [740, 364] on span "Publish" at bounding box center [736, 365] width 27 height 10
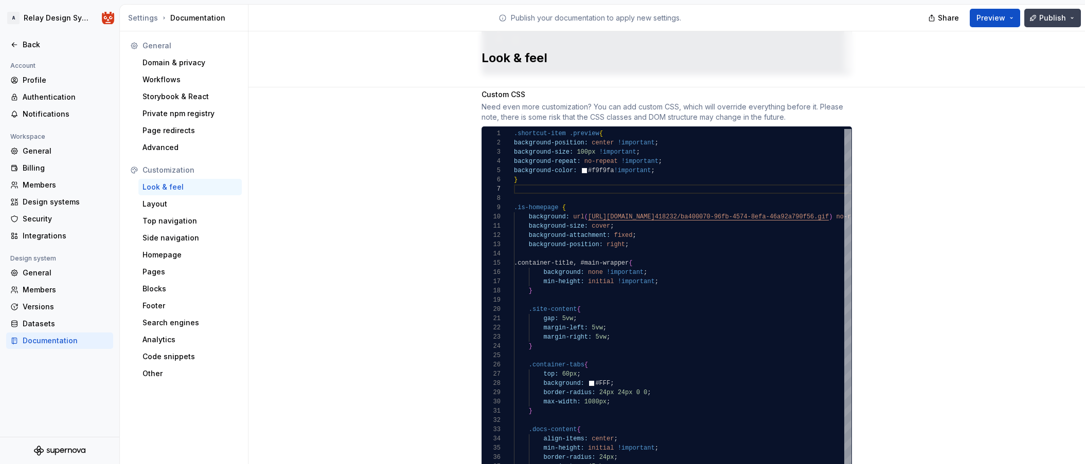
click at [900, 20] on button "Publish" at bounding box center [1052, 18] width 57 height 19
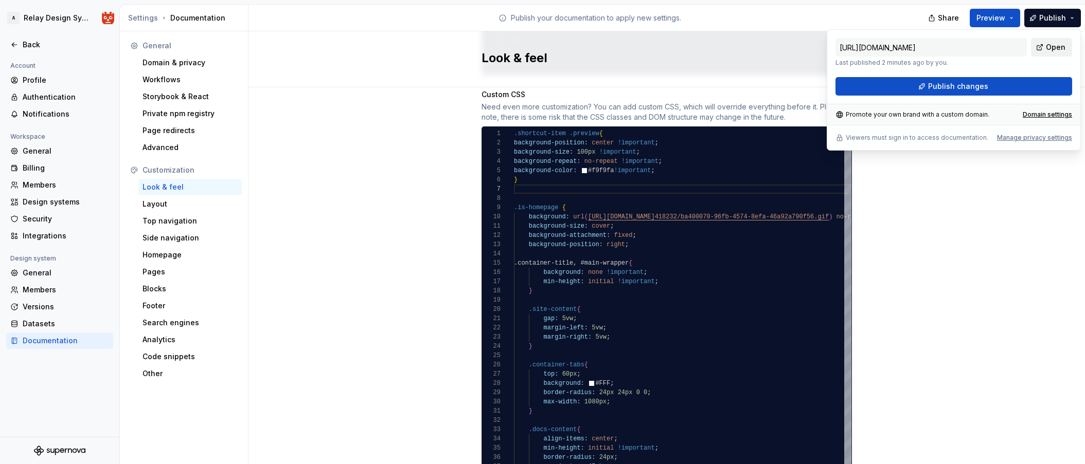
click at [900, 46] on span "Open" at bounding box center [1056, 47] width 20 height 10
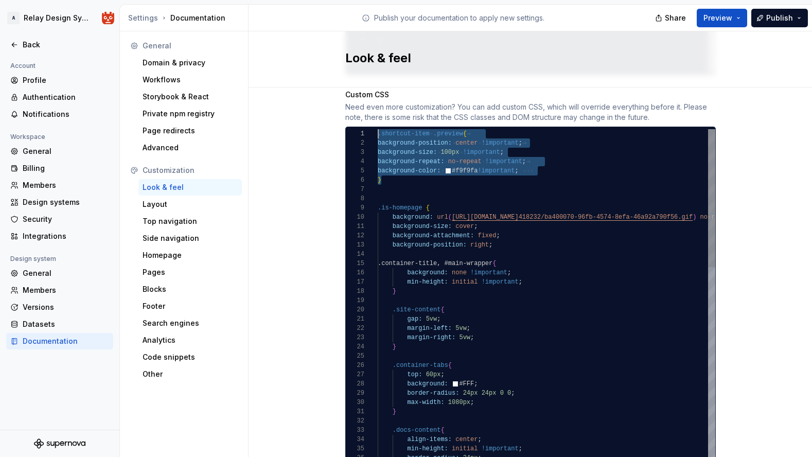
scroll to position [0, 0]
drag, startPoint x: 422, startPoint y: 170, endPoint x: 342, endPoint y: 124, distance: 92.4
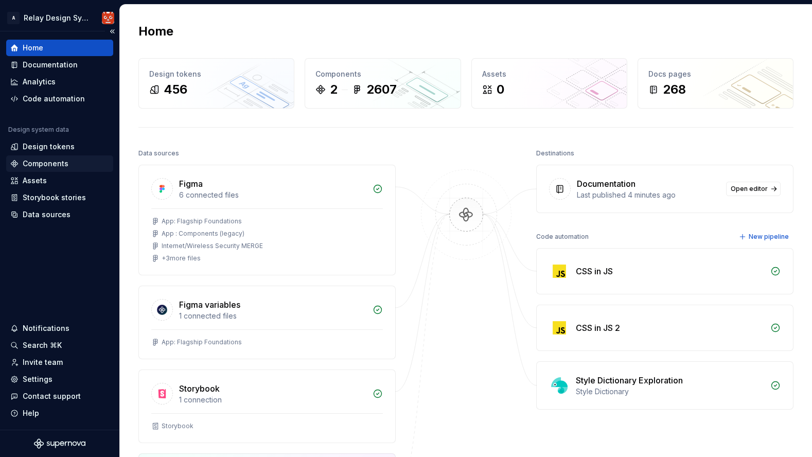
click at [42, 164] on div "Components" at bounding box center [46, 163] width 46 height 10
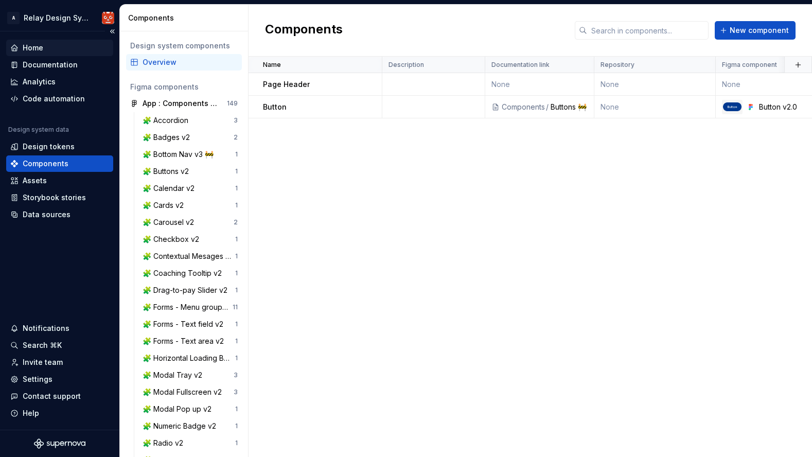
click at [39, 47] on div "Home" at bounding box center [33, 48] width 21 height 10
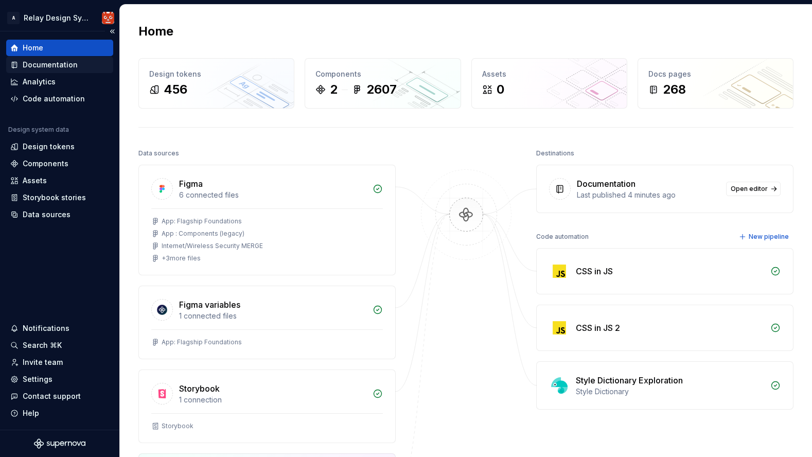
click at [40, 65] on div "Documentation" at bounding box center [50, 65] width 55 height 10
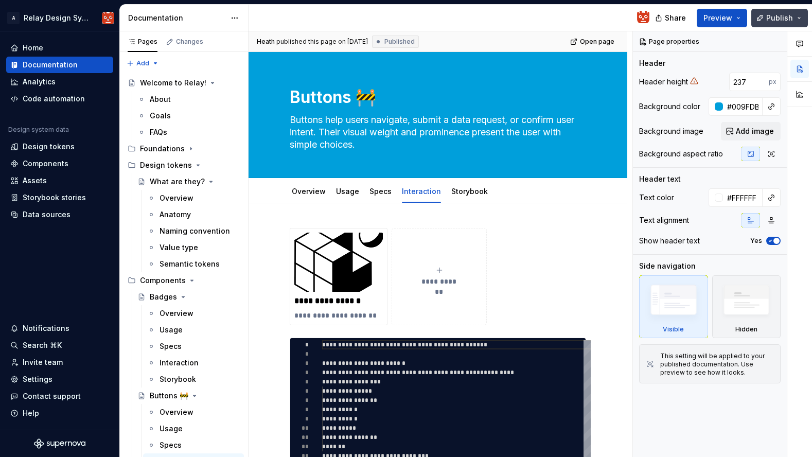
click at [802, 23] on button "Publish" at bounding box center [779, 18] width 57 height 19
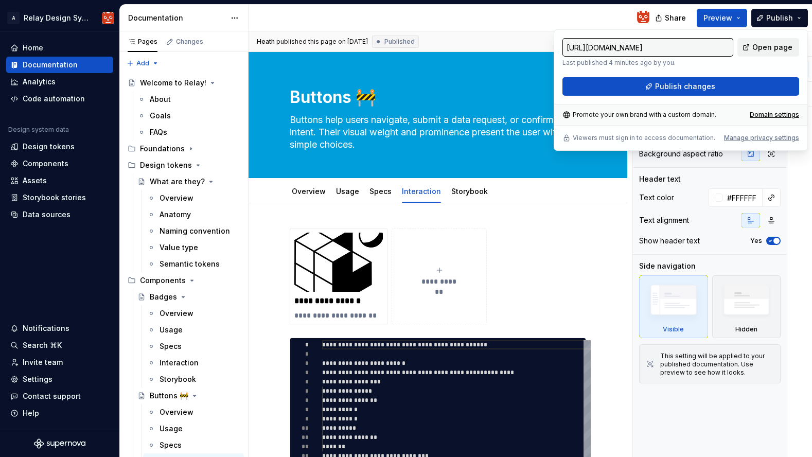
click at [782, 47] on span "Open page" at bounding box center [772, 47] width 40 height 10
type textarea "*"
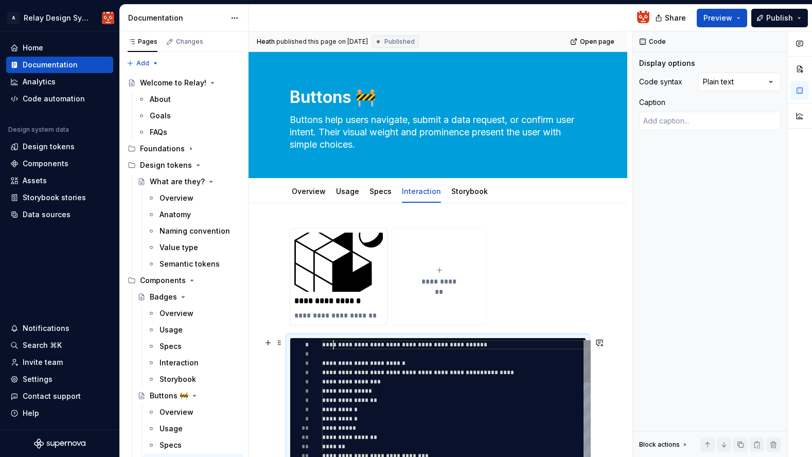
click at [335, 344] on span "**********" at bounding box center [402, 345] width 161 height 6
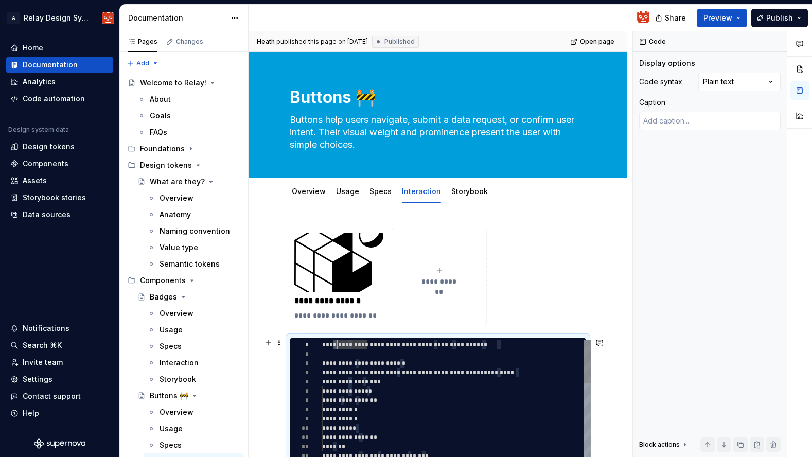
scroll to position [0, 15]
type textarea "**********"
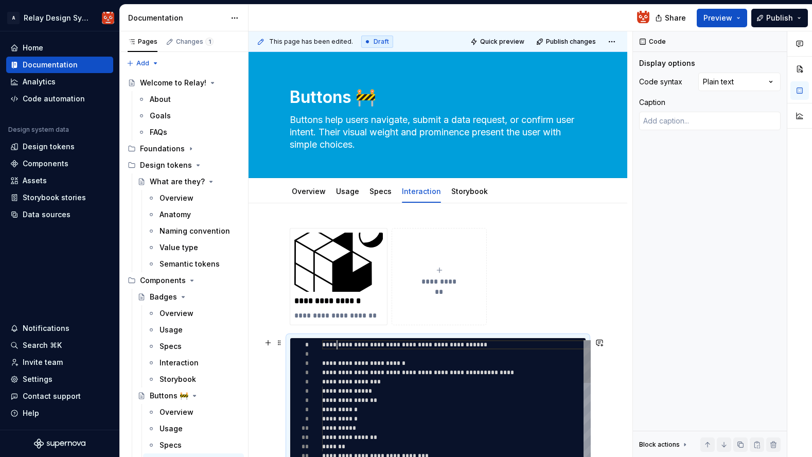
type textarea "*"
type textarea "**********"
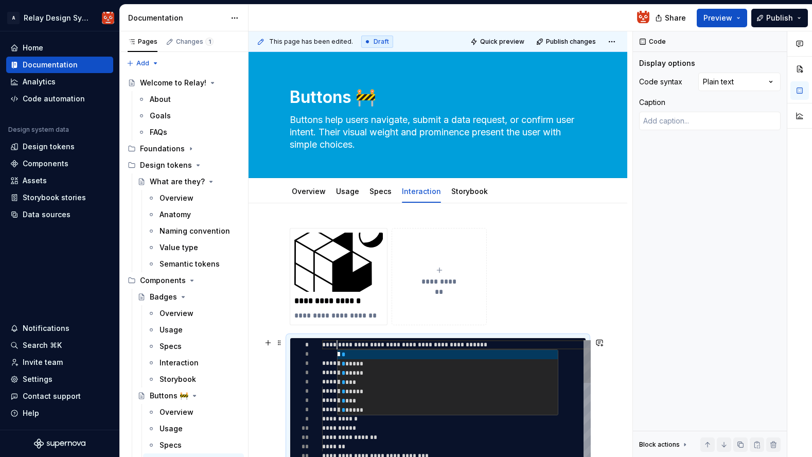
type textarea "*"
type textarea "**********"
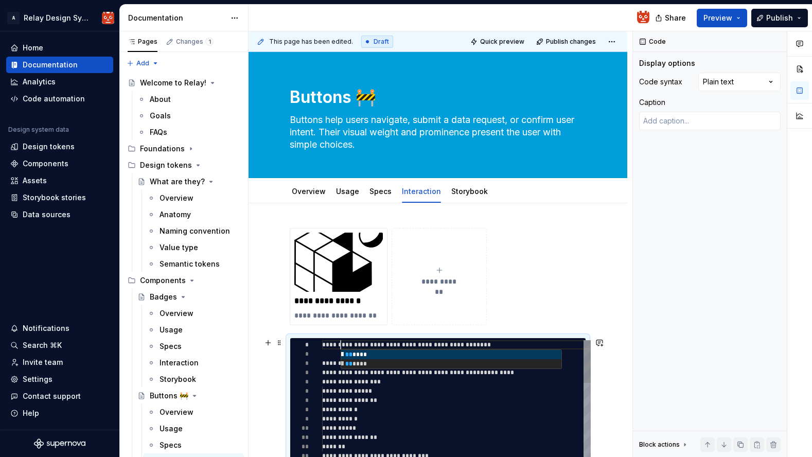
type textarea "*"
type textarea "**********"
type textarea "*"
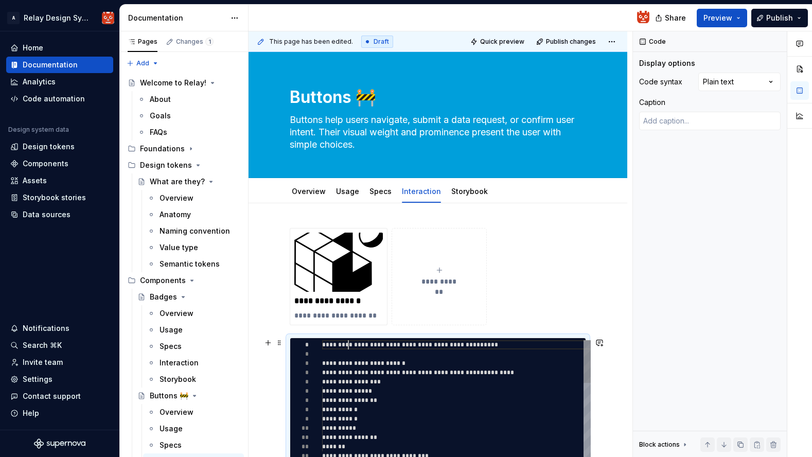
type textarea "**********"
type textarea "*"
type textarea "**********"
type textarea "*"
type textarea "**********"
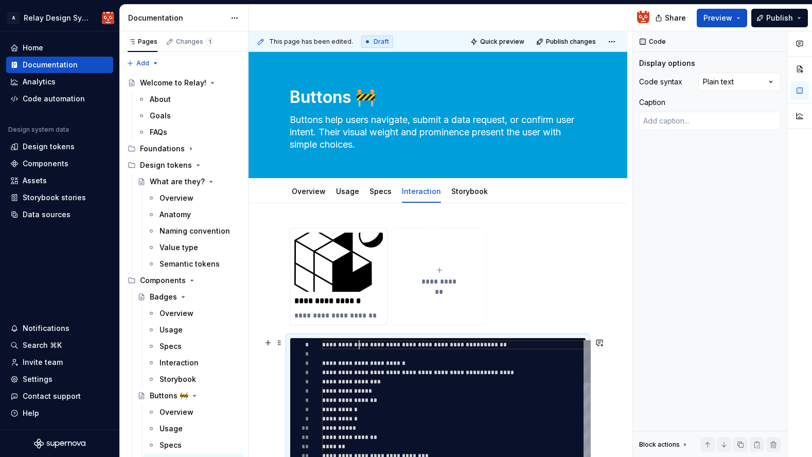
type textarea "*"
type textarea "**********"
type textarea "*"
type textarea "**********"
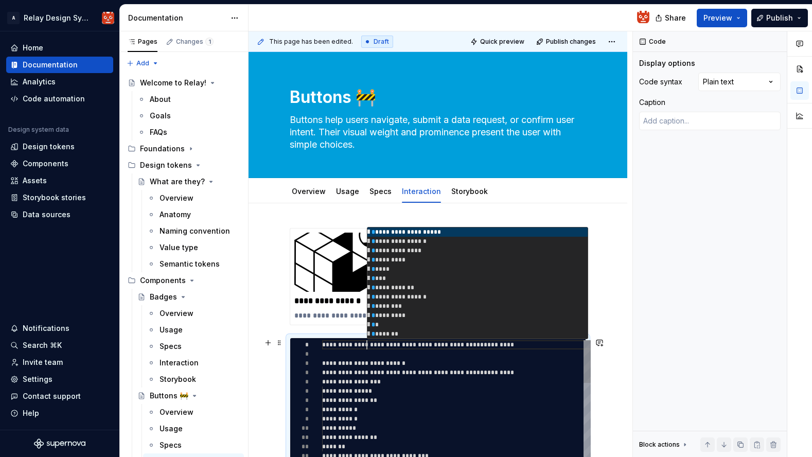
scroll to position [19, 82]
click at [404, 363] on span "**********" at bounding box center [363, 363] width 83 height 6
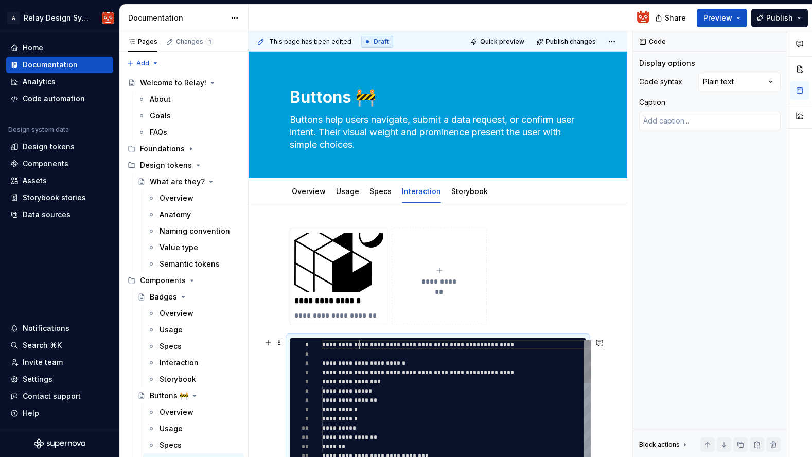
scroll to position [0, 37]
click at [360, 345] on span "**********" at bounding box center [402, 345] width 161 height 6
type textarea "*"
type textarea "**********"
type textarea "*"
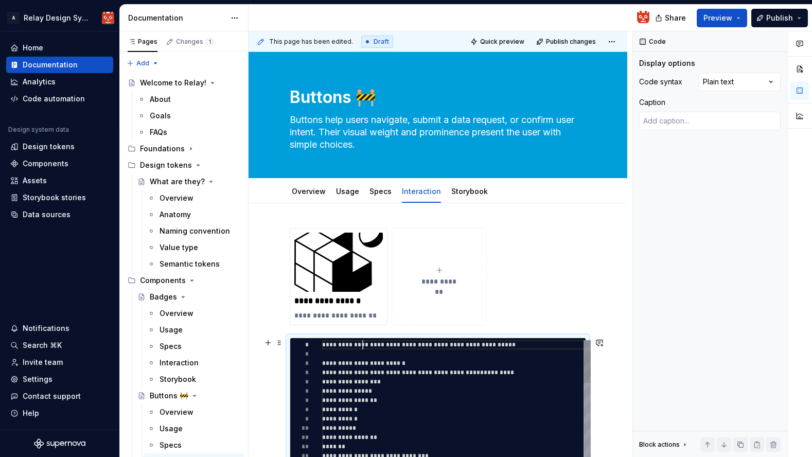
type textarea "**********"
type textarea "*"
type textarea "**********"
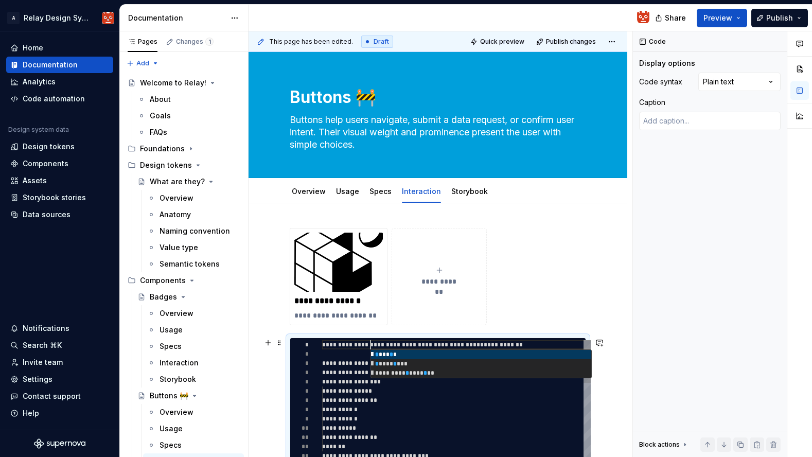
type textarea "*"
type textarea "**********"
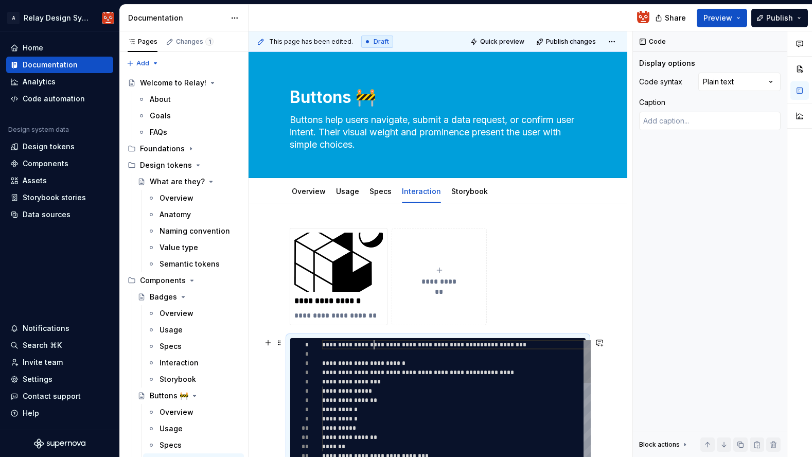
scroll to position [0, 52]
type textarea "*"
type textarea "**********"
type textarea "*"
type textarea "**********"
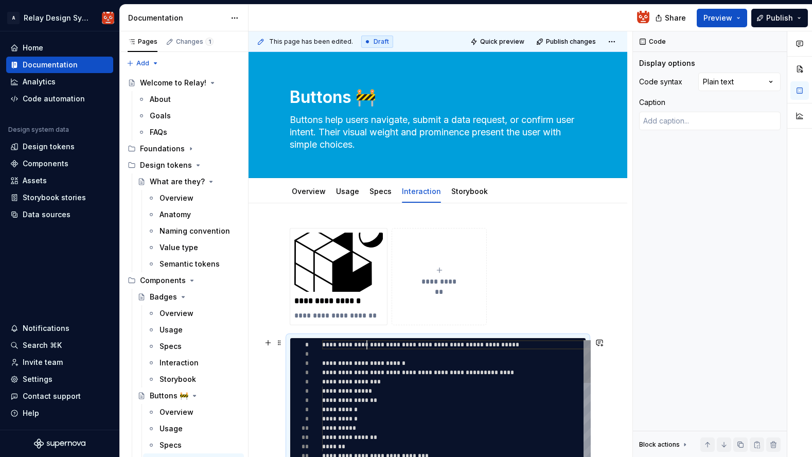
type textarea "*"
type textarea "**********"
type textarea "*"
type textarea "**********"
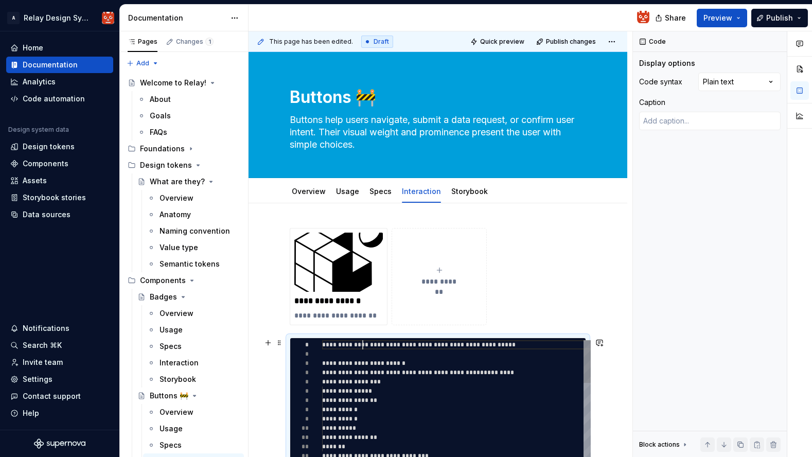
type textarea "*"
type textarea "**********"
type textarea "*"
type textarea "**********"
type textarea "*"
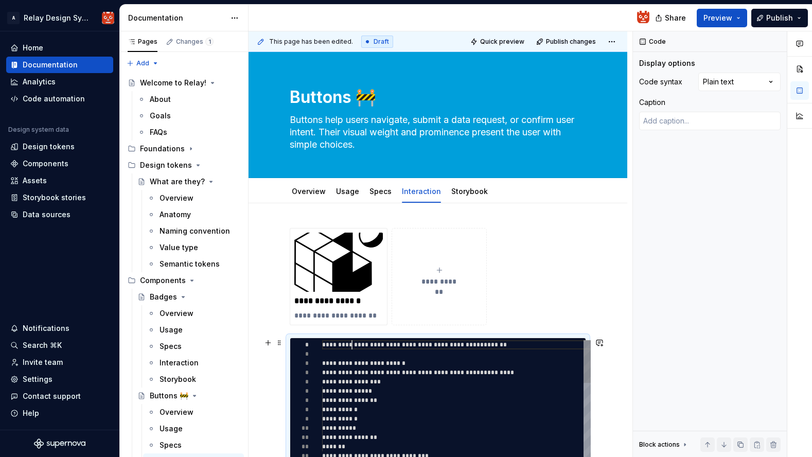
type textarea "**********"
type textarea "*"
type textarea "**********"
type textarea "*"
type textarea "**********"
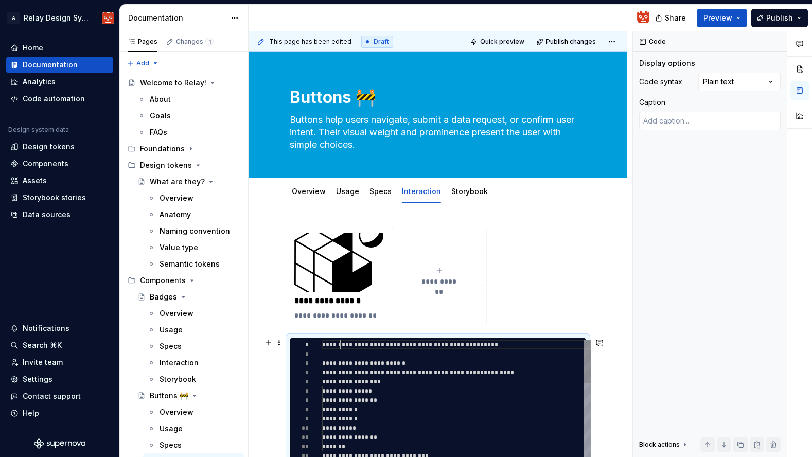
type textarea "*"
type textarea "**********"
type textarea "*"
type textarea "**********"
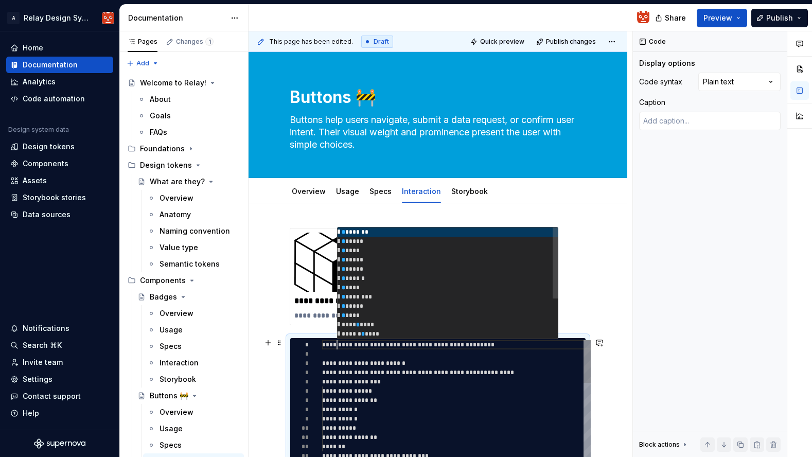
type textarea "*"
type textarea "**********"
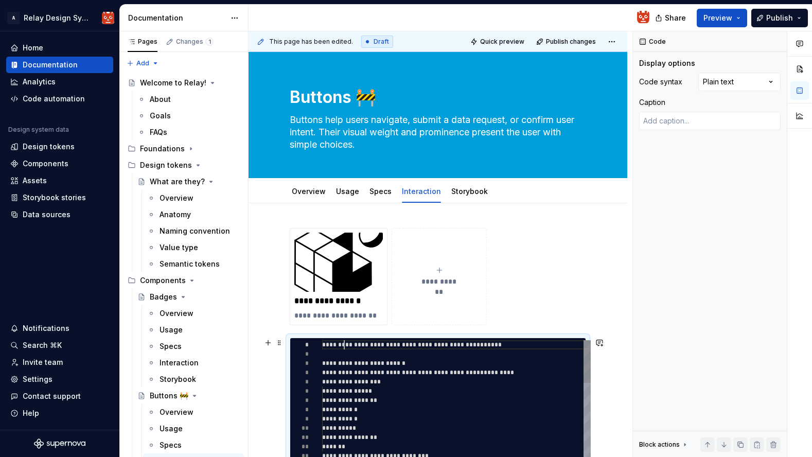
type textarea "*"
type textarea "**********"
type textarea "*"
type textarea "**********"
type textarea "*"
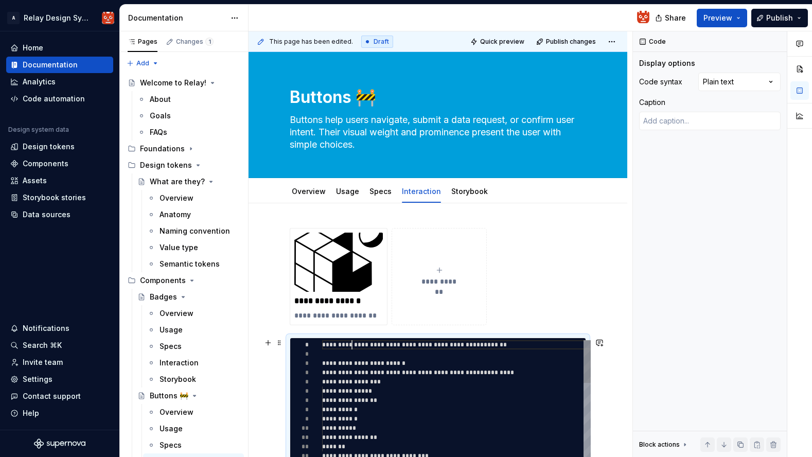
type textarea "**********"
type textarea "*"
type textarea "**********"
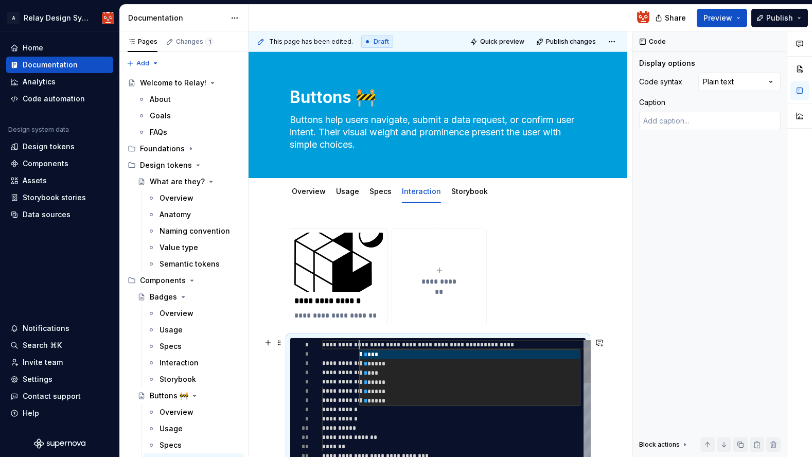
type textarea "*"
type textarea "**********"
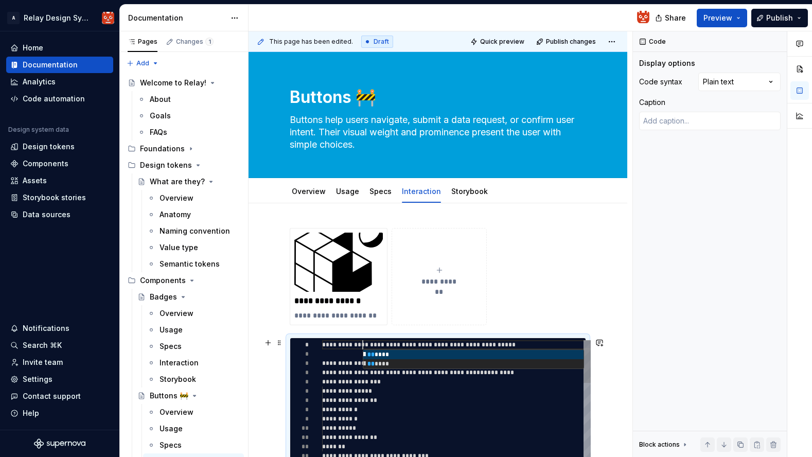
type textarea "*"
type textarea "**********"
type textarea "*"
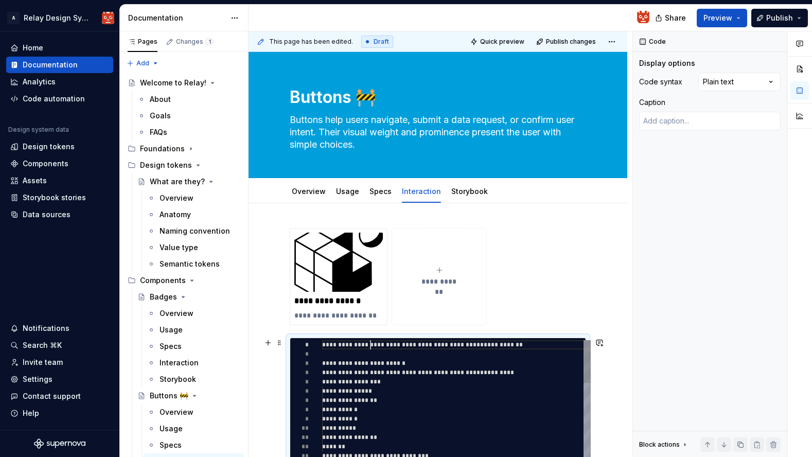
type textarea "**********"
type textarea "*"
type textarea "**********"
type textarea "*"
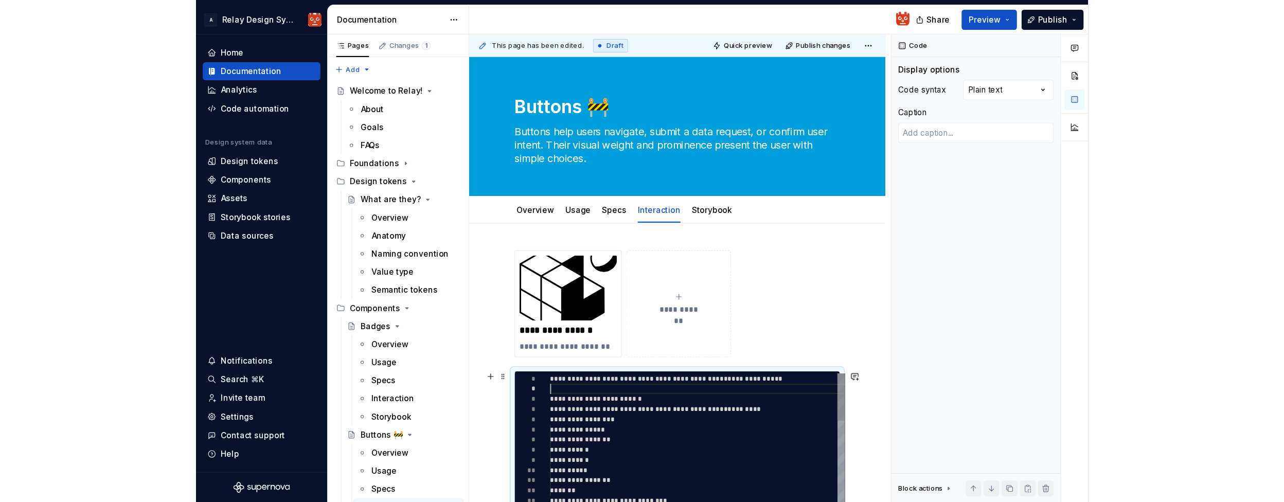
scroll to position [9, 0]
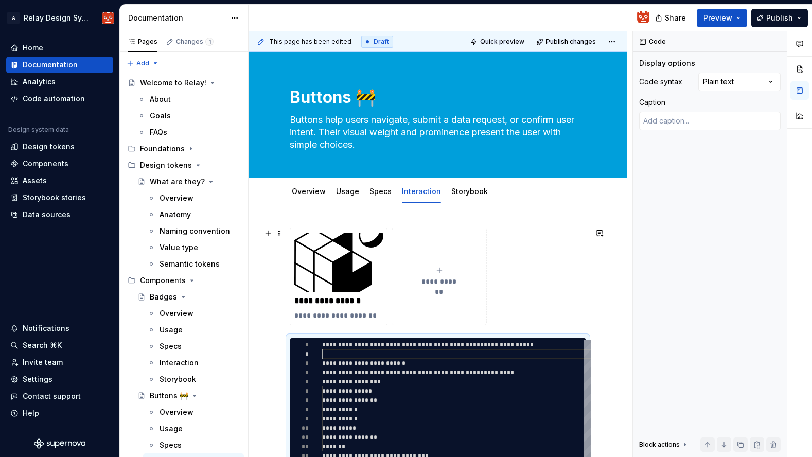
type textarea "**********"
click at [573, 297] on div "**********" at bounding box center [438, 276] width 296 height 97
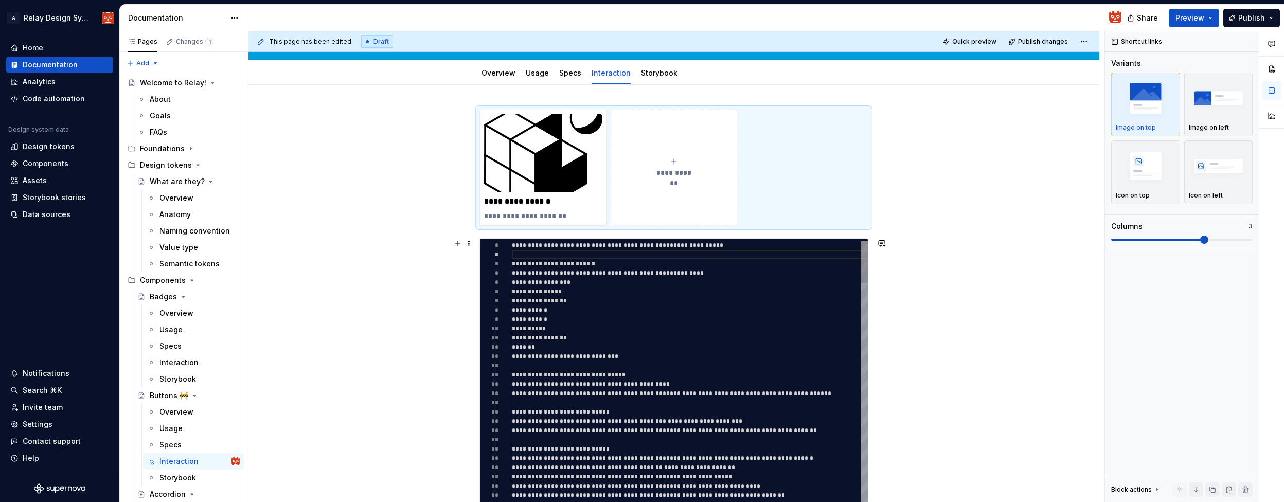
scroll to position [115, 0]
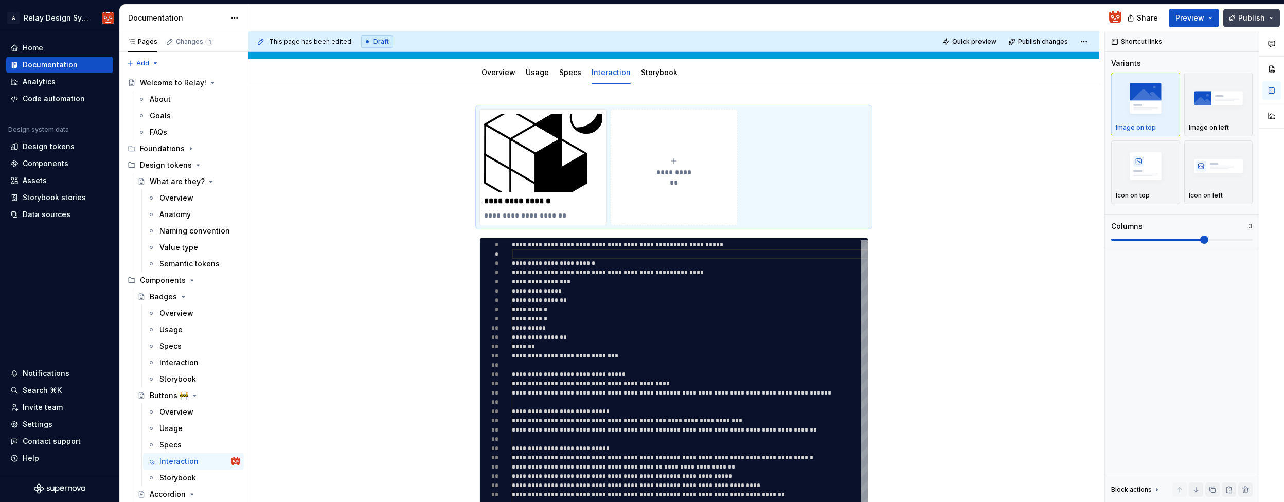
click at [811, 16] on span "Publish" at bounding box center [1251, 18] width 27 height 10
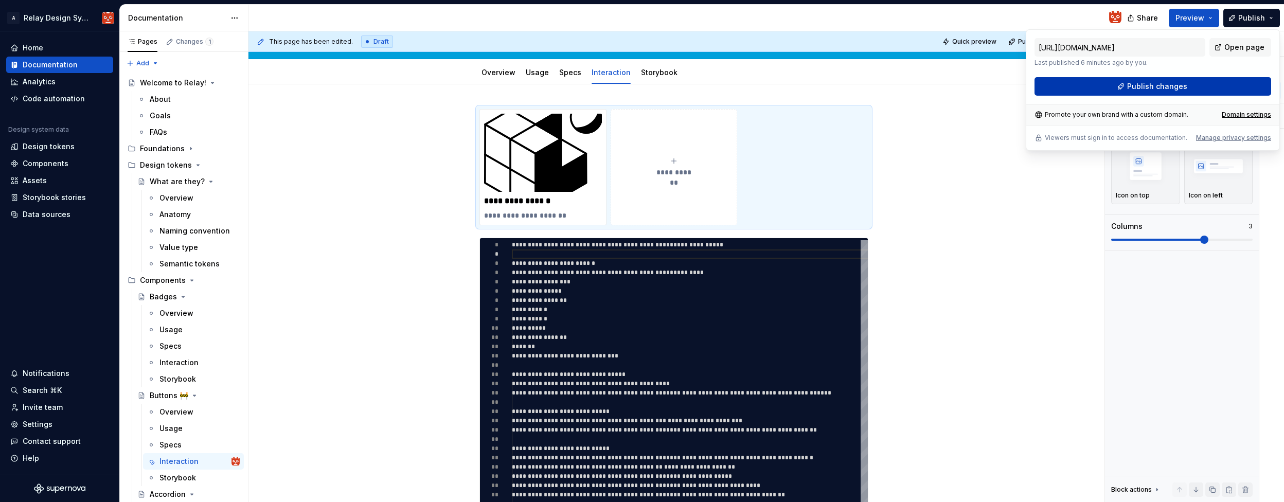
click at [811, 87] on span "Publish changes" at bounding box center [1157, 86] width 60 height 10
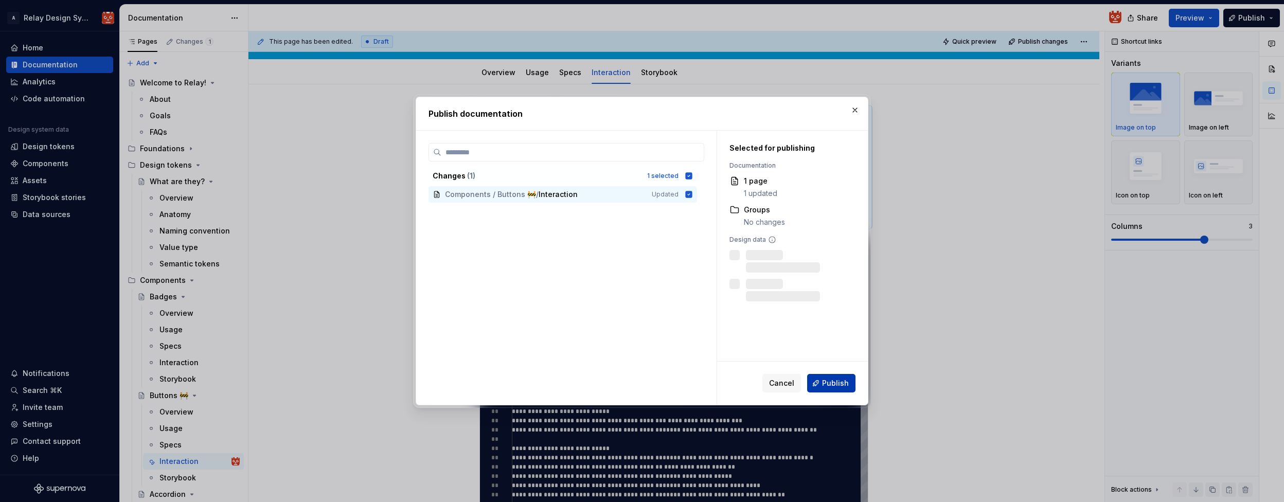
click at [811, 378] on span "Publish" at bounding box center [835, 383] width 27 height 10
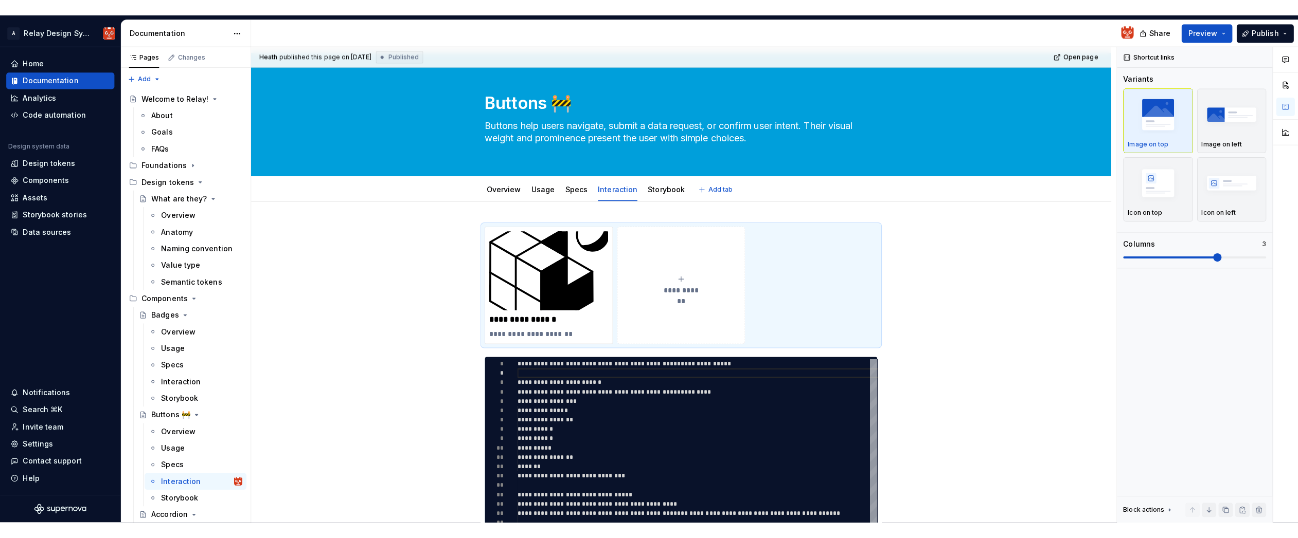
scroll to position [13, 0]
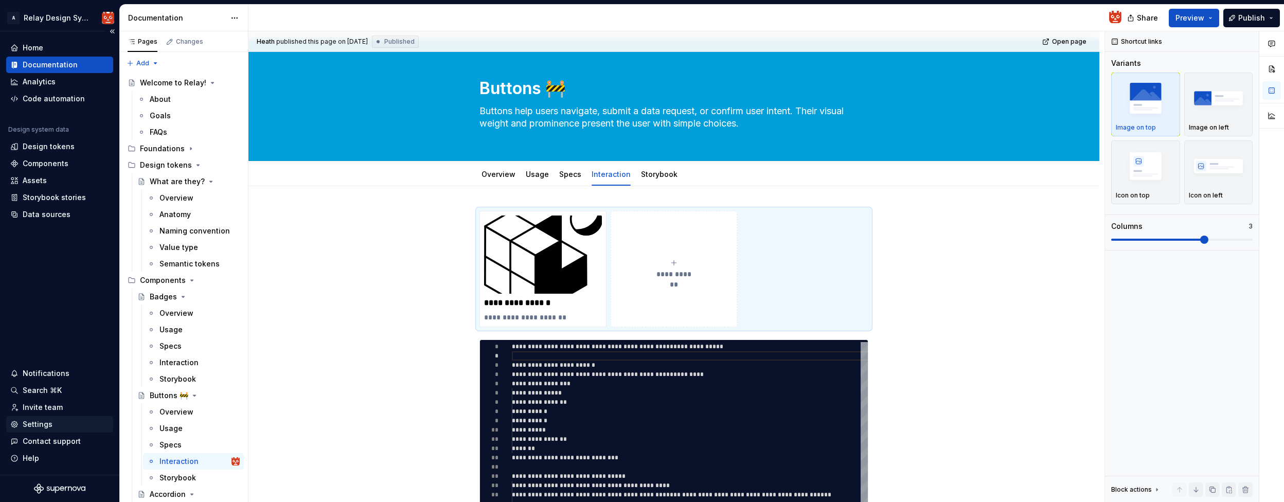
click at [46, 425] on div "Settings" at bounding box center [38, 424] width 30 height 10
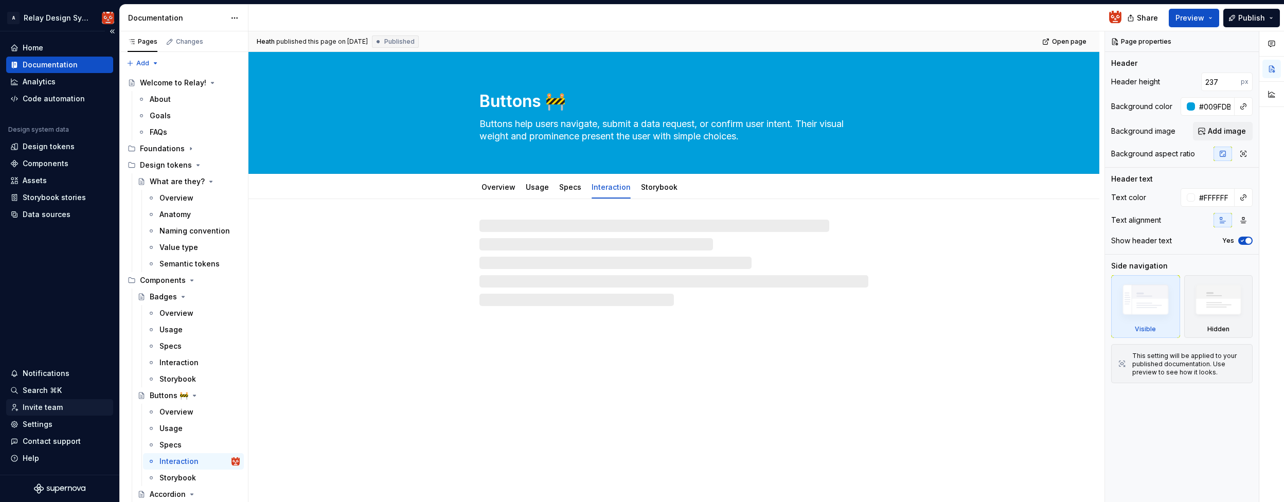
click at [42, 409] on div "Invite team" at bounding box center [43, 407] width 40 height 10
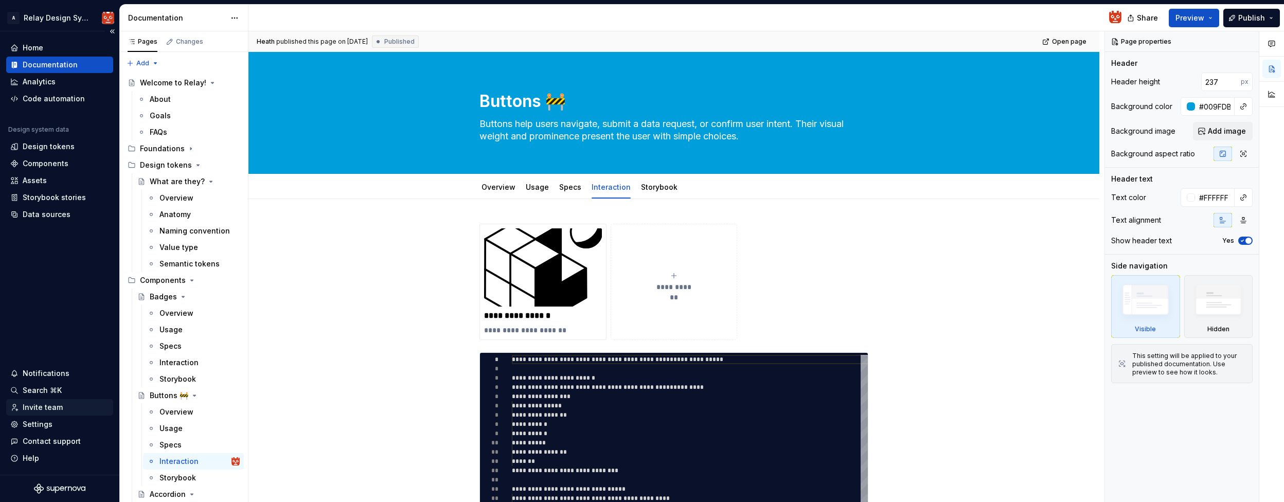
click at [47, 406] on div "Invite team" at bounding box center [43, 407] width 40 height 10
type textarea "*"
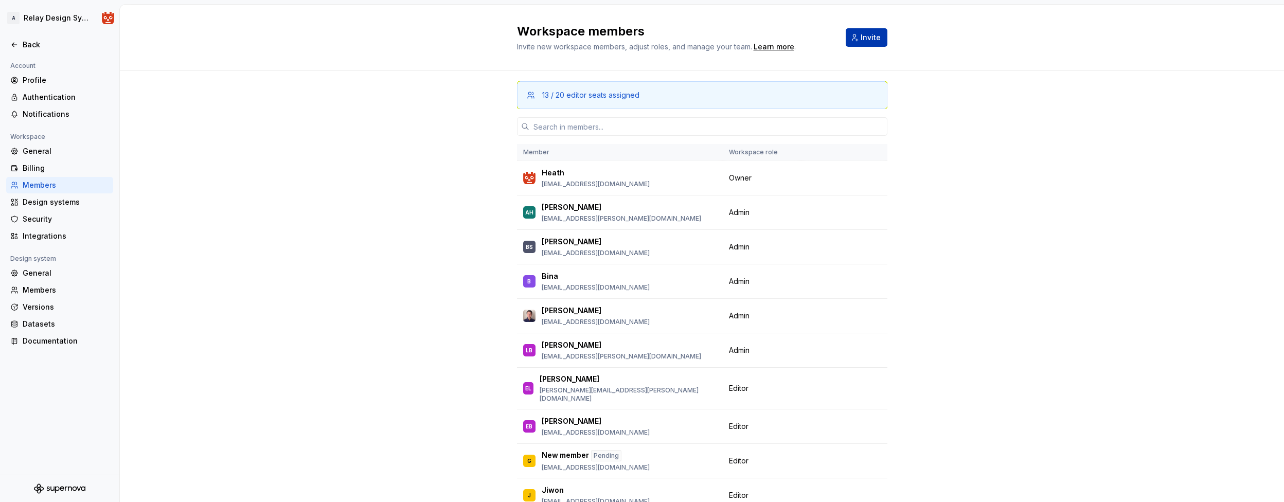
click at [811, 40] on span "Invite" at bounding box center [870, 37] width 20 height 10
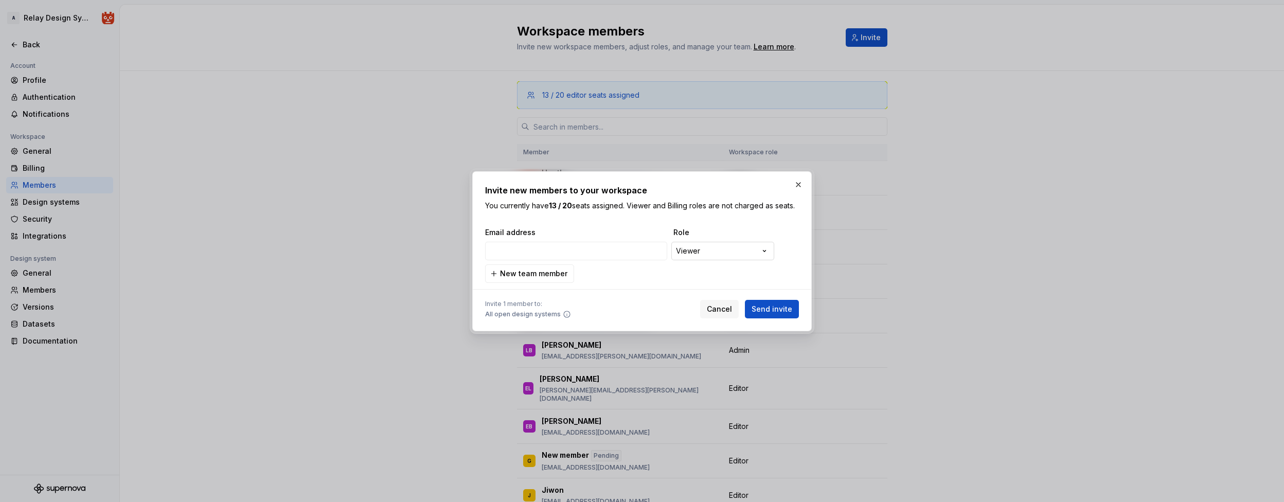
type input "shmuel.kaminsky@intl.att.com"
click at [767, 309] on span "Send invite" at bounding box center [771, 309] width 41 height 10
